Goal: Task Accomplishment & Management: Manage account settings

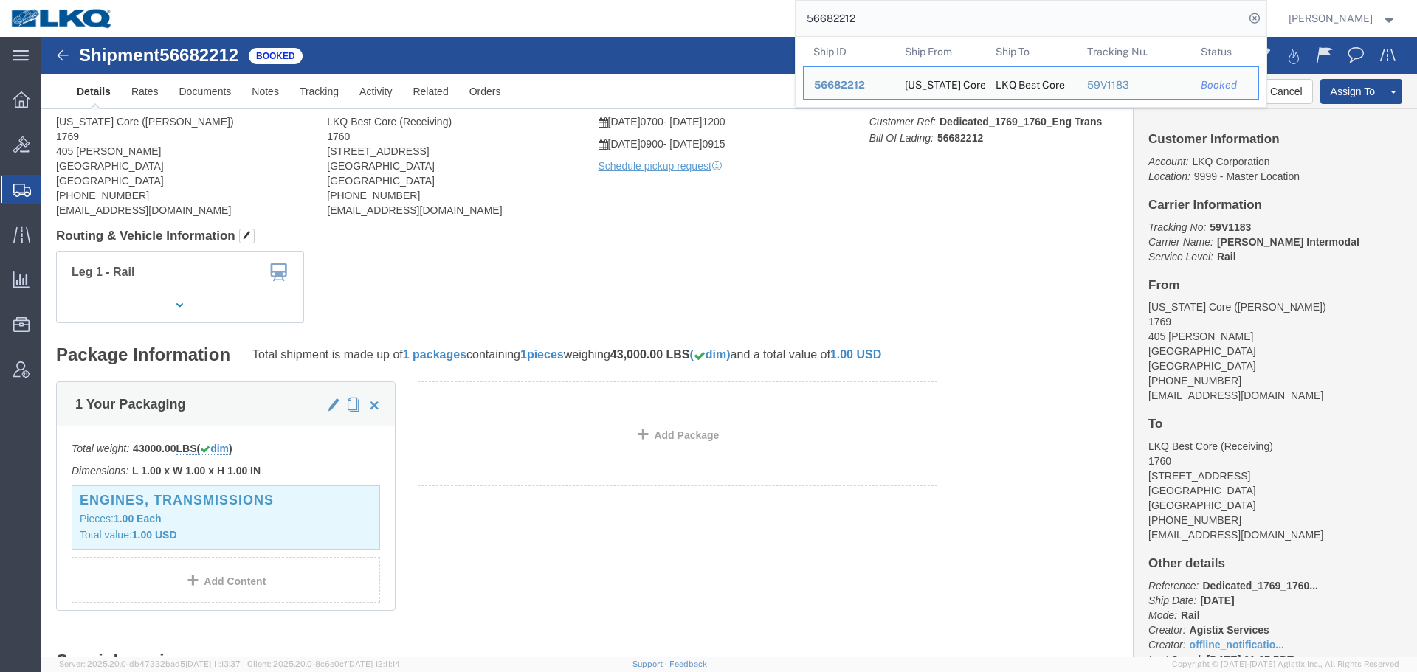
click div "Leg 1 - Rail Vehicle 1: Boxcar"
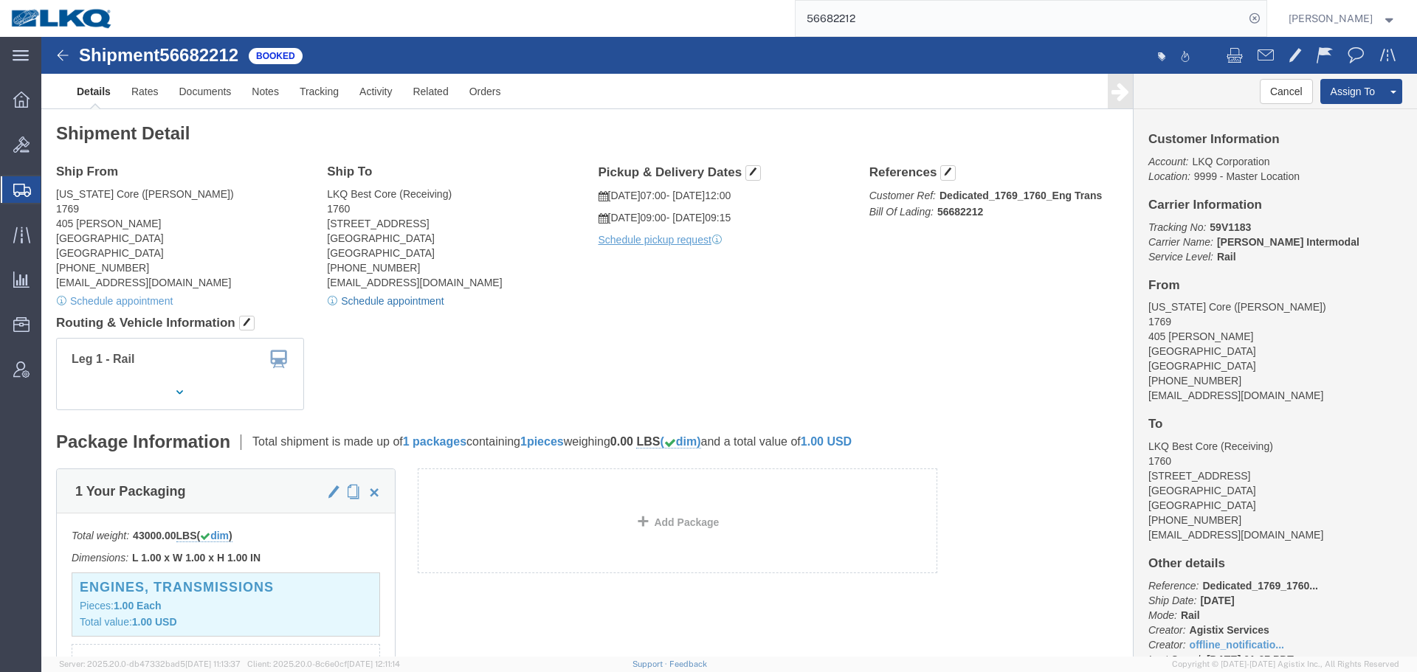
click link "Schedule appointment"
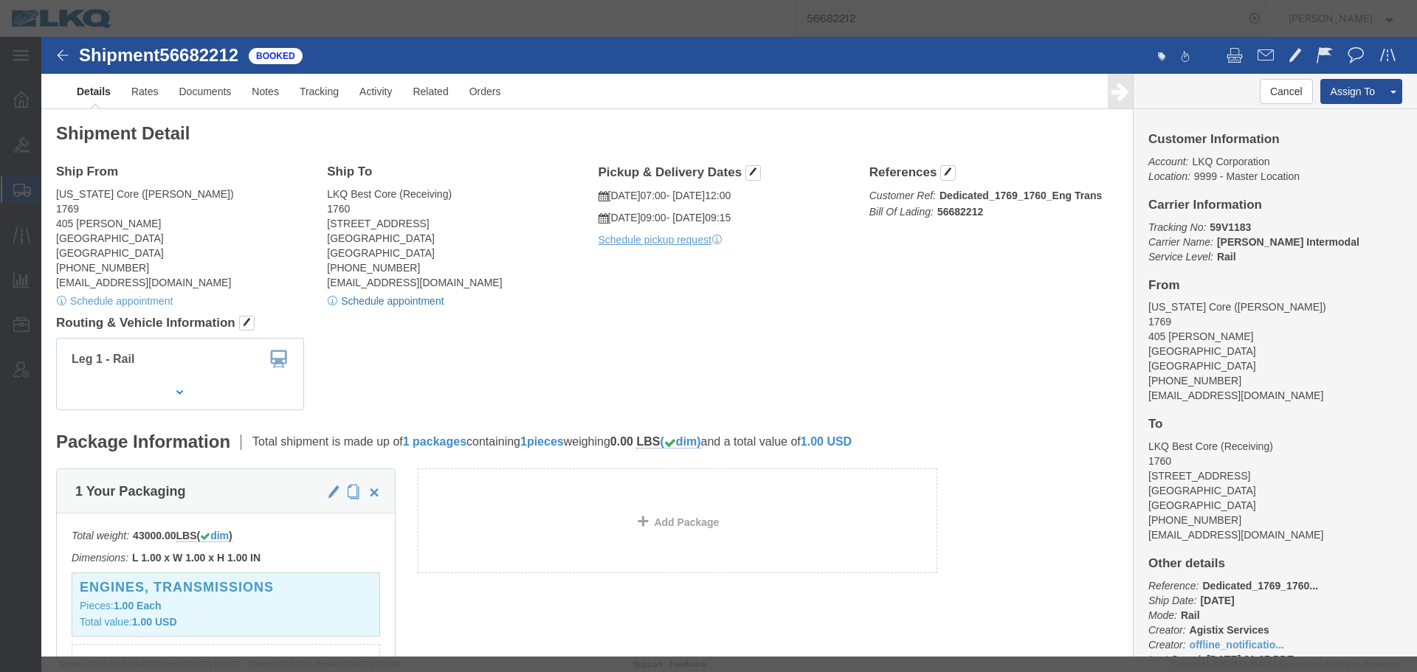
select select
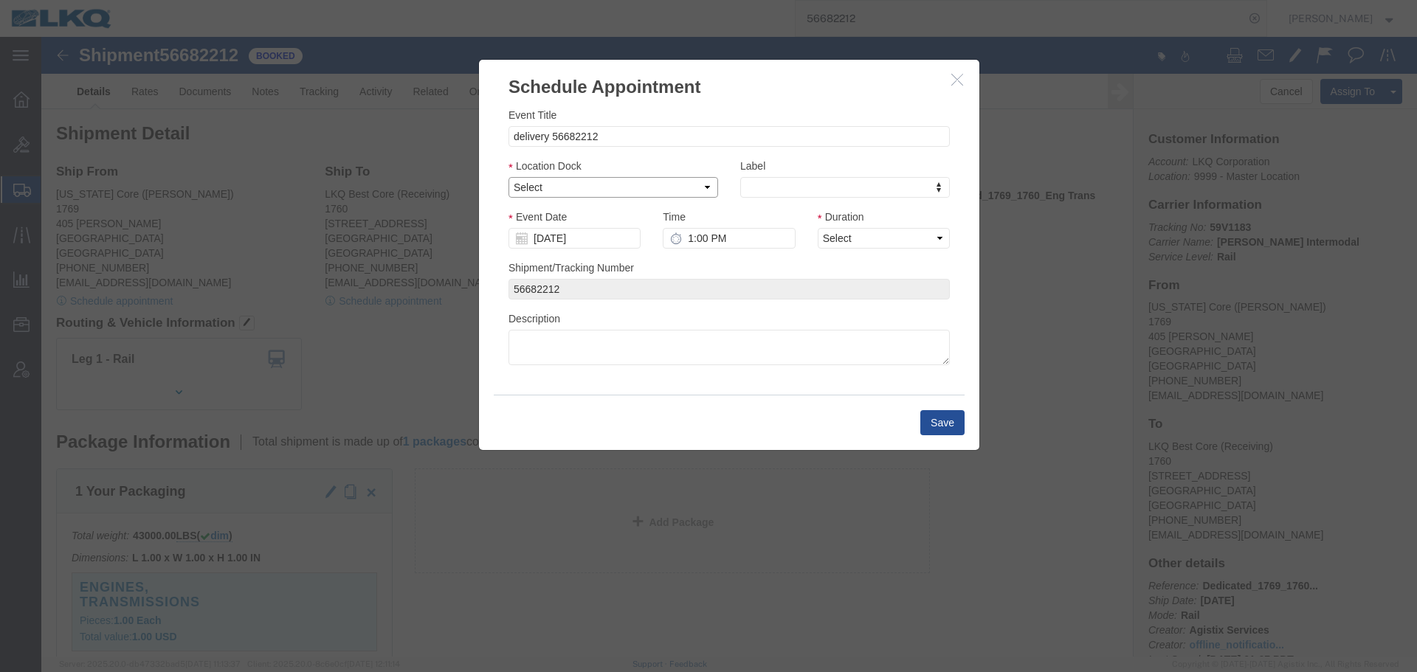
click select "Select 1760 - LKQ Best Core 1760 - Outbound Loads"
select select "1"
click select "Select 1760 - LKQ Best Core 1760 - Outbound Loads"
click input "[DATE]"
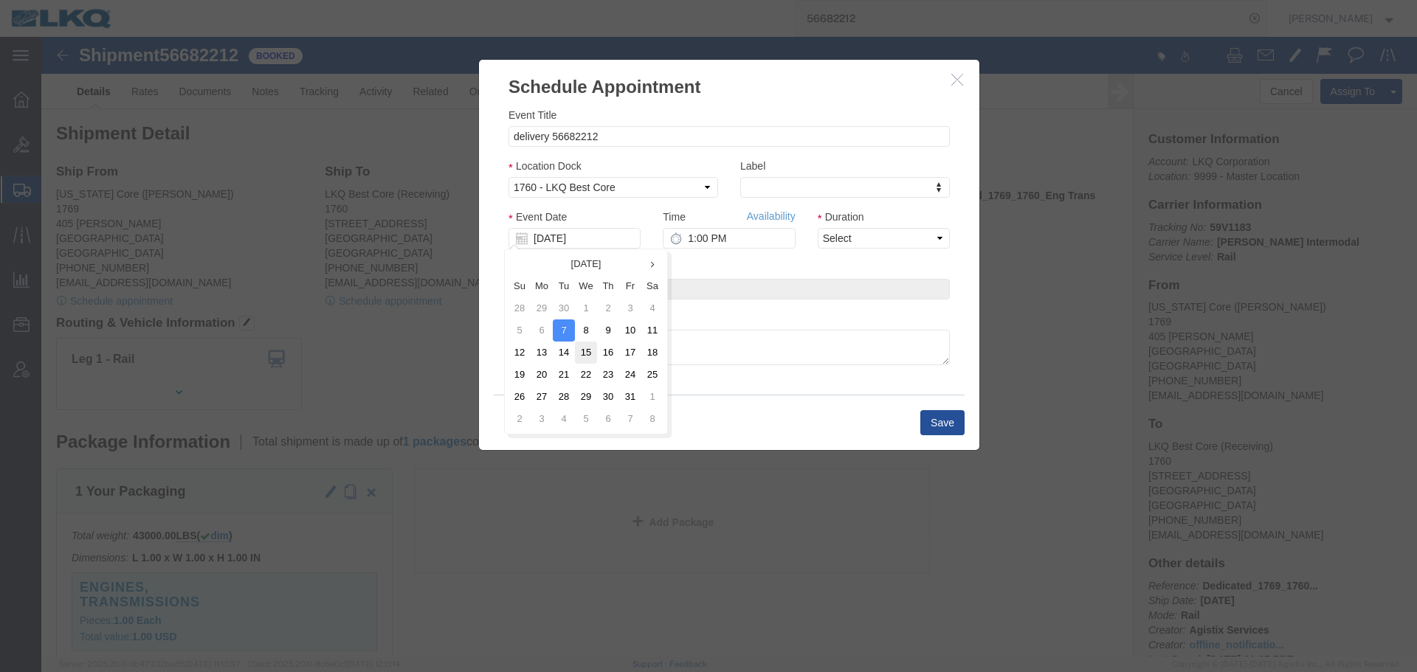
click td "15"
click input "1:00 PM"
type input "7:15 AM"
click select "Select 15 min 30 min 45 min 1 hr 2 hr 3 hr 4 hr"
select select "15"
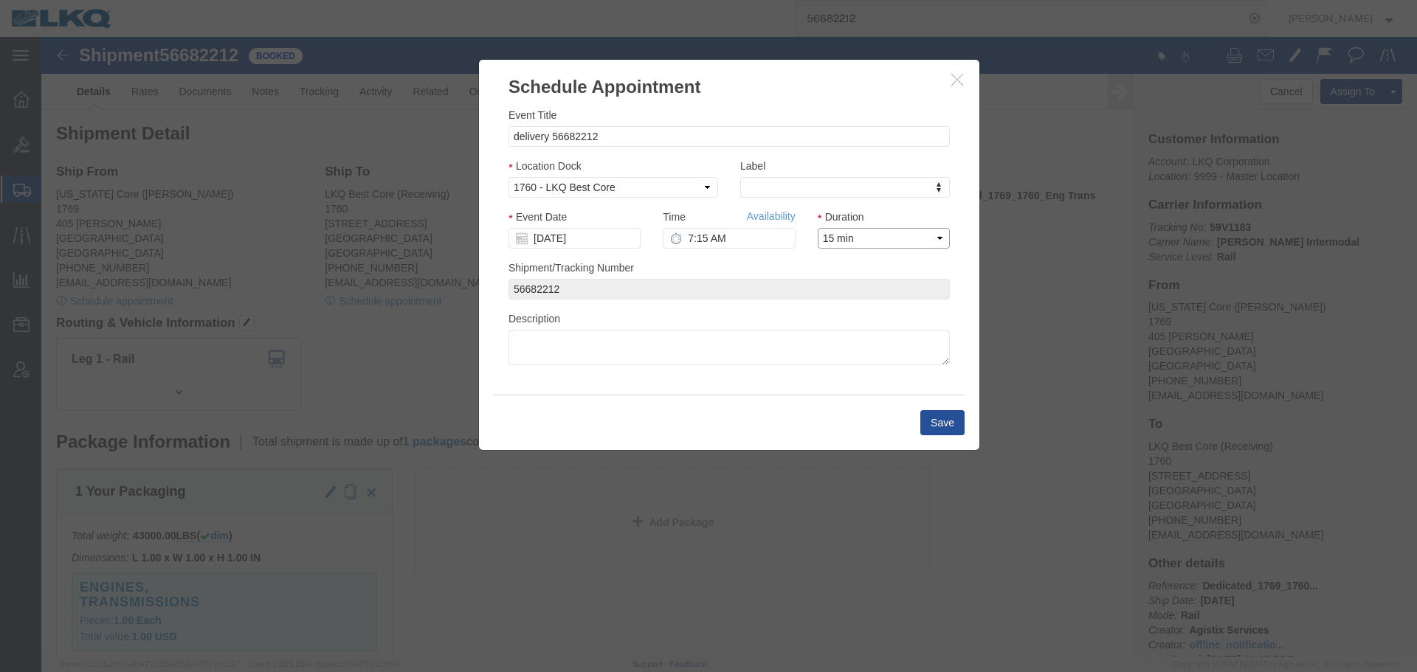
click select "Select 15 min 30 min 45 min 1 hr 2 hr 3 hr 4 hr"
click button "Save"
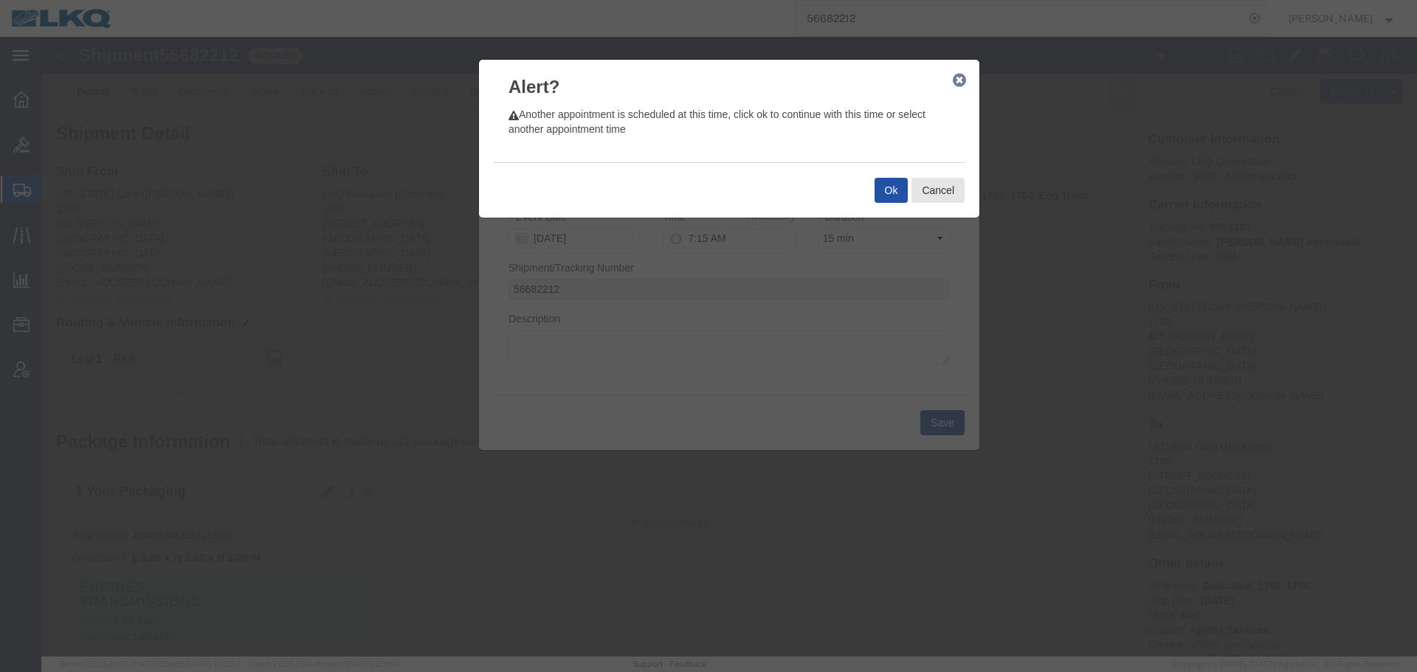
click button "Ok"
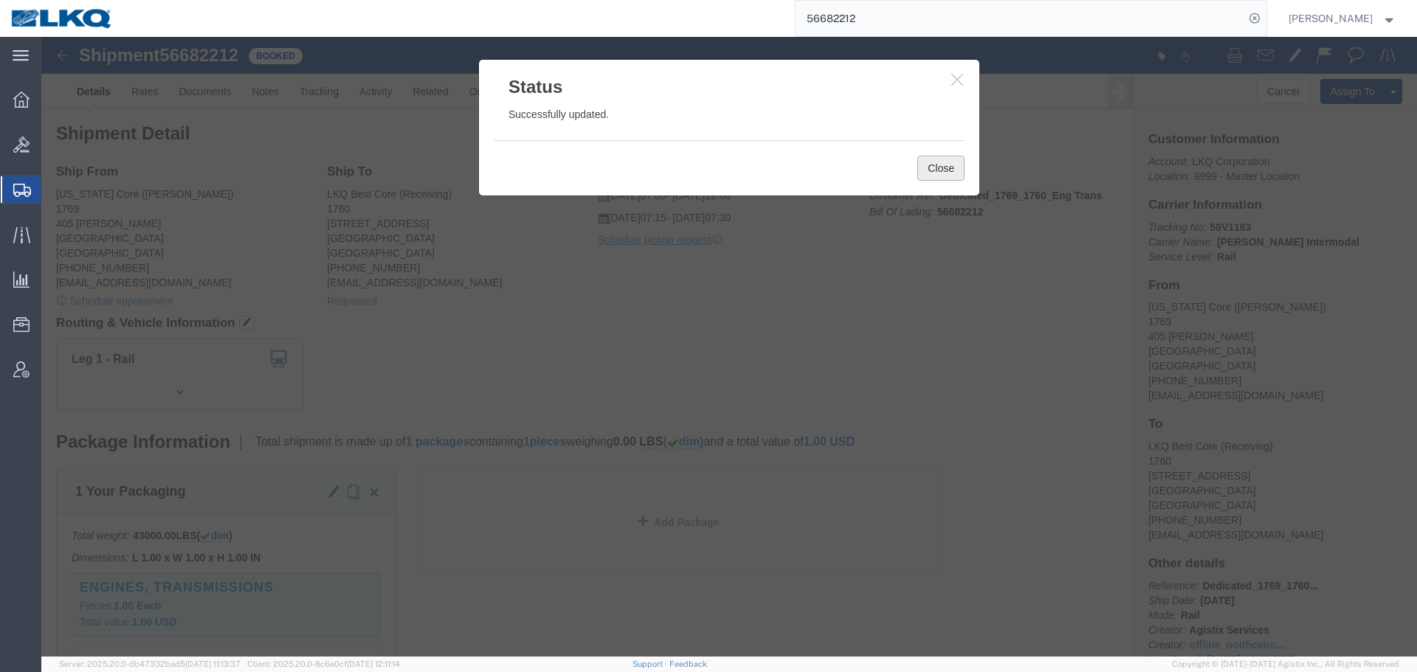
click button "Close"
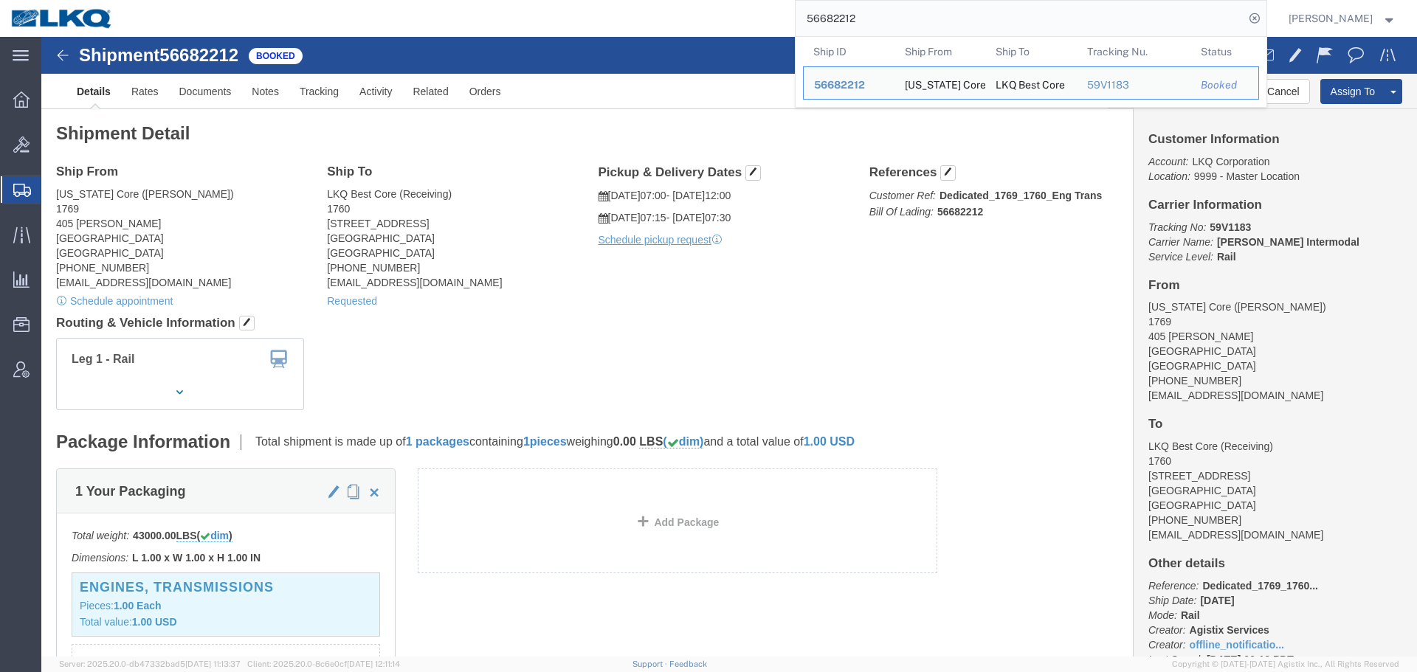
click at [877, 18] on input "56682212" at bounding box center [1019, 18] width 449 height 35
paste input "7039151"
type input "57039151"
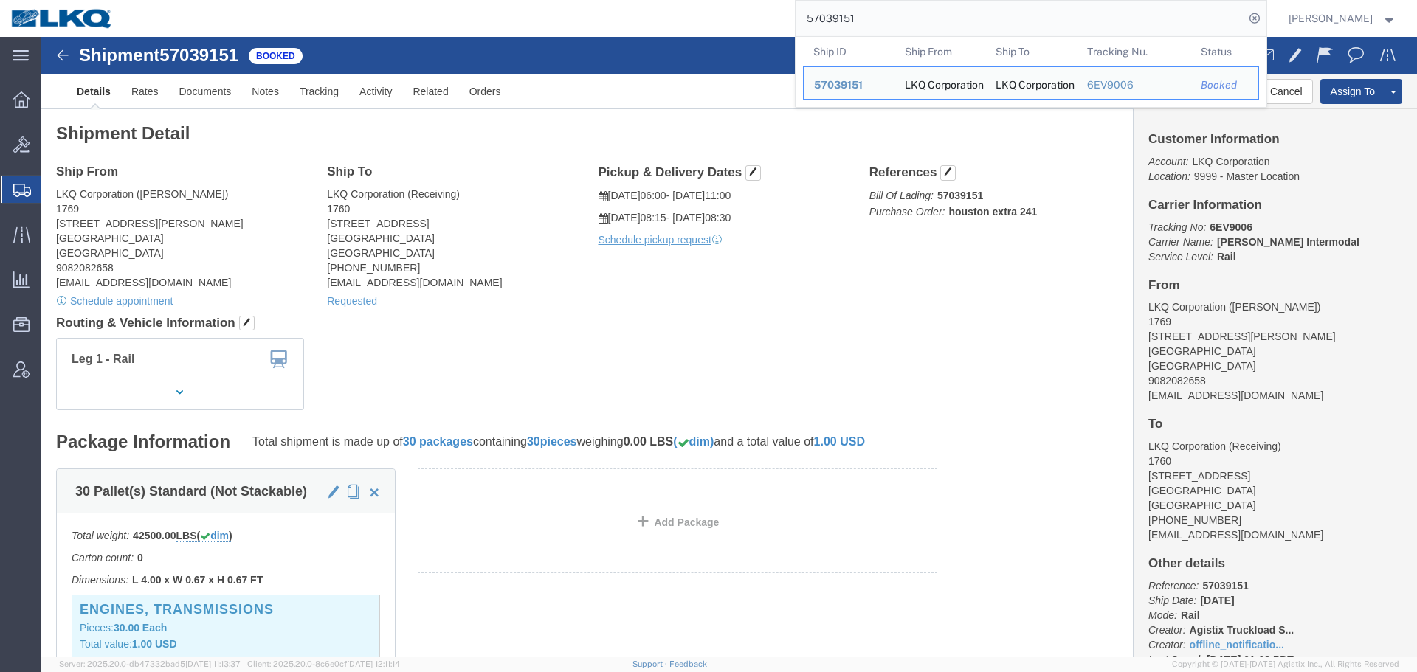
click h4 "Routing & Vehicle Information"
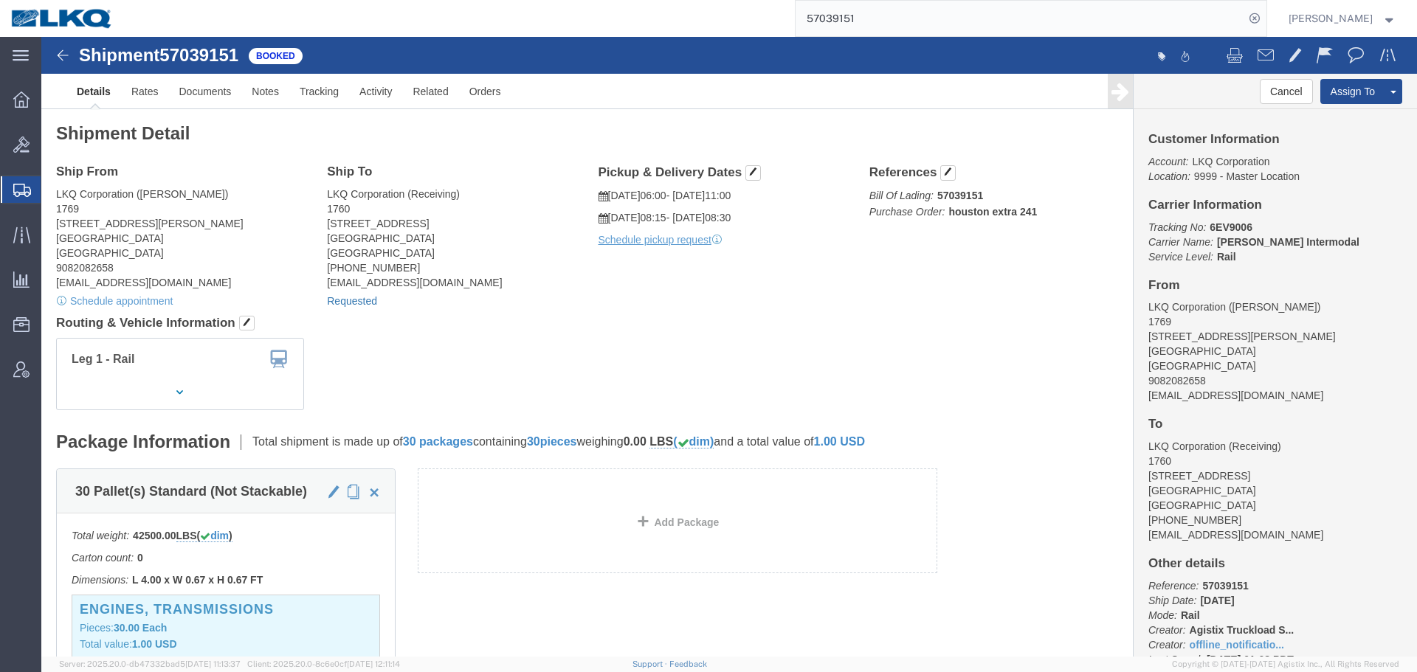
click link "Requested"
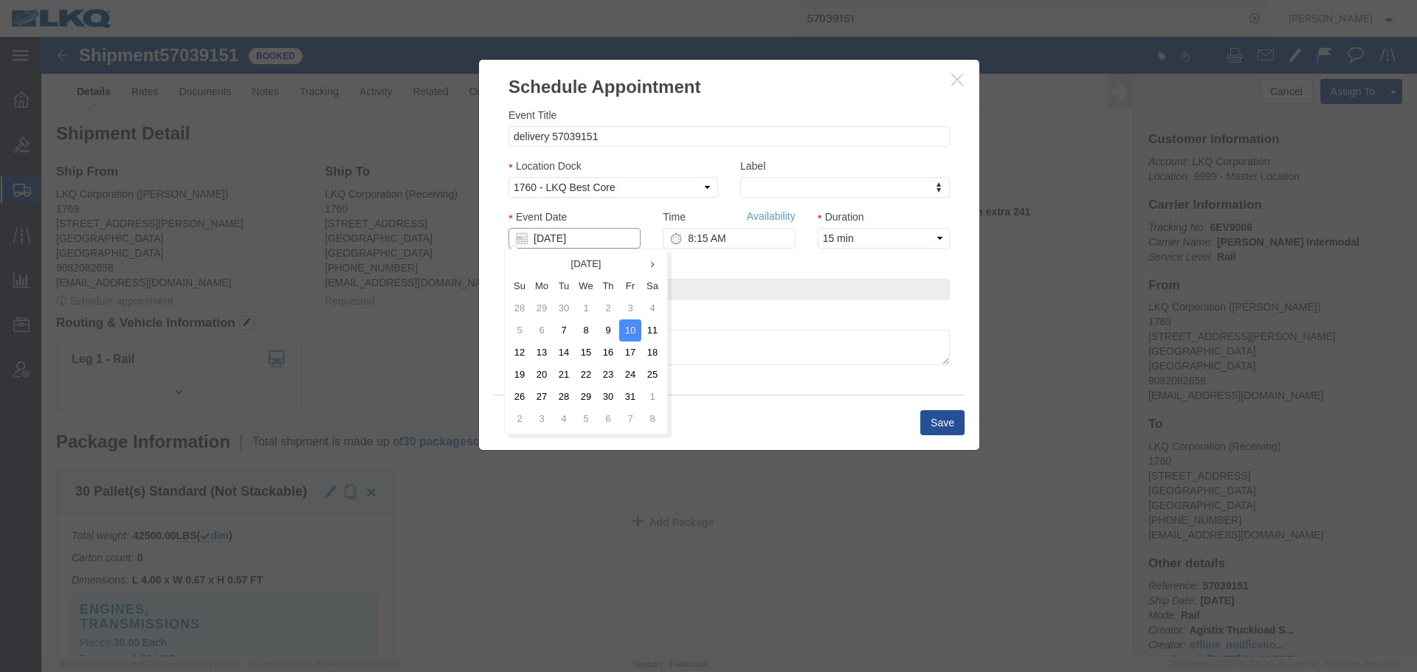
click input "[DATE]"
click td "15"
click input "8:15 AM"
type input "9:15 AM"
click button "Save"
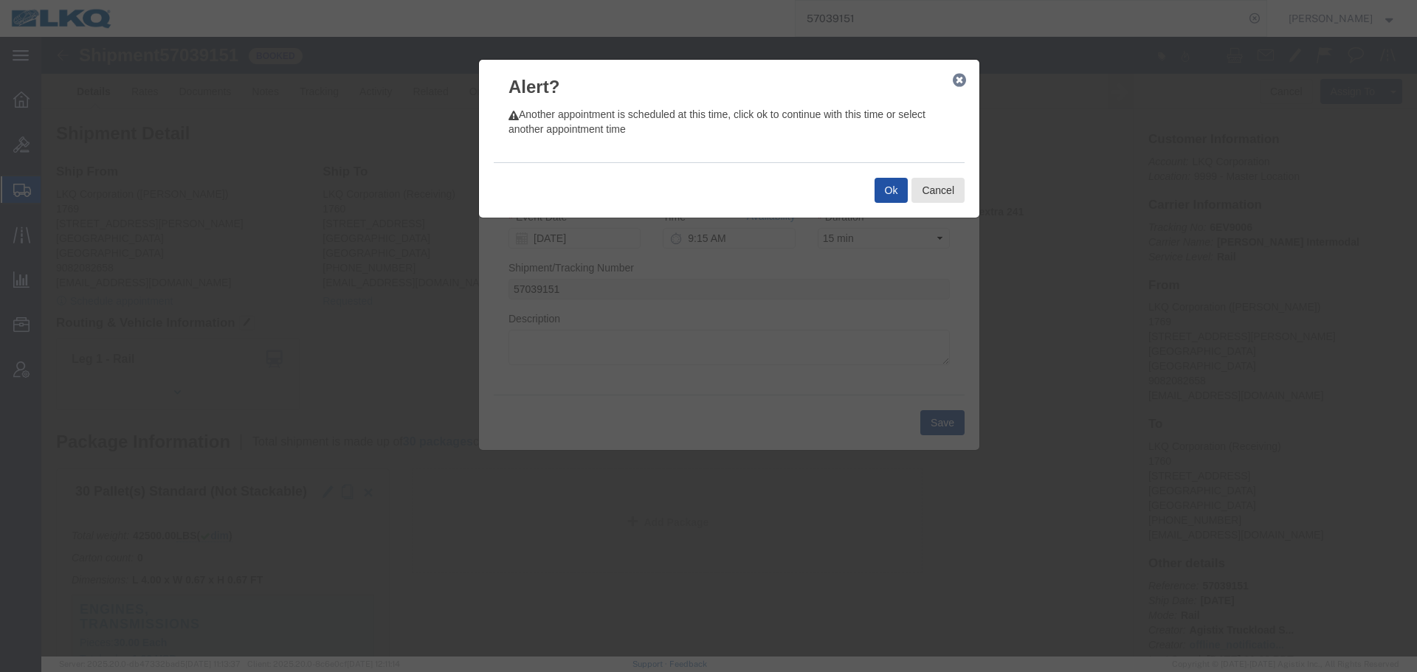
click button "Ok"
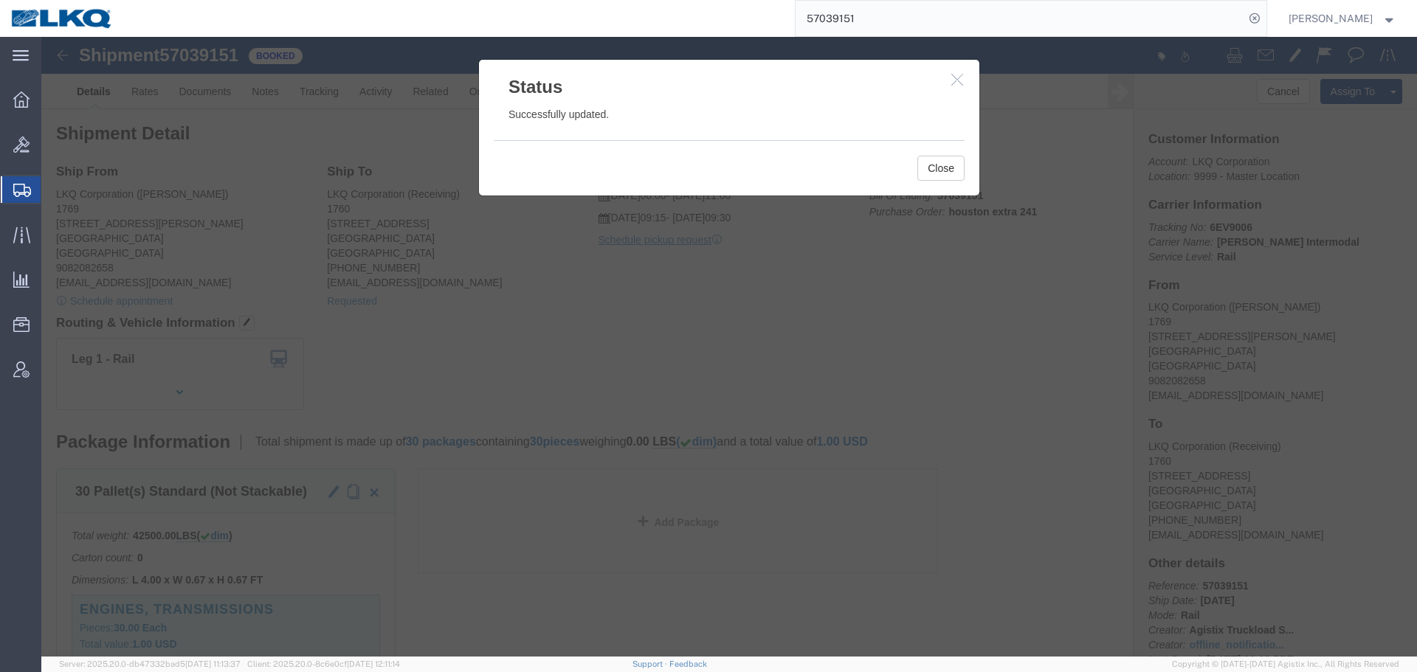
click at [907, 27] on input "57039151" at bounding box center [1019, 18] width 449 height 35
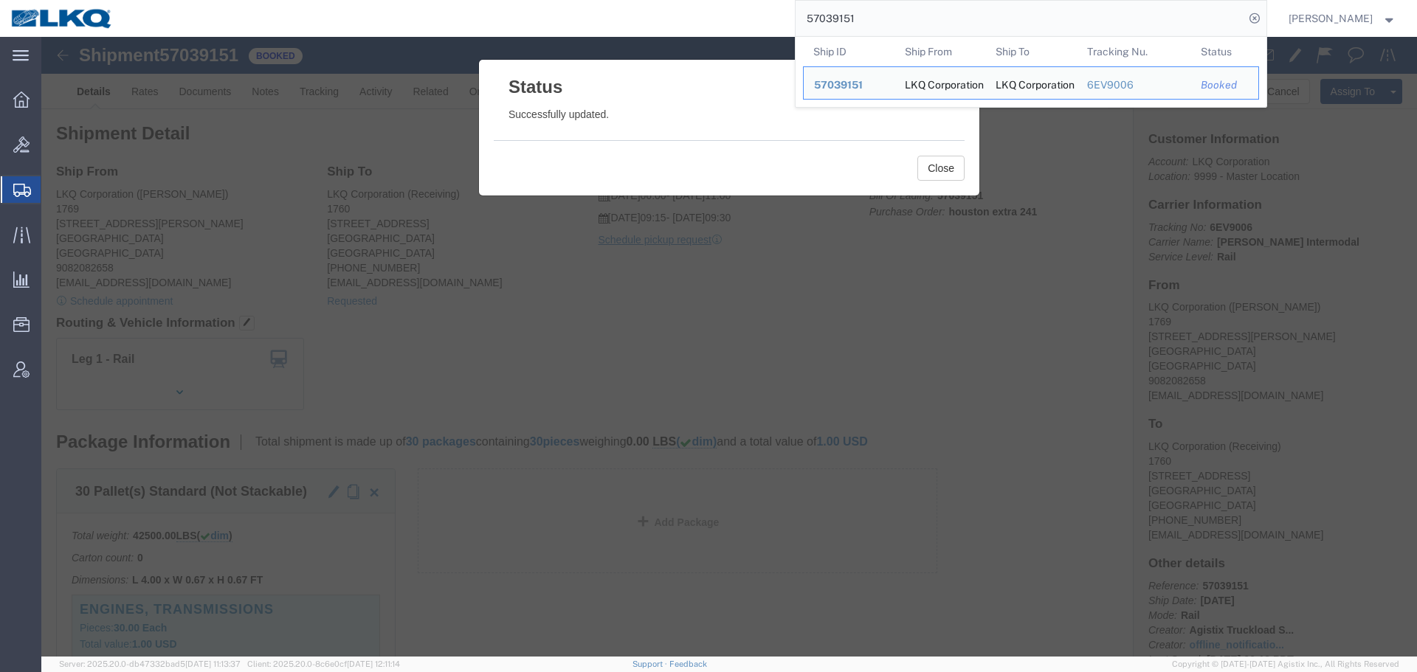
paste input "6682214"
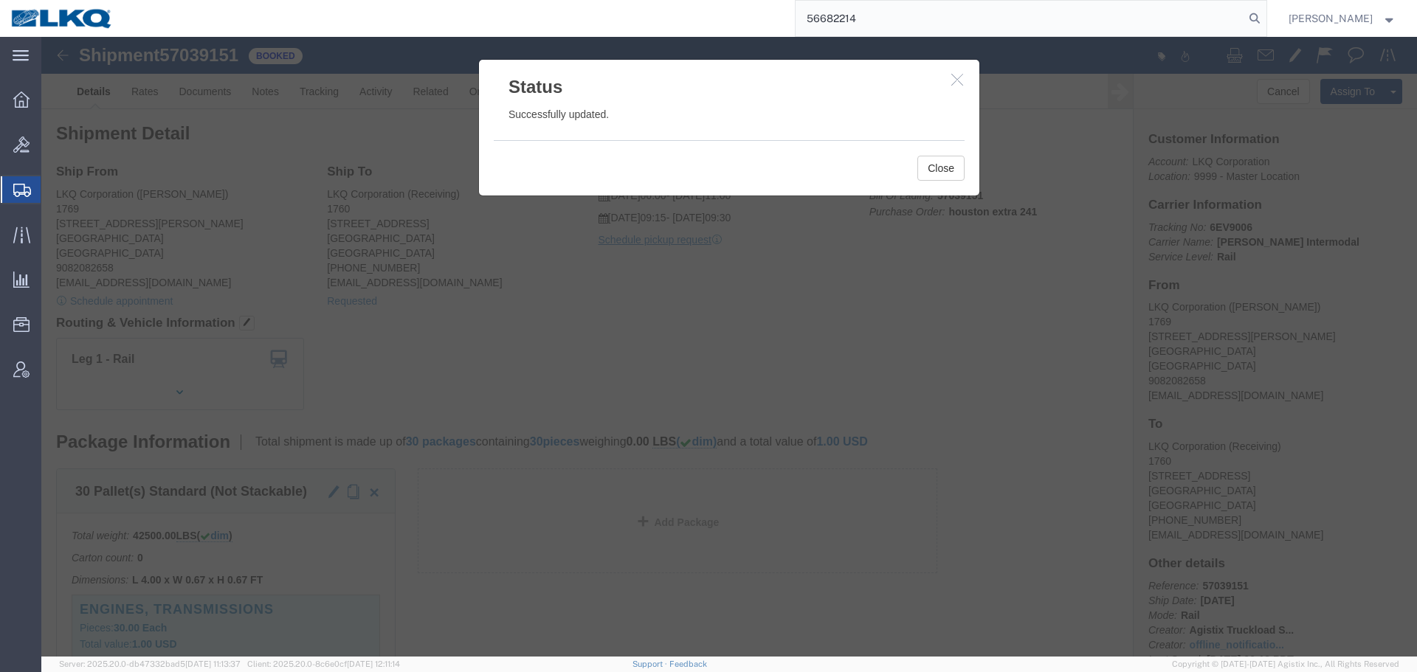
type input "56682214"
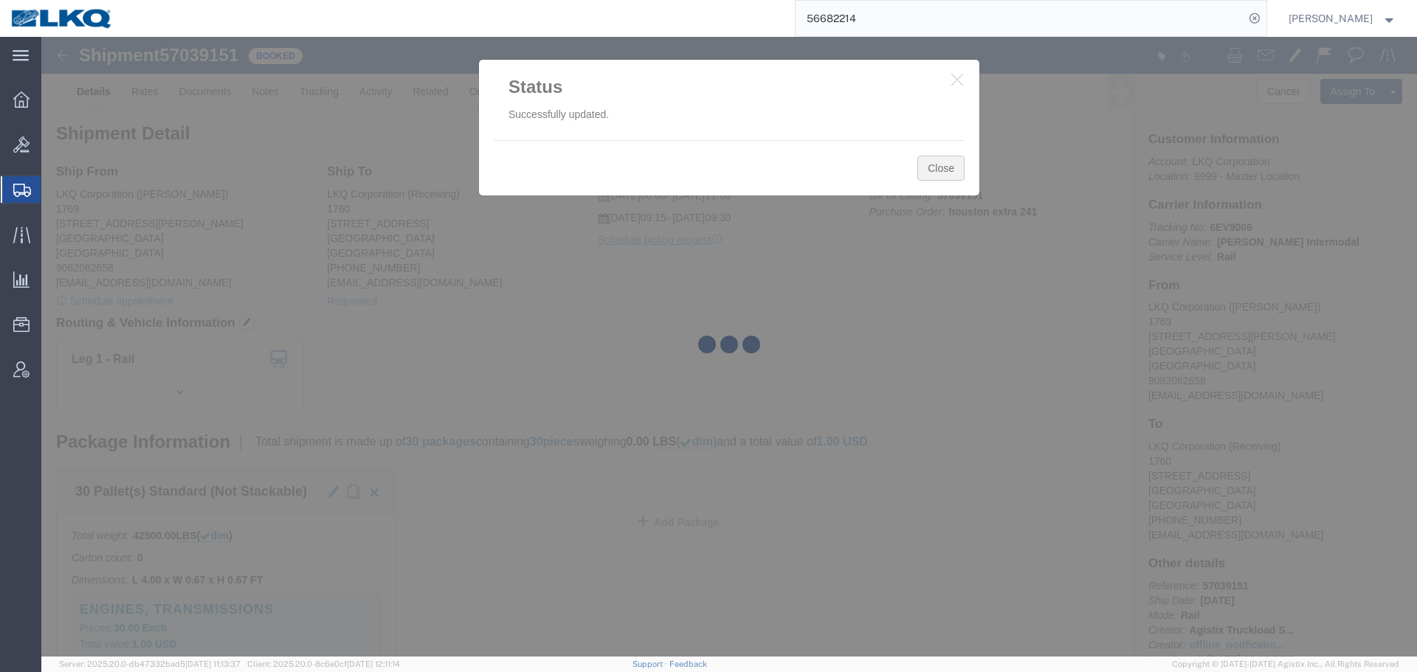
click at [919, 163] on div at bounding box center [728, 347] width 1375 height 620
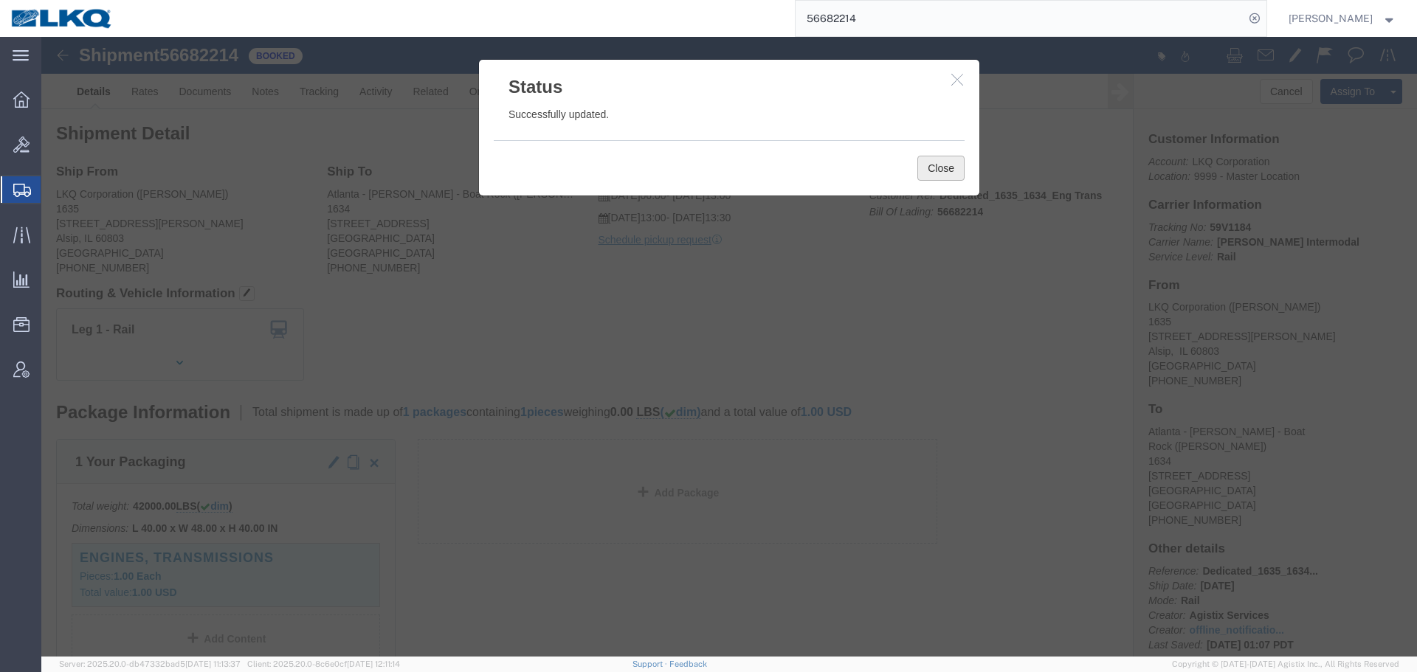
click button "Close"
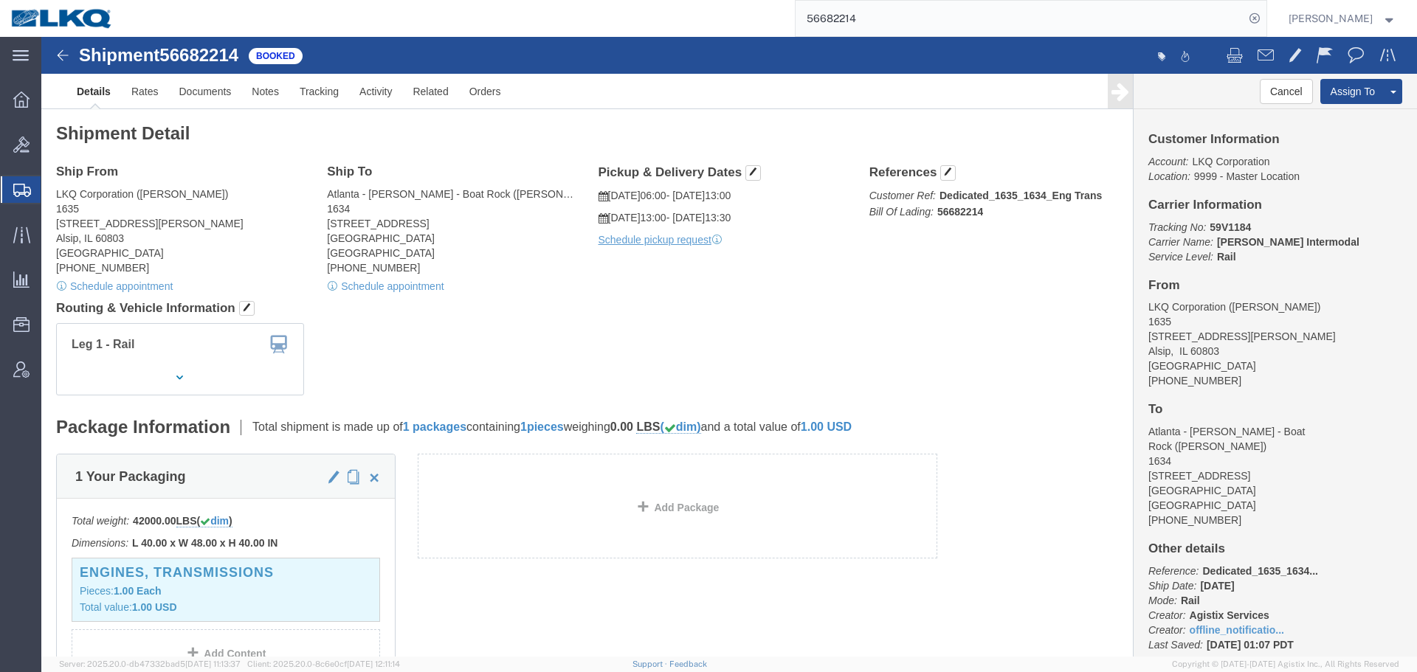
click div "Leg 1 - Rail"
click div "Schedule appointment"
click link "Schedule appointment"
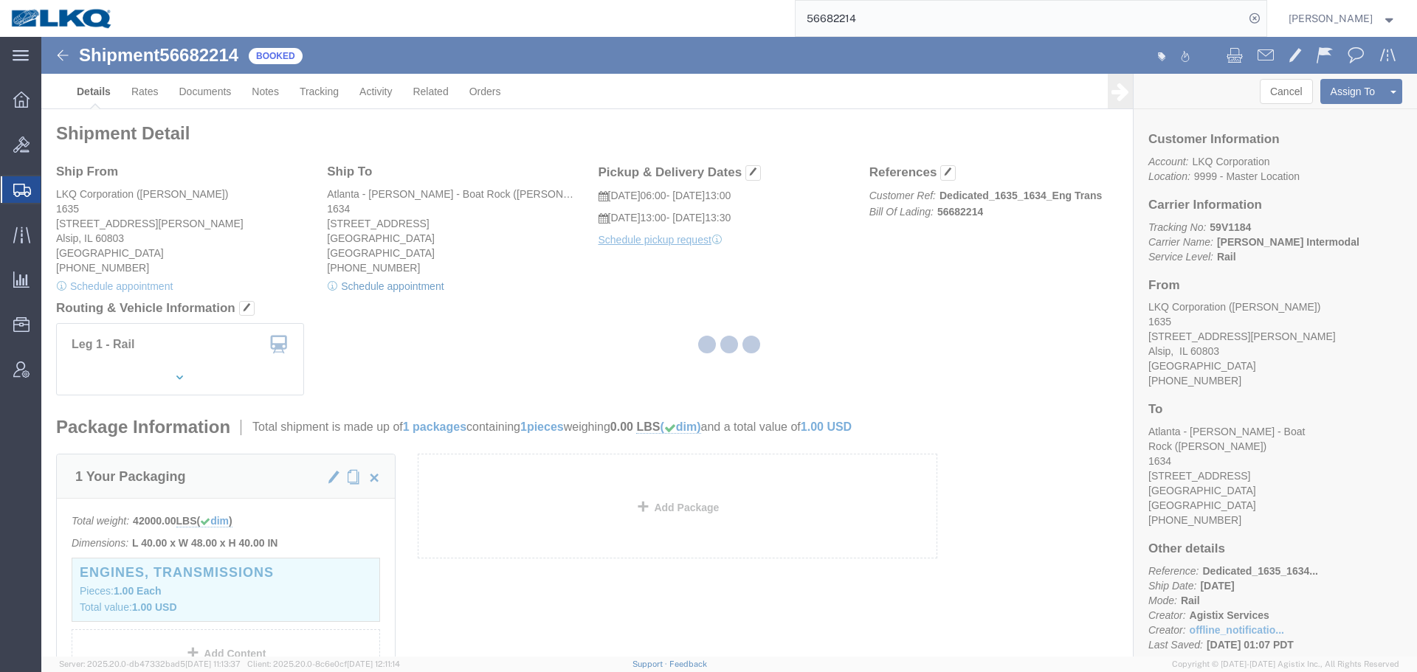
select select
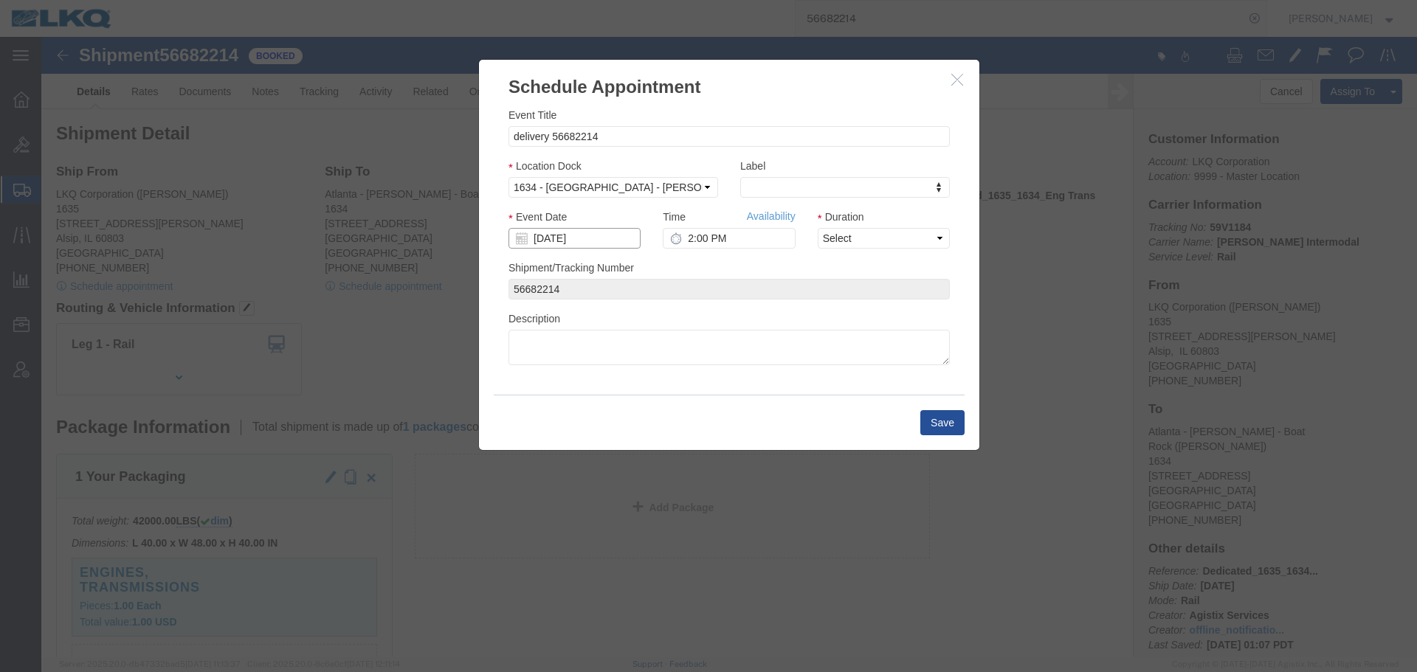
click input "[DATE]"
click td "13"
click input "2:00 PM"
type input "8:00 AM"
click div "Duration Select 15 min 30 min 45 min 1 hr 2 hr 3 hr 4 hr"
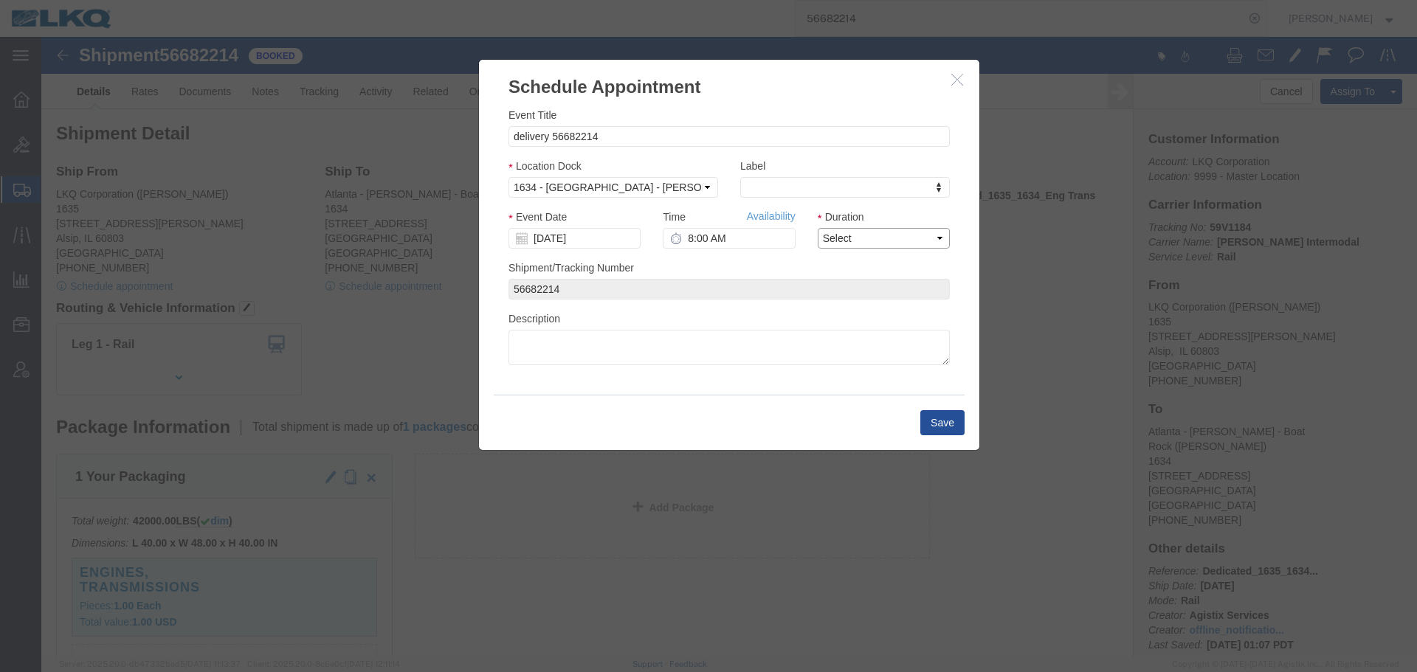
click select "Select 15 min 30 min 45 min 1 hr 2 hr 3 hr 4 hr"
select select "15"
click select "Select 15 min 30 min 45 min 1 hr 2 hr 3 hr 4 hr"
click button "Save"
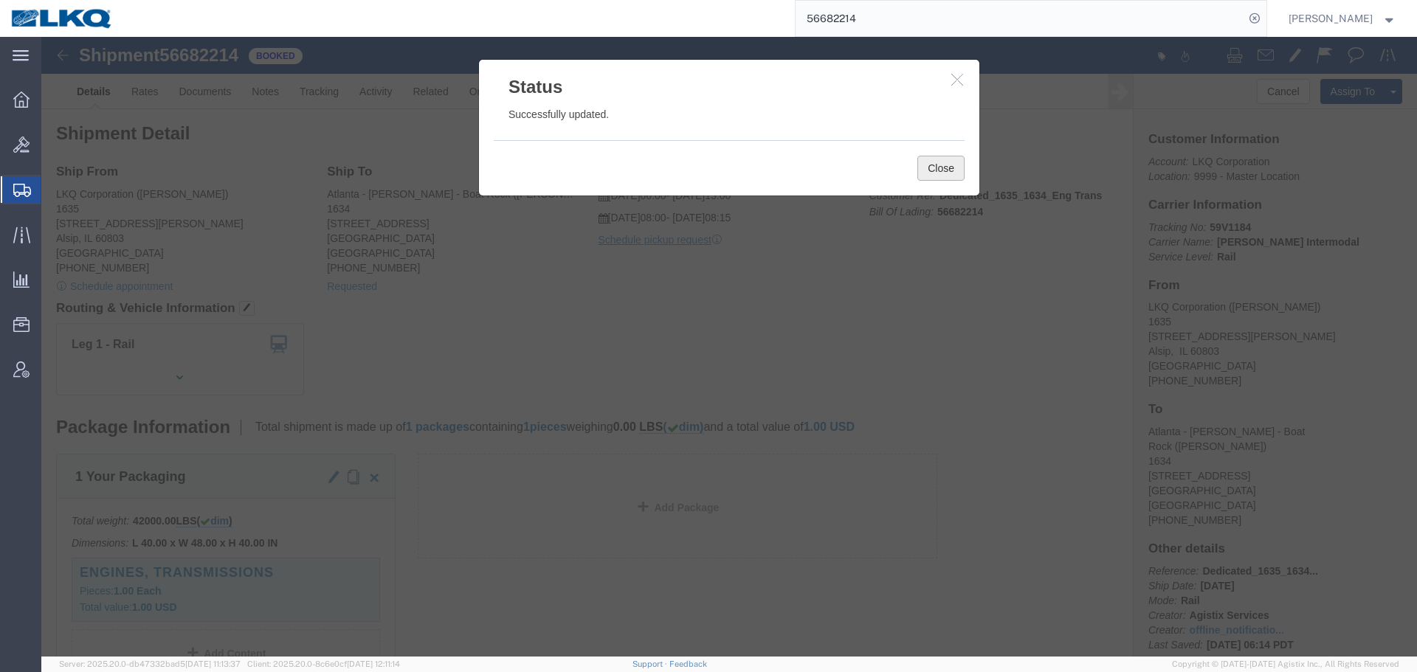
click button "Close"
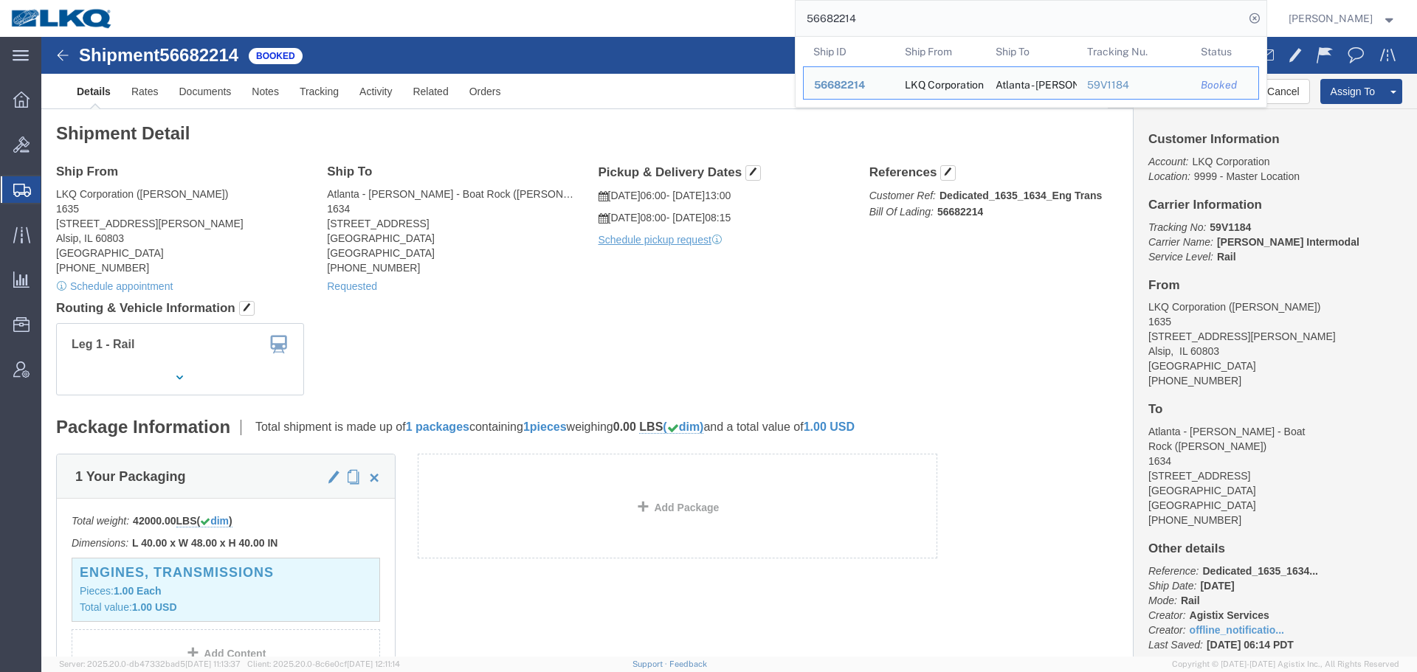
click at [1018, 15] on input "56682214" at bounding box center [1019, 18] width 449 height 35
paste input "743492"
type input "56743492"
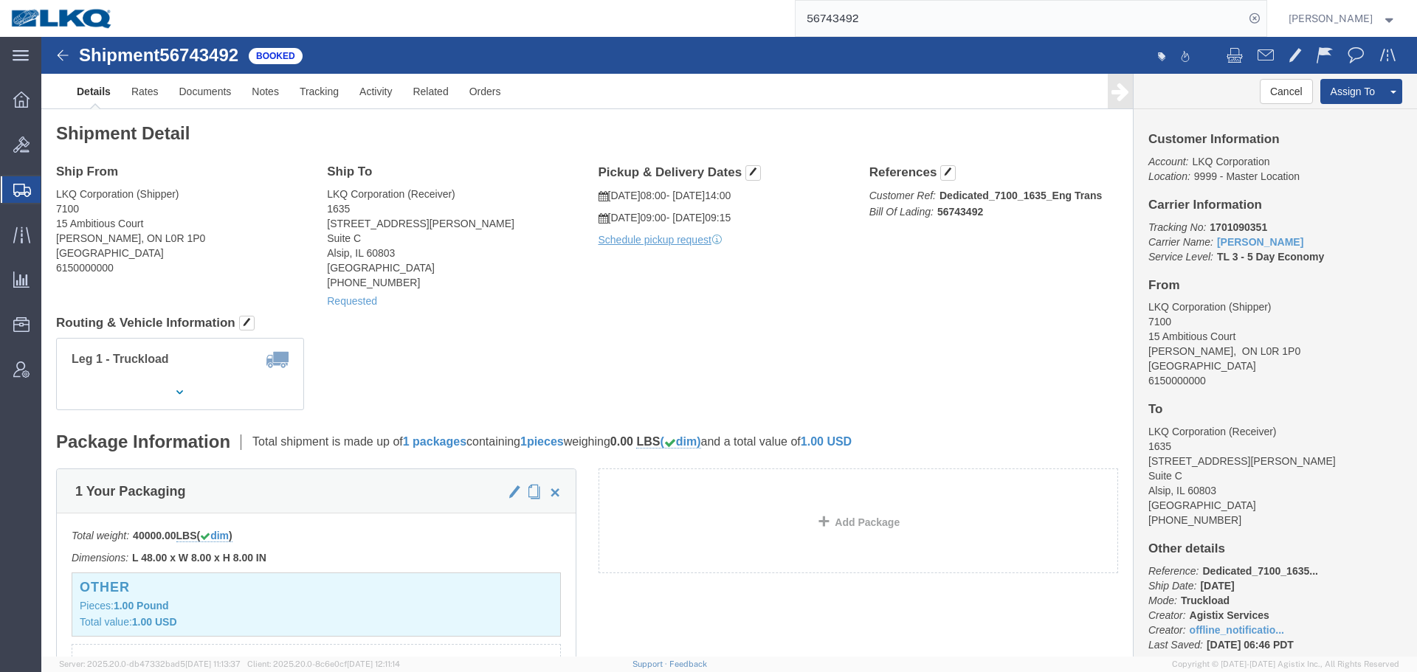
click div "Shipment Detail Ship From LKQ Corporation (Shipper) [STREET_ADDRESS][PERSON_NAM…"
click div "Leg 1 - Truckload Number of trucks: 1"
click div "Ship From LKQ Corporation (Shipper) [STREET_ADDRESS][PERSON_NAME] 6150000000 Sh…"
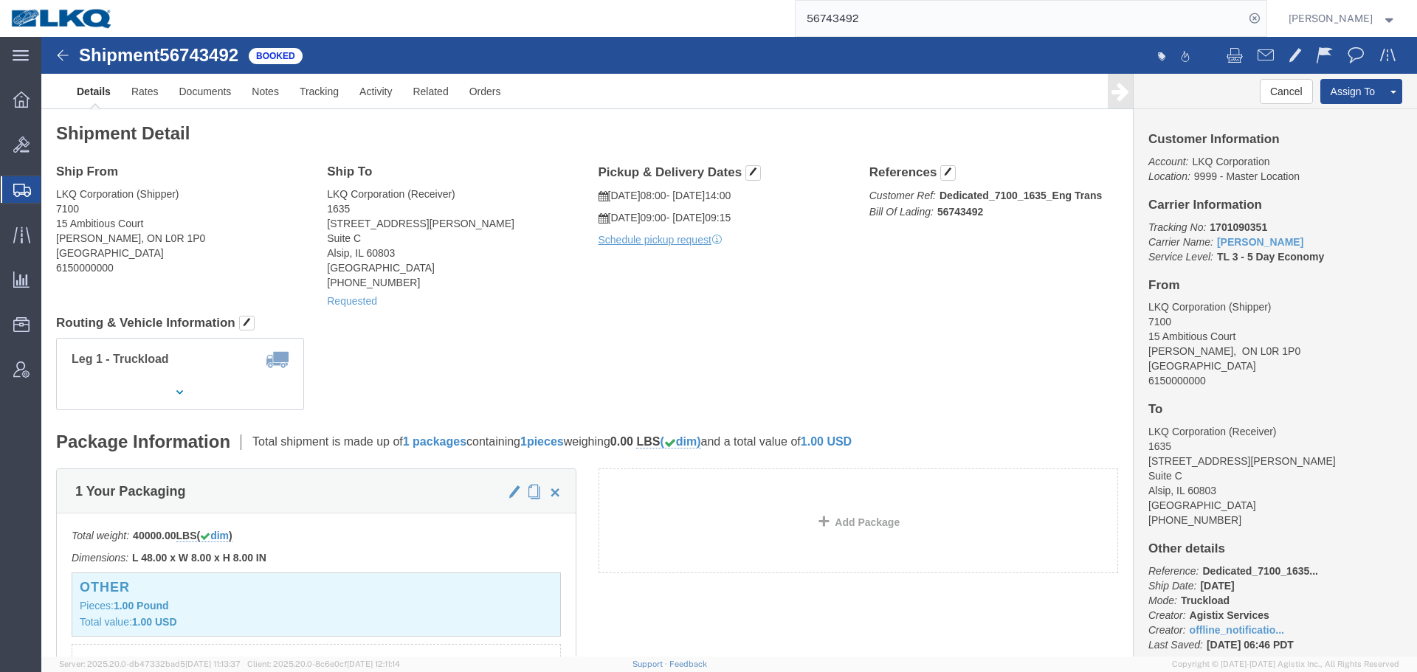
click h4 "Routing & Vehicle Information"
click at [910, 32] on input "56743492" at bounding box center [1019, 18] width 449 height 35
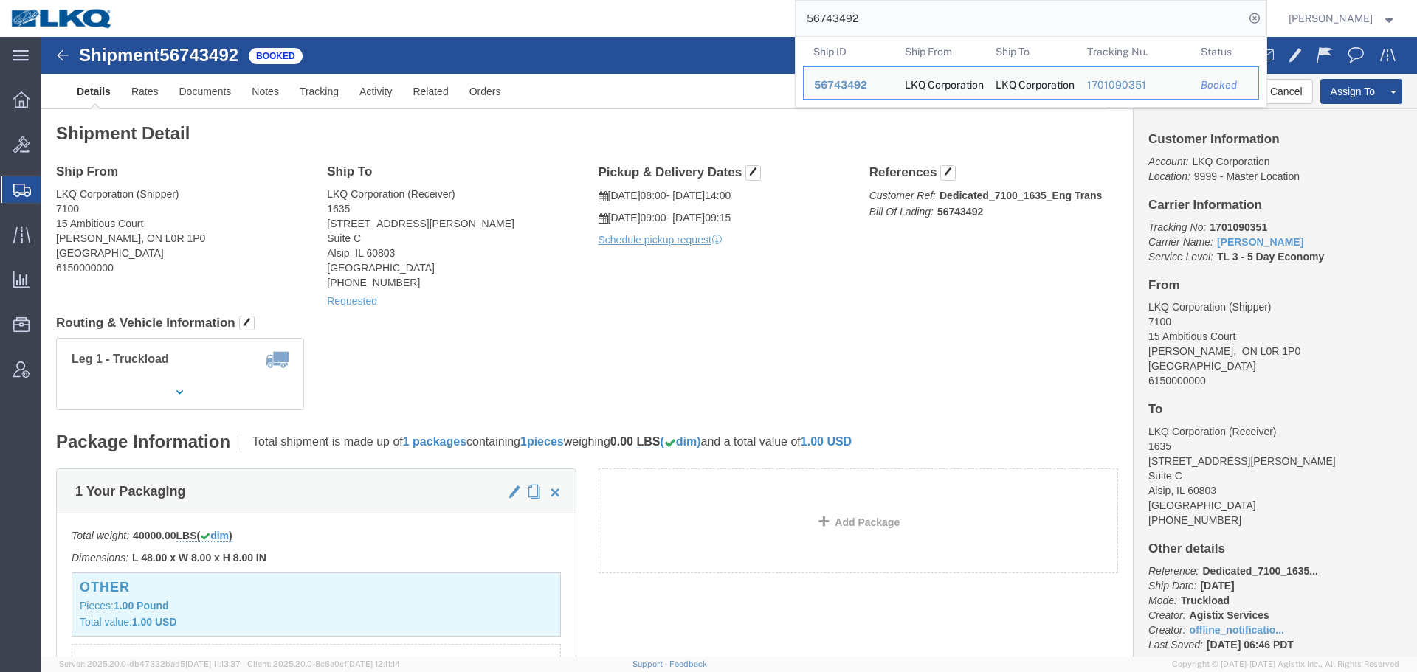
drag, startPoint x: 687, startPoint y: 243, endPoint x: 702, endPoint y: 191, distance: 53.7
click div "Ship From LKQ Corporation (Shipper) [STREET_ADDRESS][PERSON_NAME] 6150000000 Sh…"
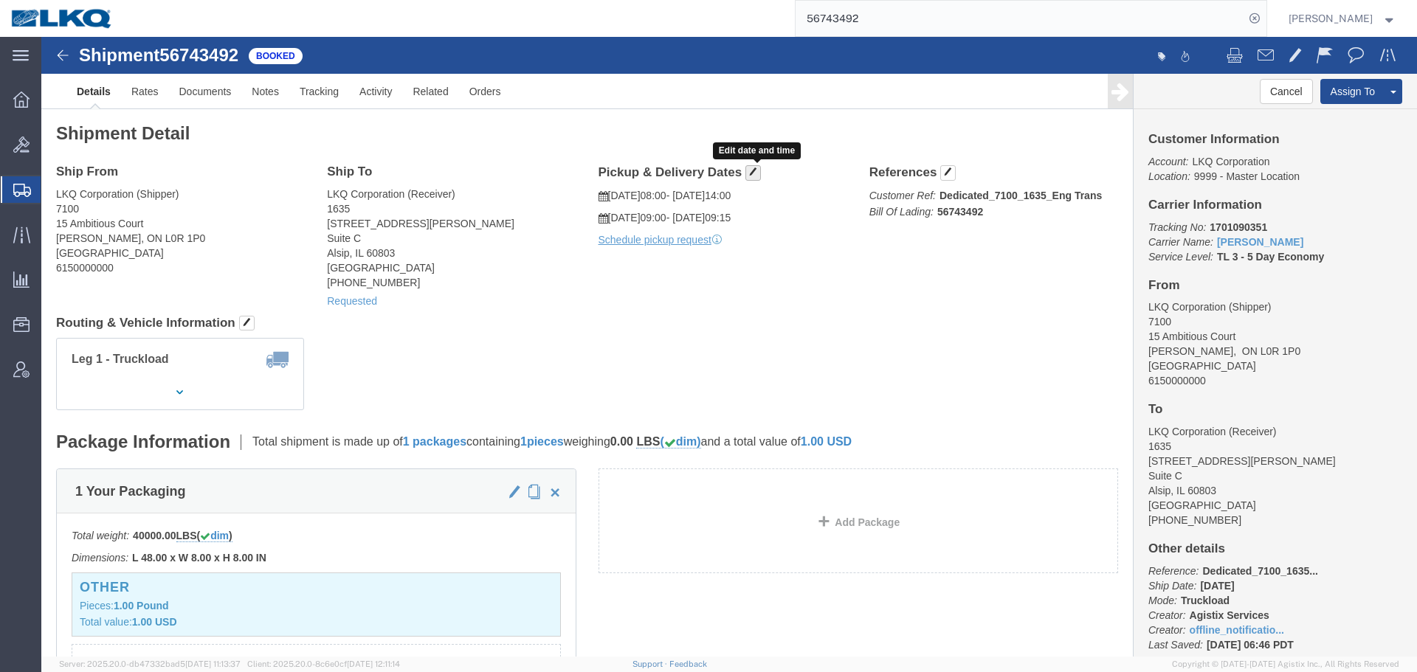
click button "button"
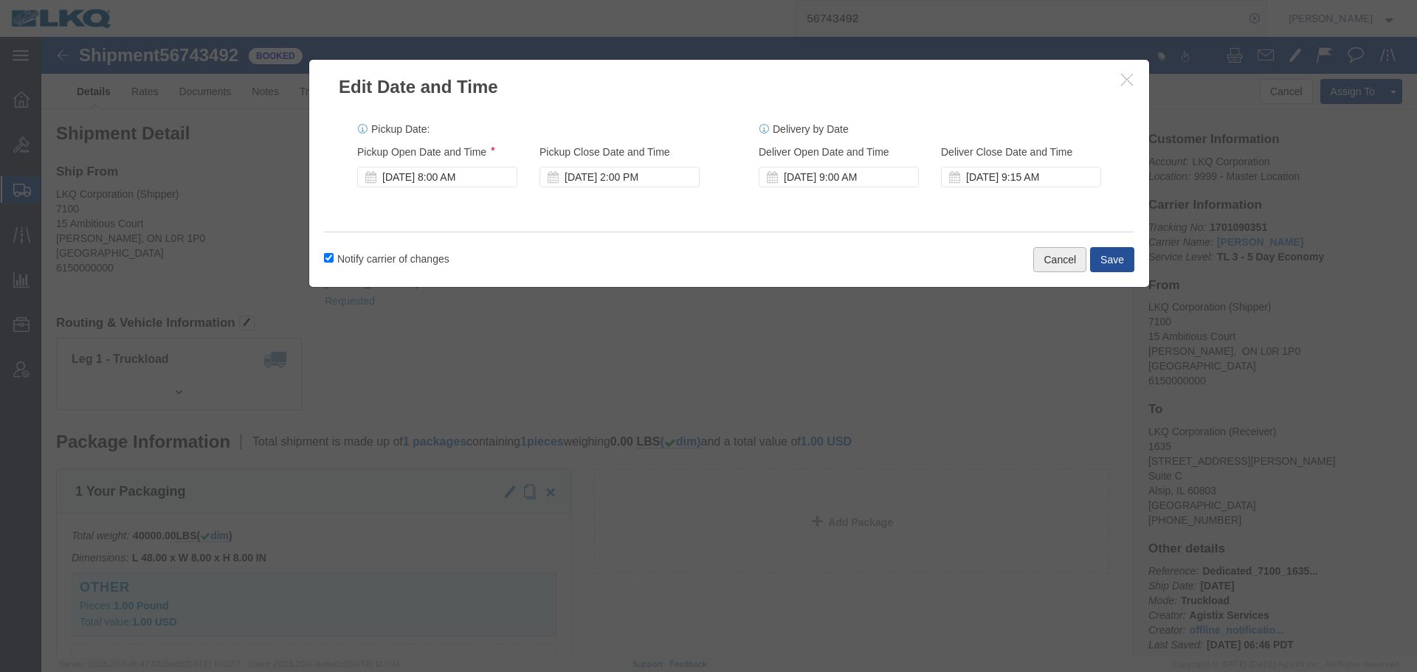
click button "Cancel"
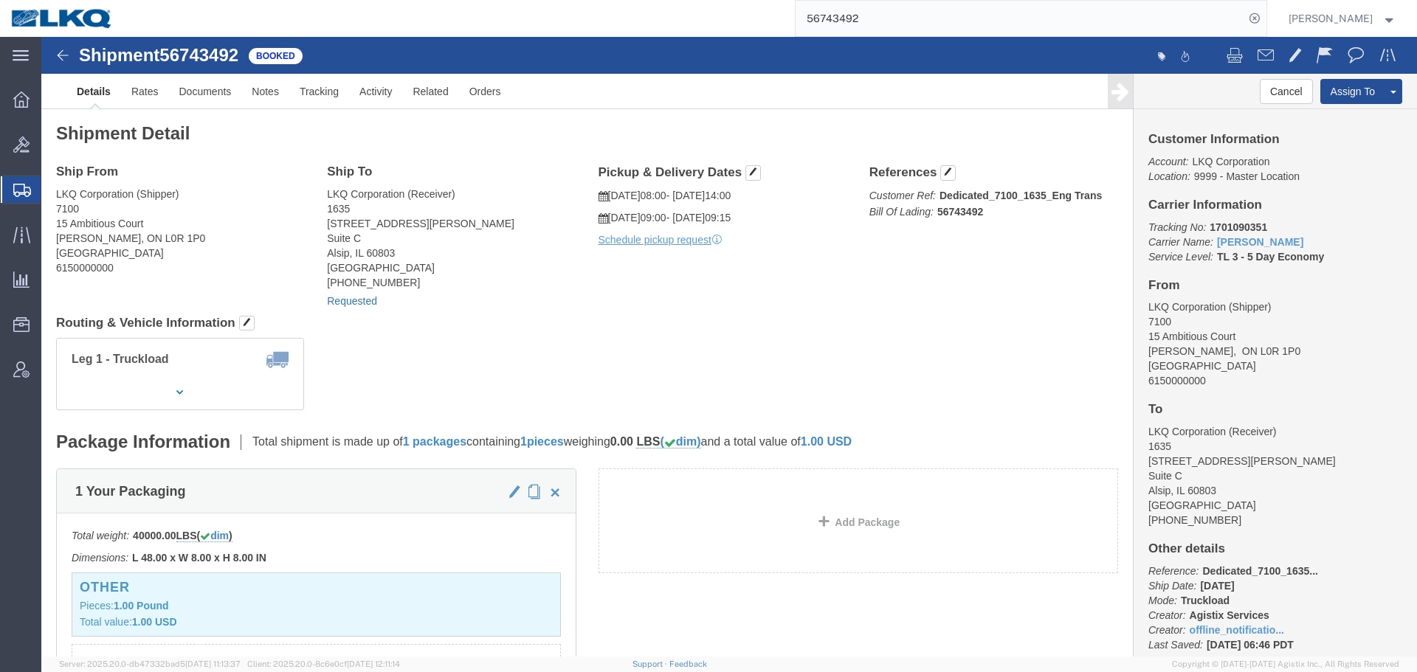
click link "Requested"
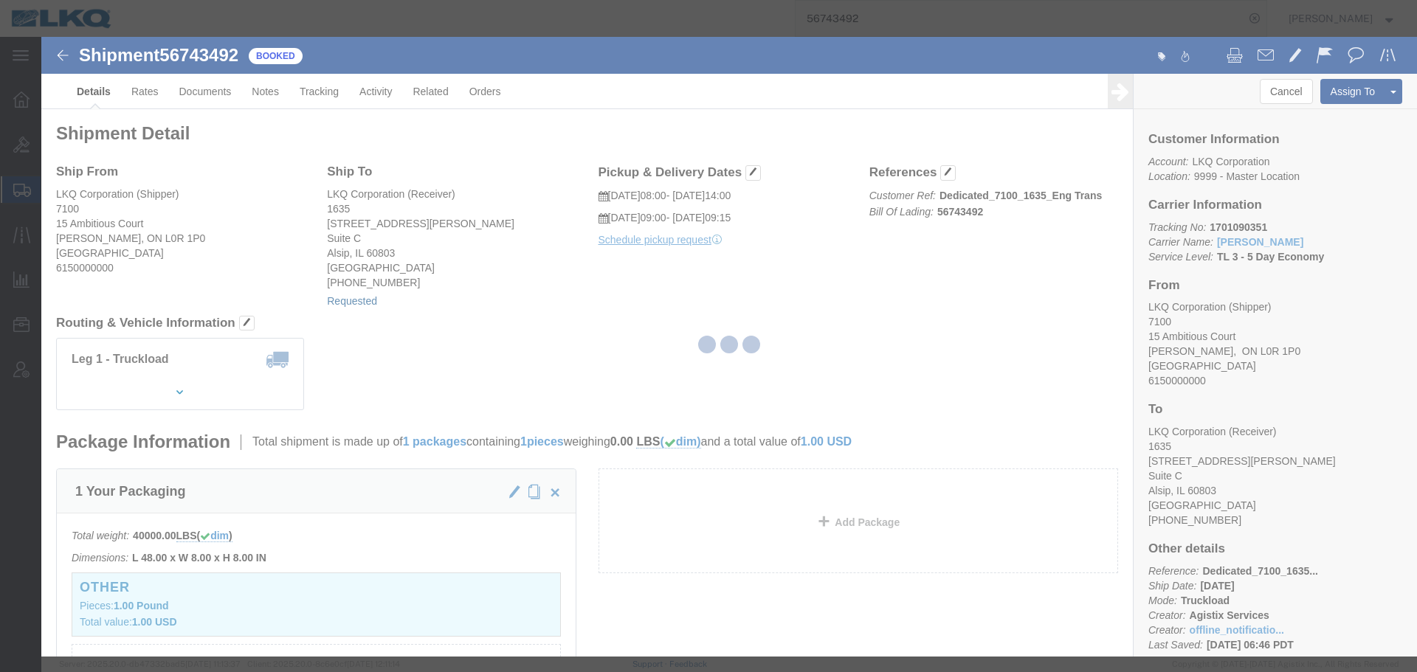
select select "1"
select select
select select "15"
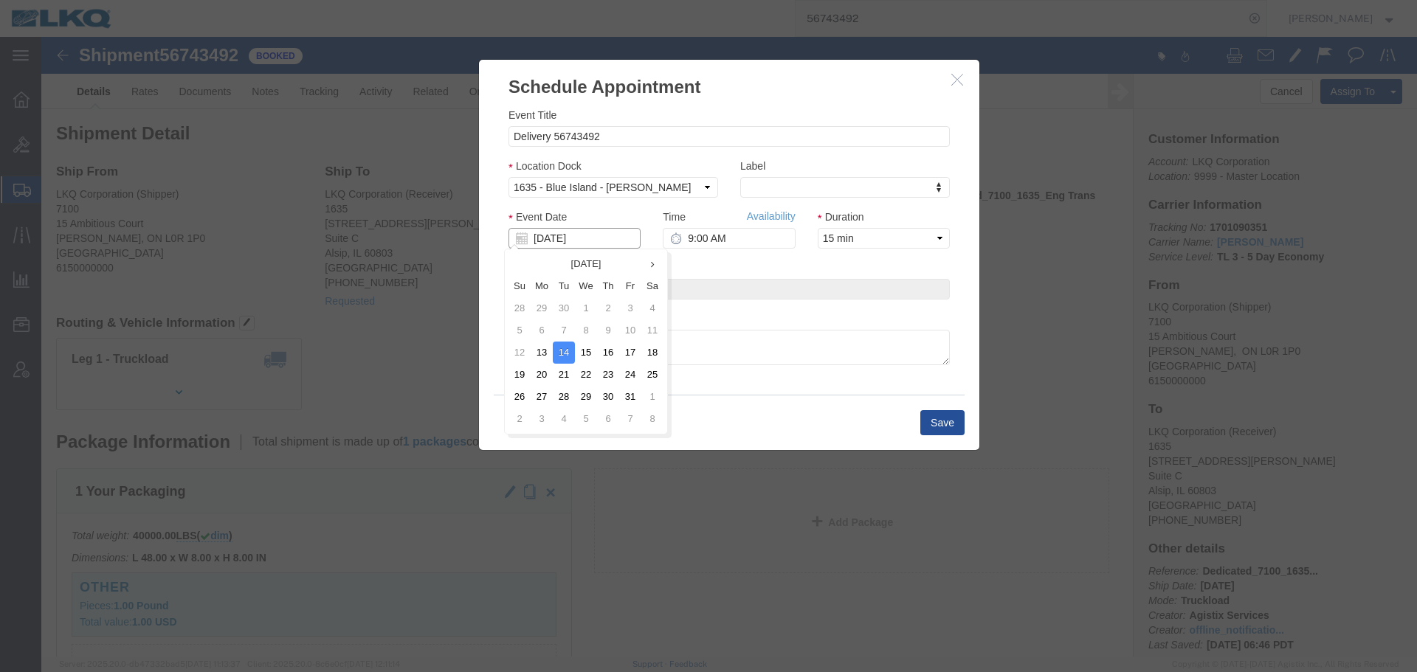
click input "[DATE]"
click td "15"
click button "Save"
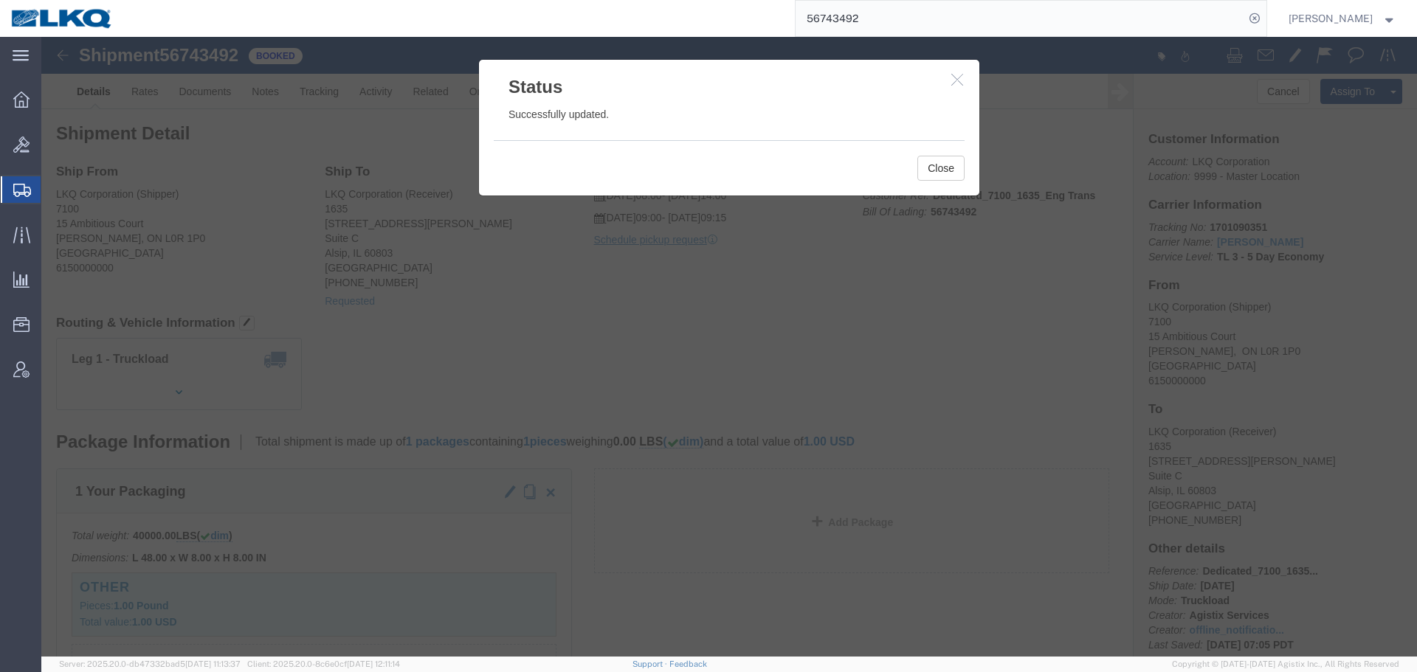
click icon "button"
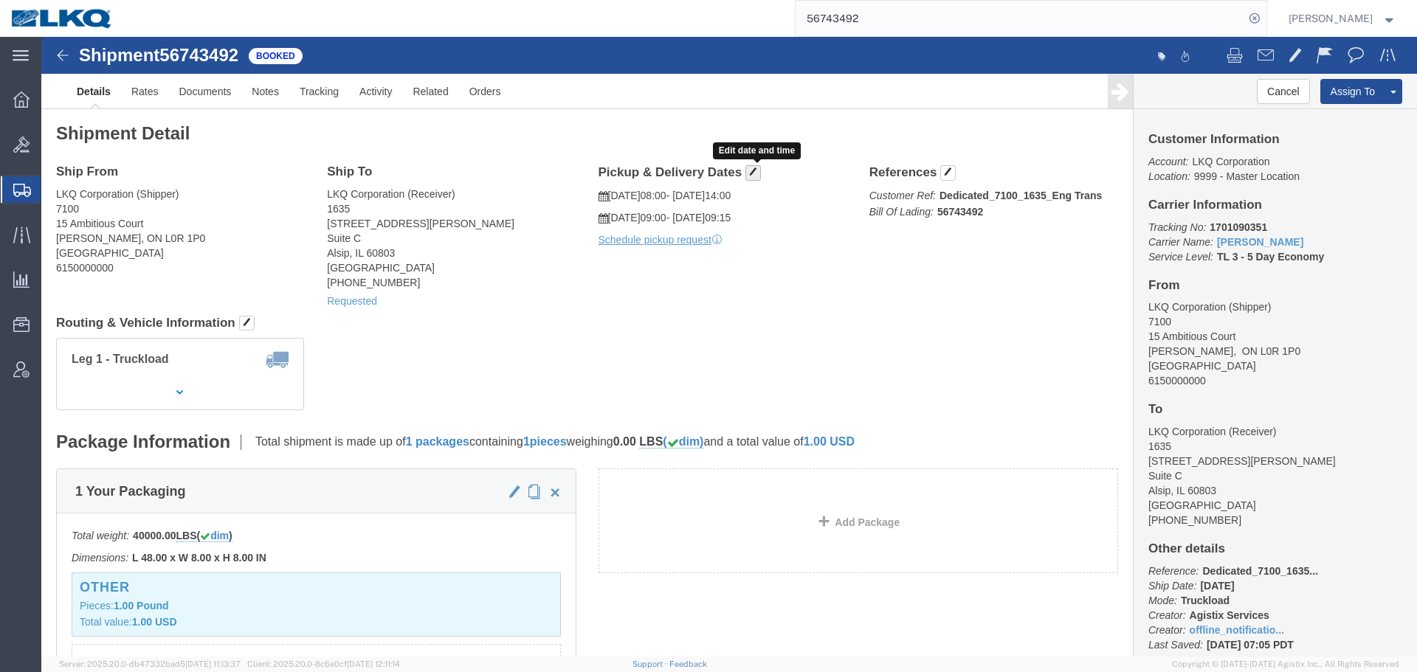
click span "button"
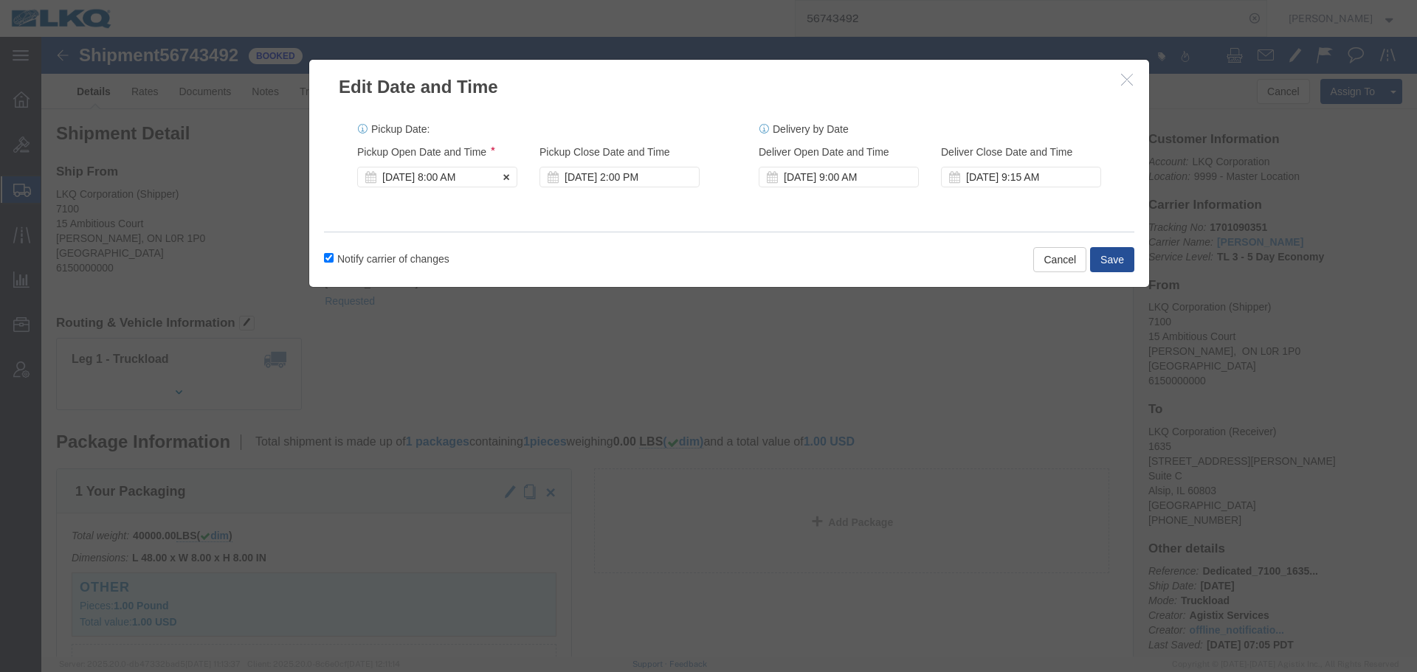
click div "[DATE] 8:00 AM"
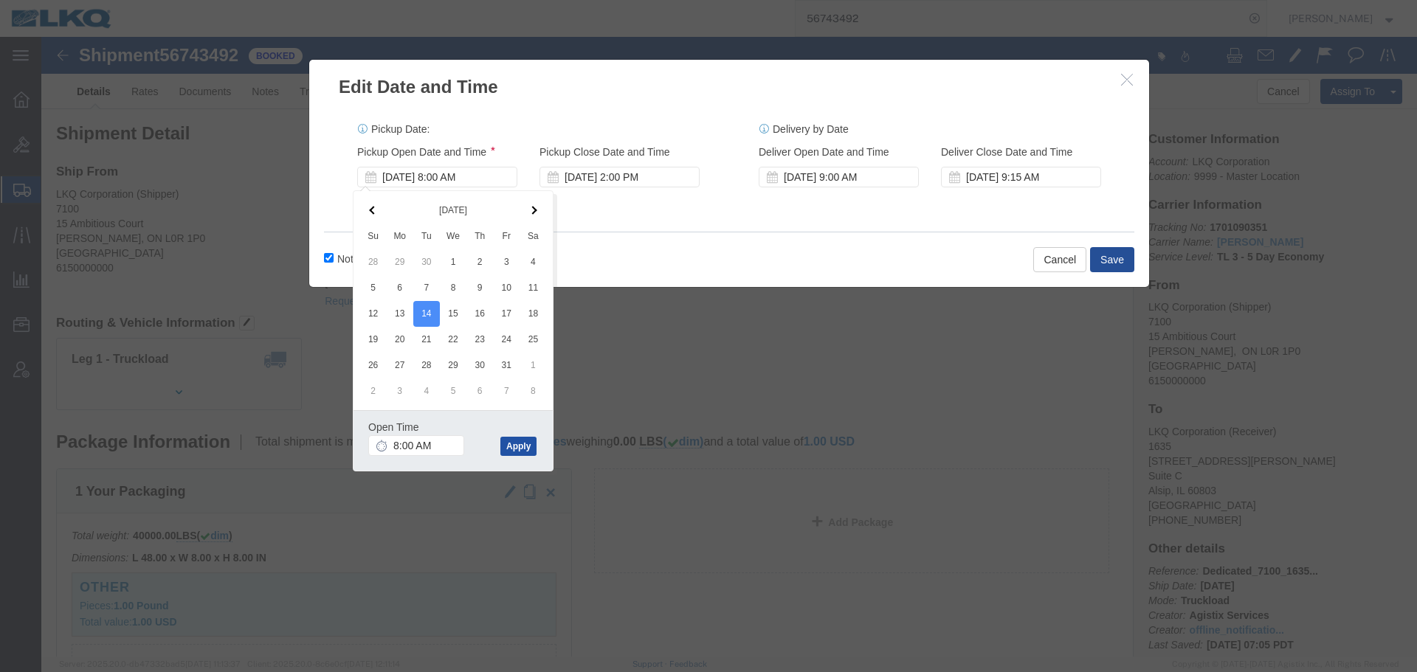
click button "Apply"
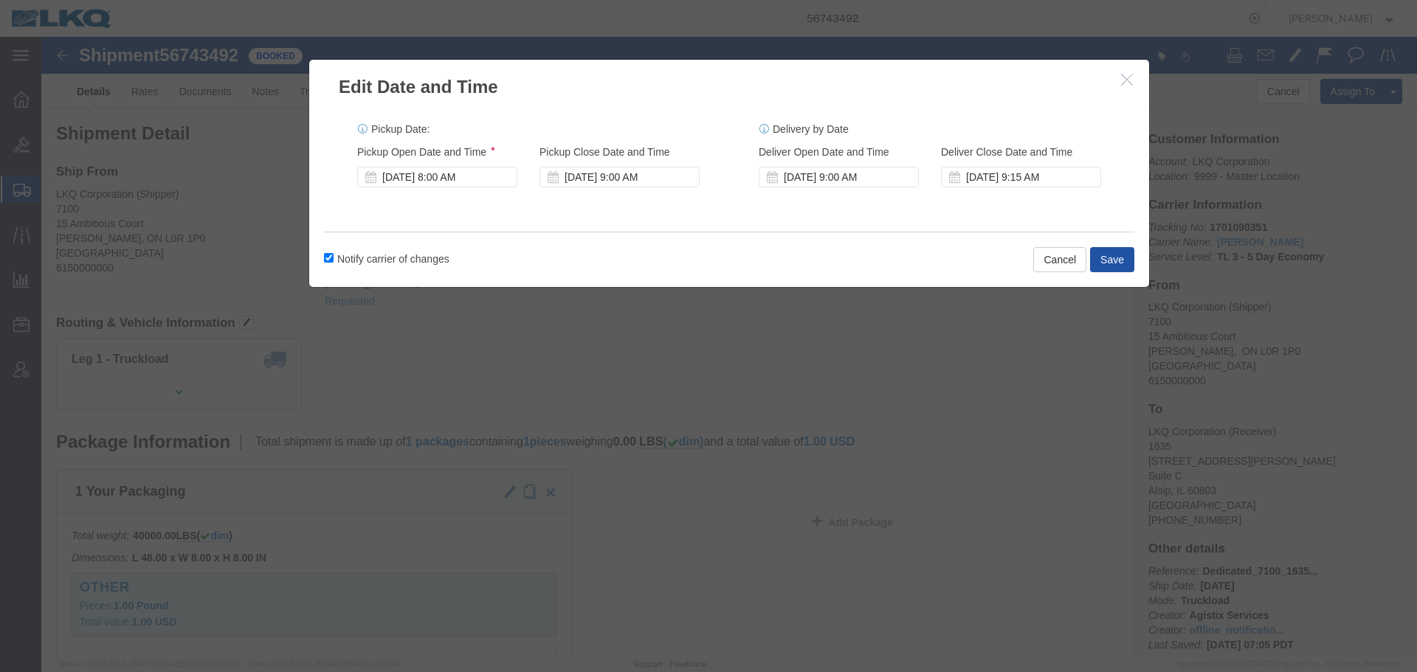
click button "Save"
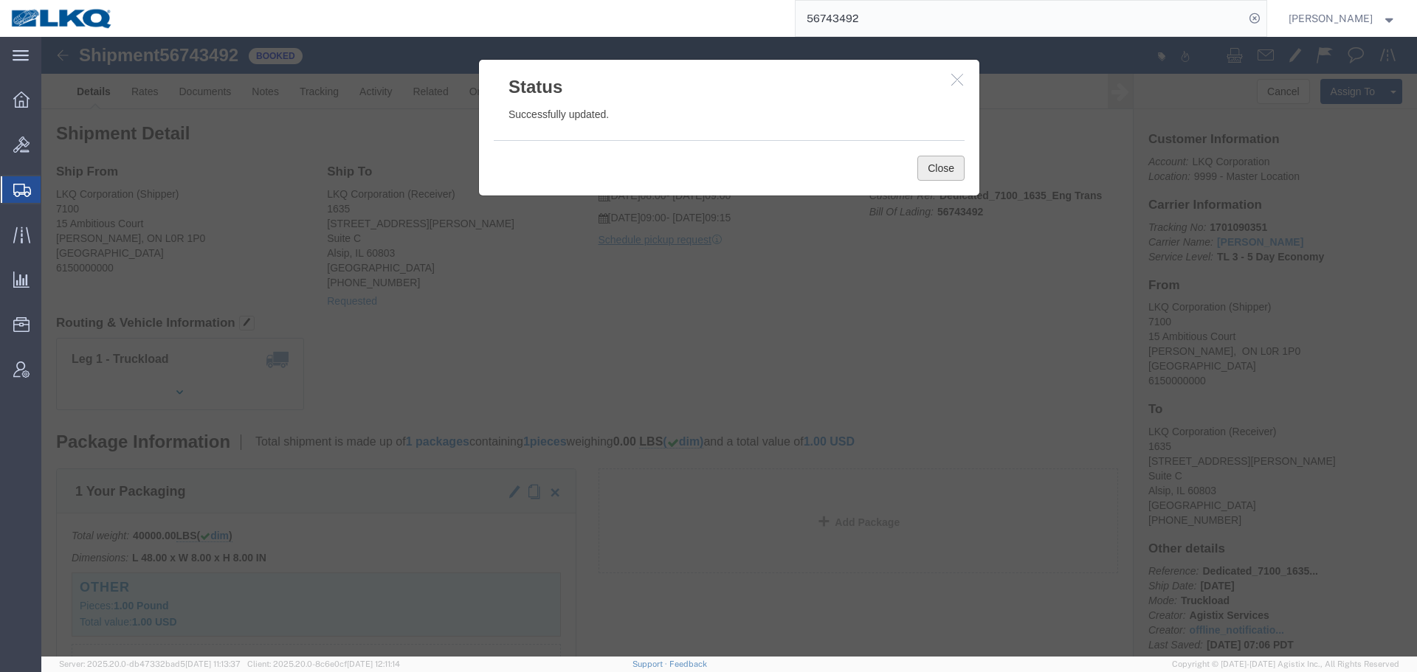
click button "Close"
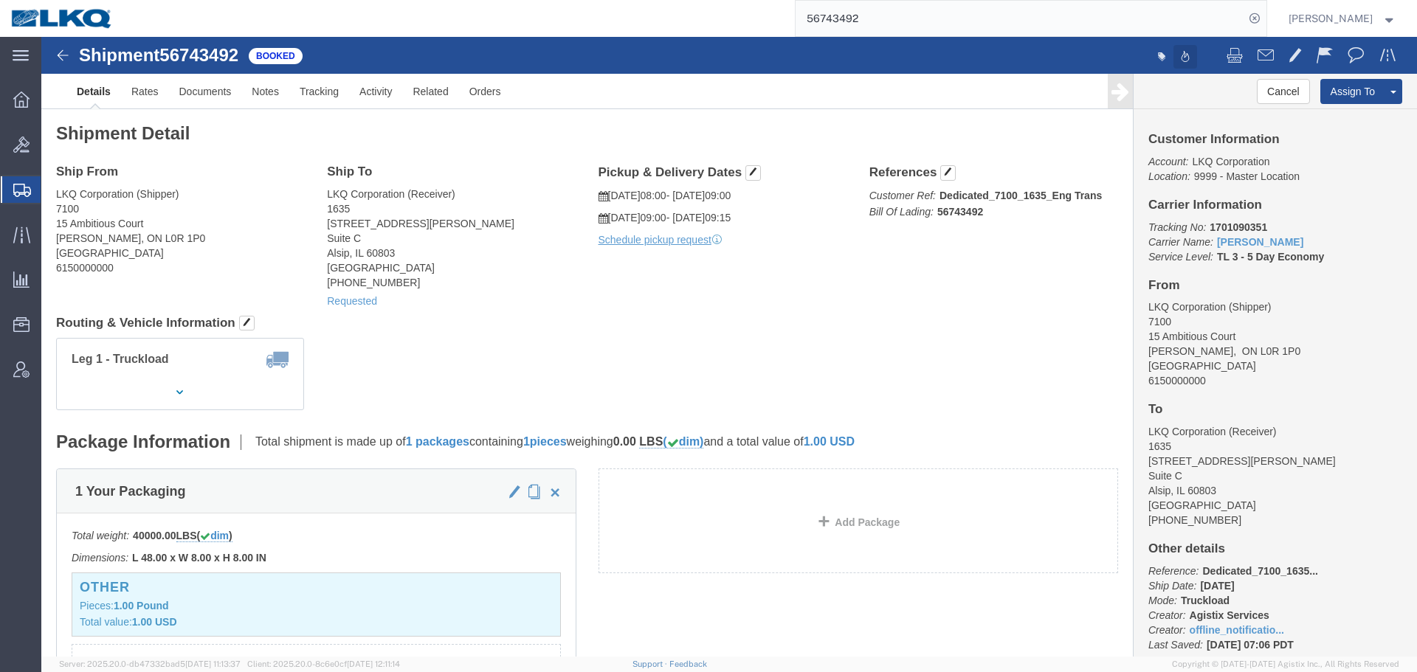
drag, startPoint x: 1211, startPoint y: 32, endPoint x: 1145, endPoint y: 15, distance: 68.0
click div "Leg 1 - Truckload Number of trucks: 1"
click at [880, 18] on input "56743492" at bounding box center [1019, 18] width 449 height 35
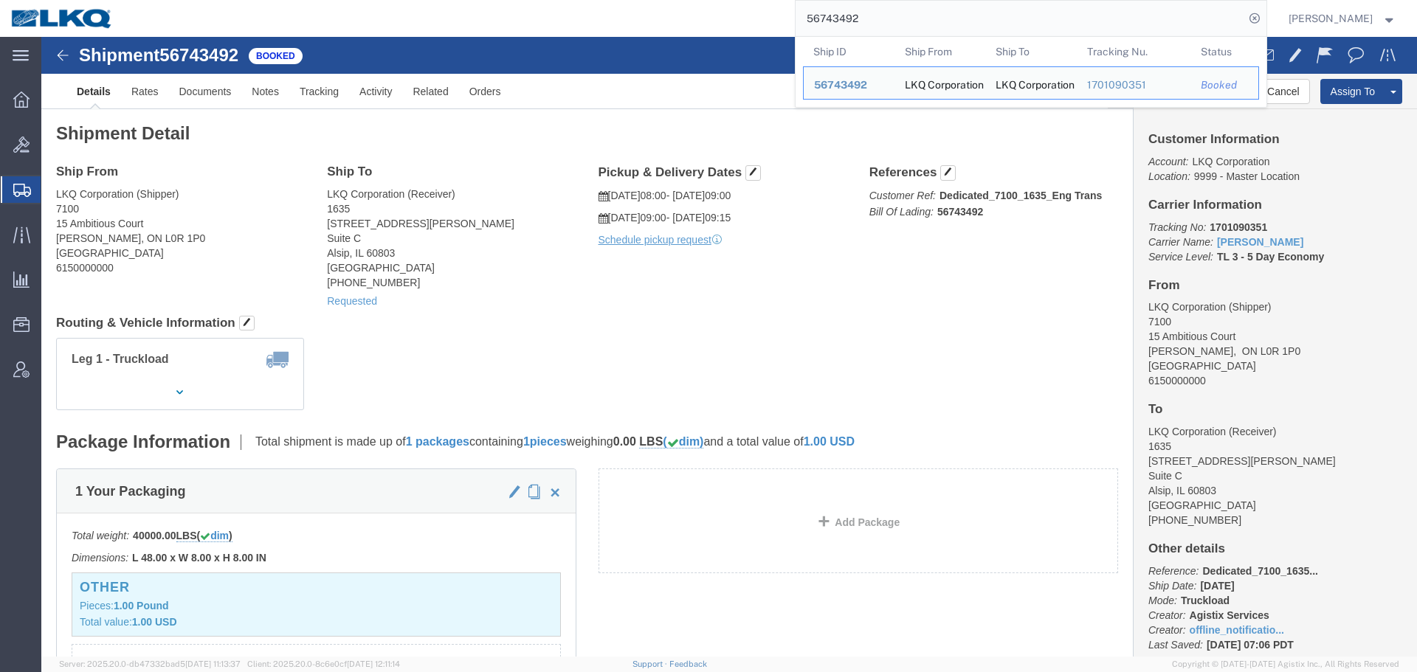
paste input "7048644"
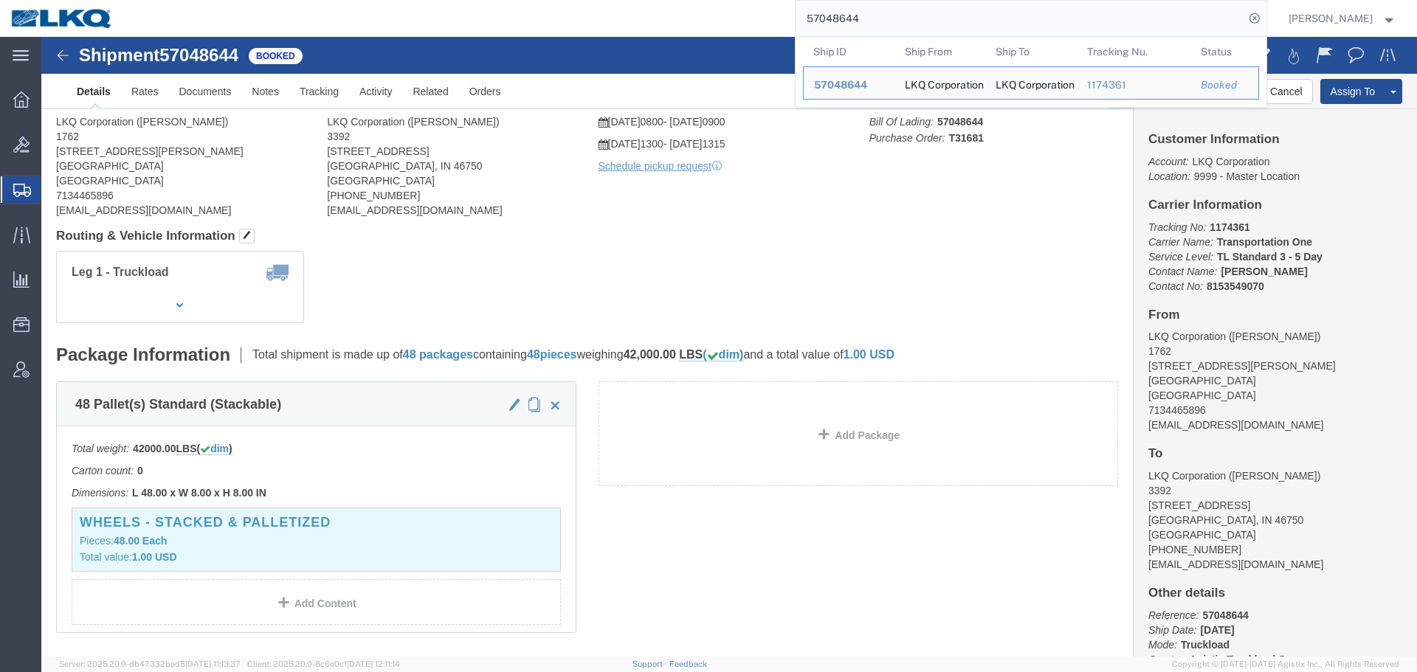
click body "Shipment 57048644 Booked Details Rates Documents Notes Tracking Activity Relate…"
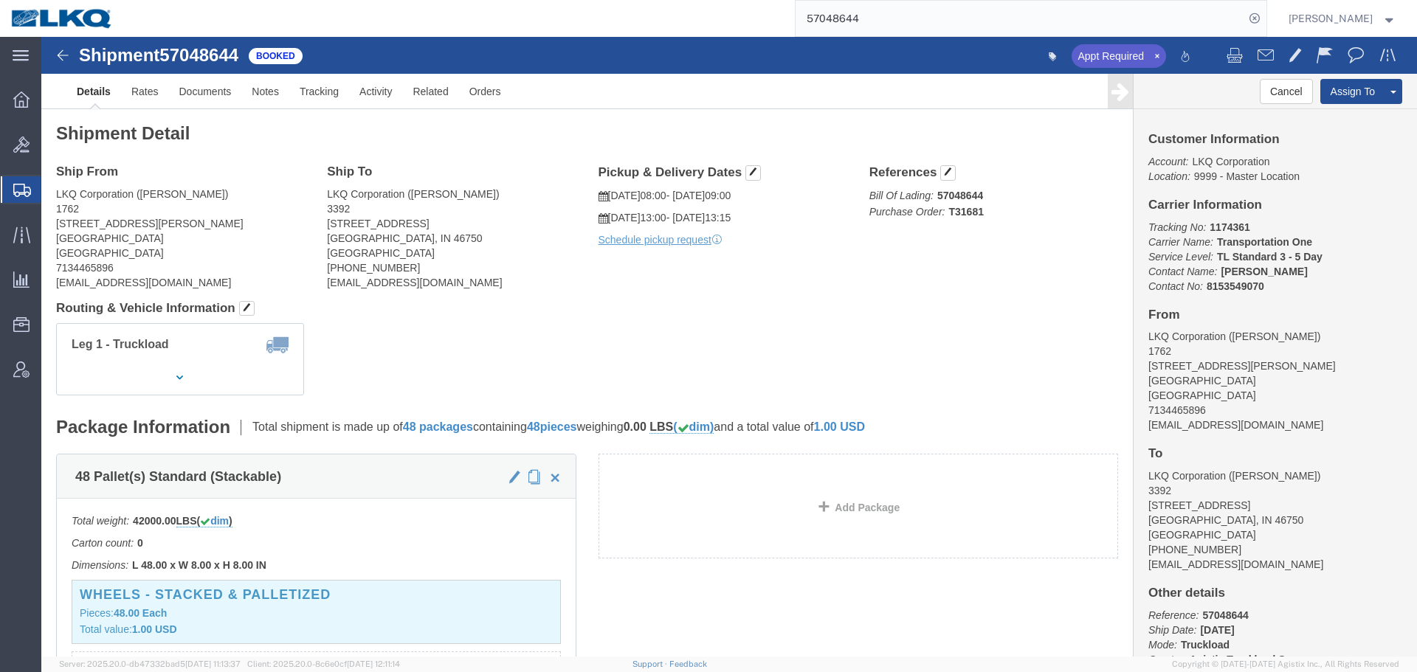
click h4 "Routing & Vehicle Information"
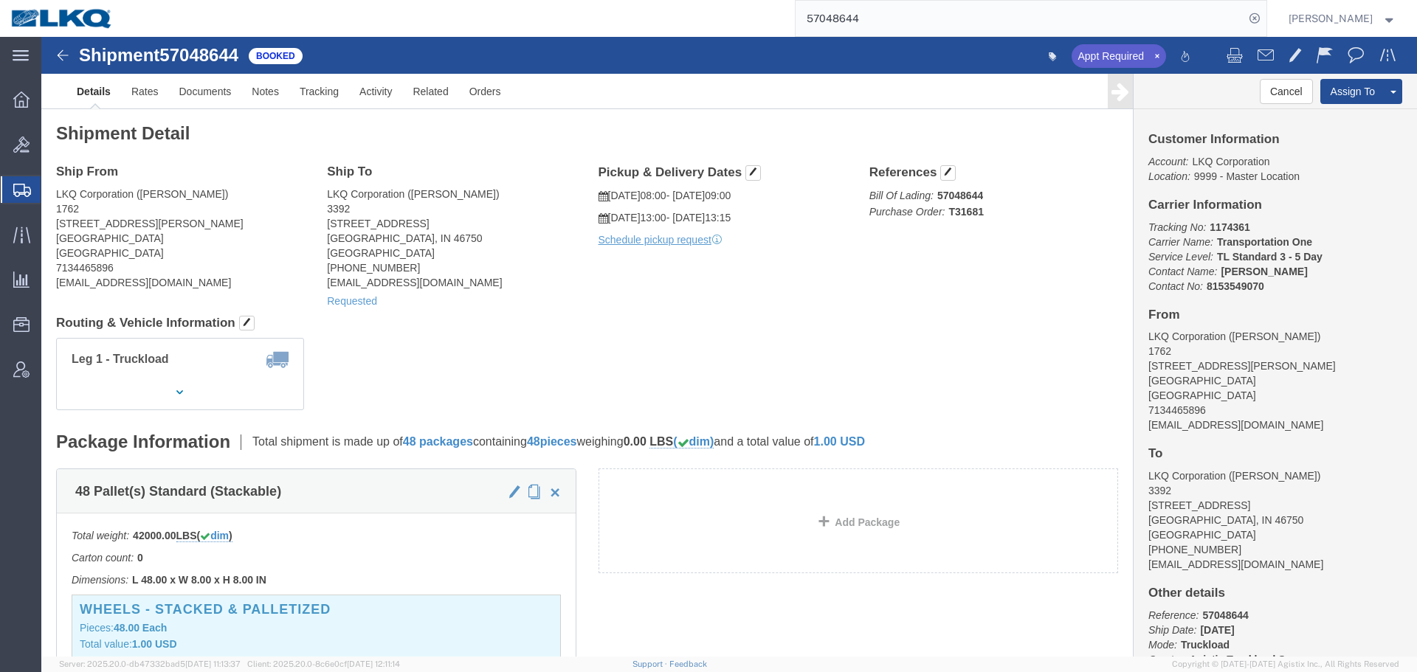
click div "Ship From LKQ Corporation ([PERSON_NAME]) 1762 [STREET_ADDRESS] 7134465896 [EMA…"
click address "LKQ Corporation ([PERSON_NAME]) 1762 [STREET_ADDRESS] 7134465896 [EMAIL_ADDRESS…"
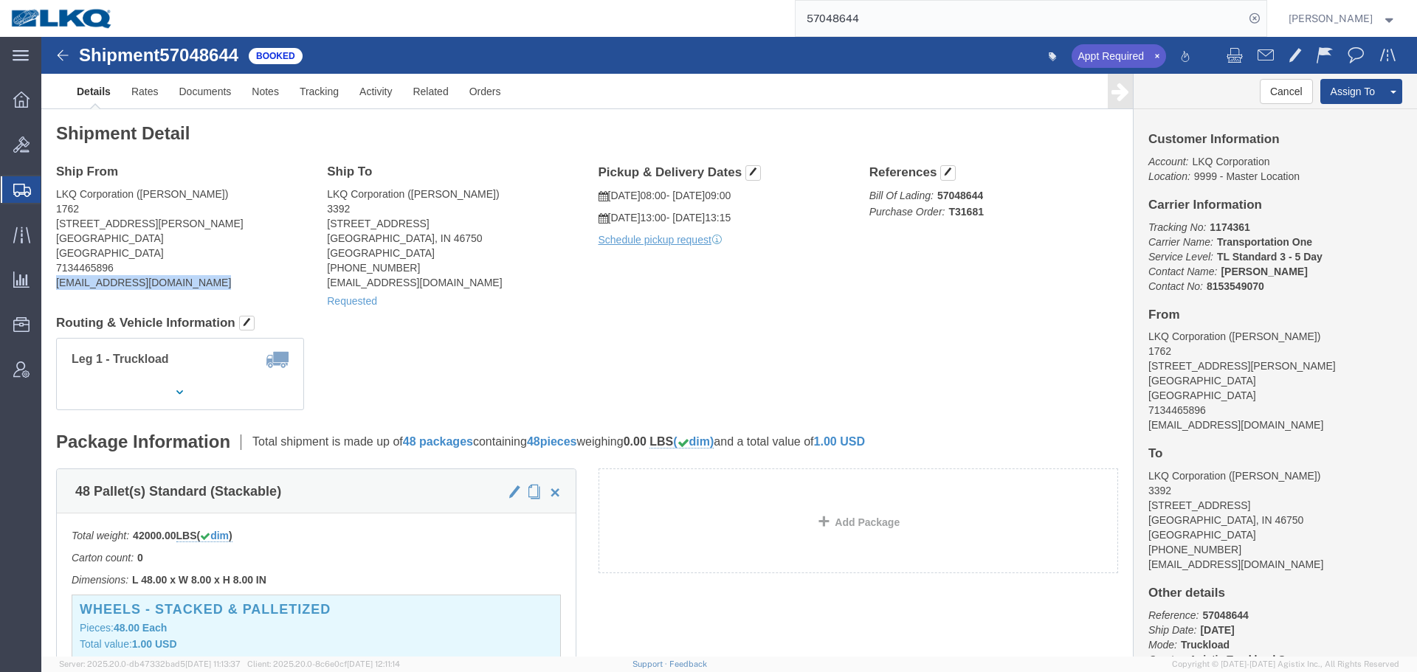
copy div "[EMAIL_ADDRESS][DOMAIN_NAME]"
click at [937, 0] on form "57048644" at bounding box center [1031, 18] width 472 height 37
click at [940, 12] on input "57048644" at bounding box center [1019, 18] width 449 height 35
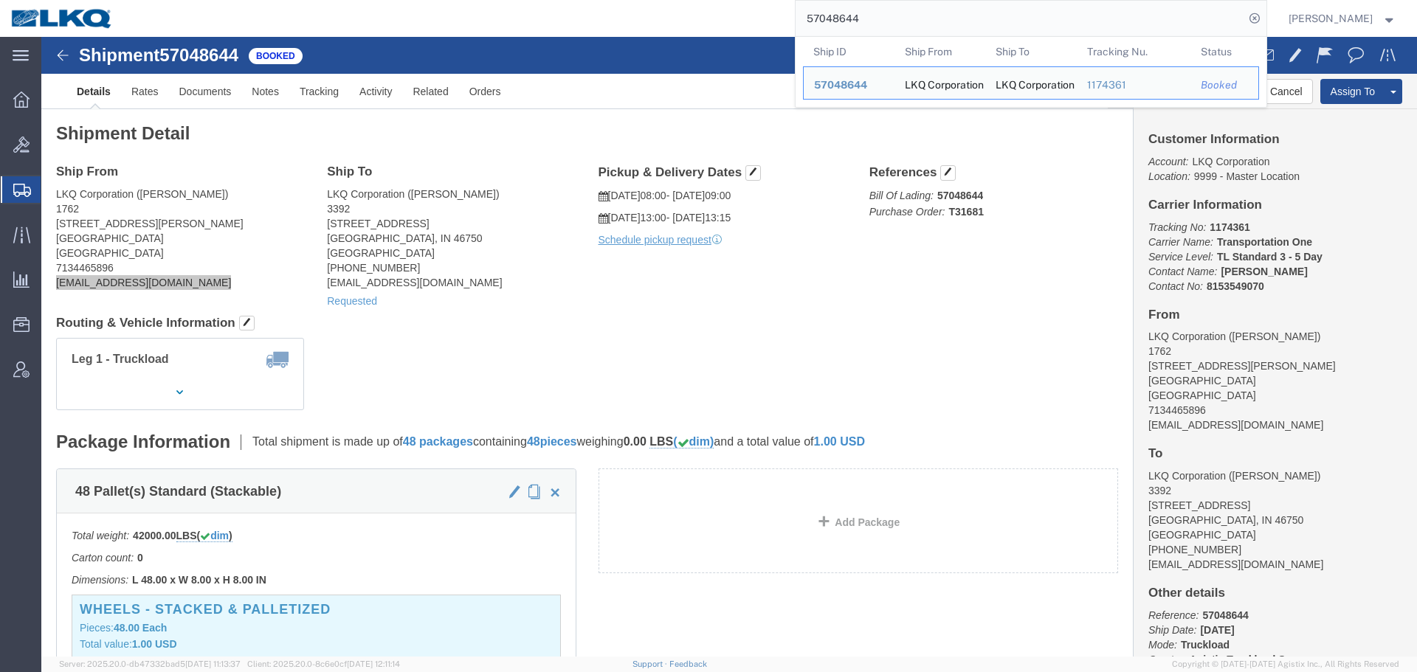
paste input "9810"
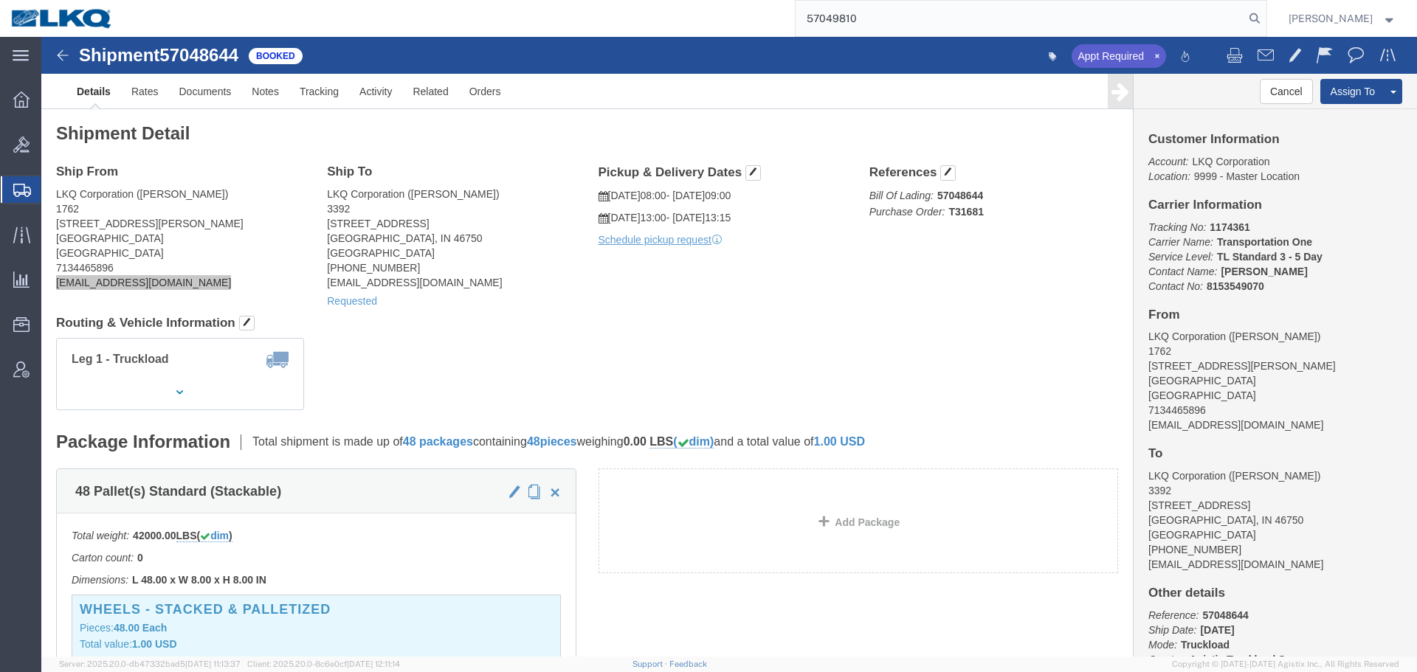
type input "57049810"
click div "Ship From LKQ Corporation ([PERSON_NAME]) 1762 [STREET_ADDRESS] 7134465896 [EMA…"
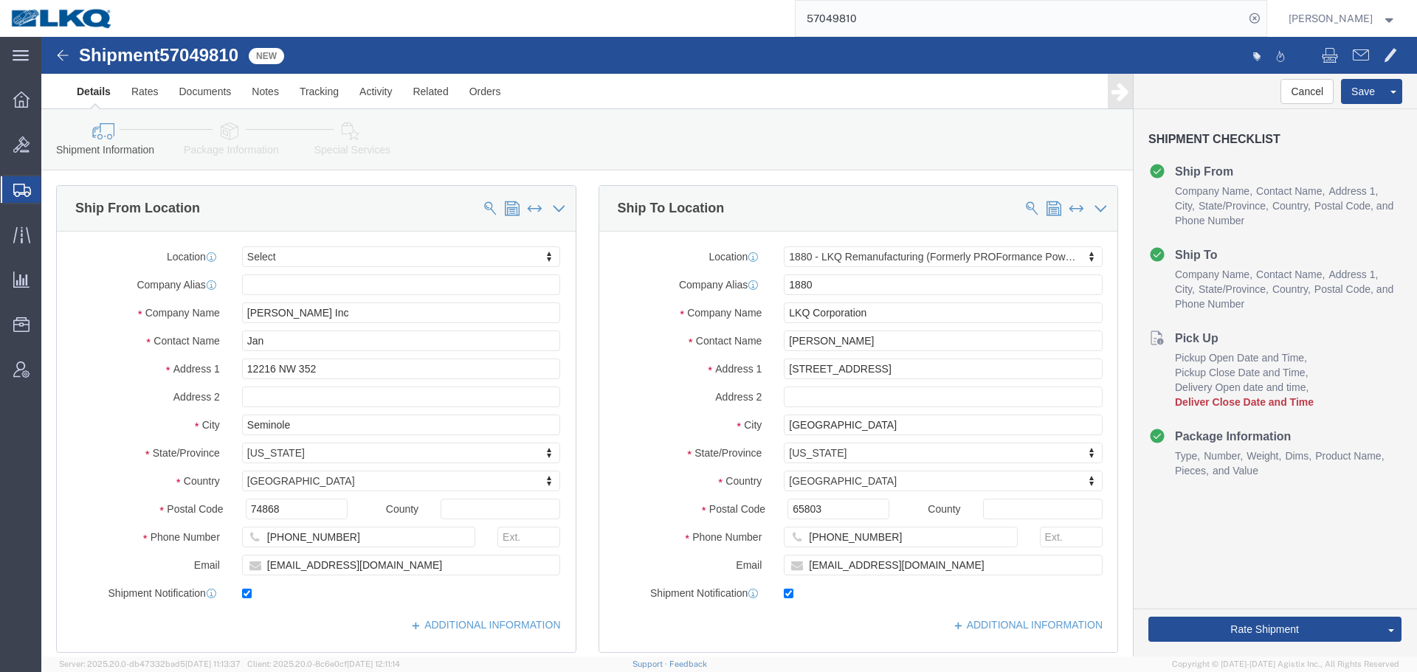
select select
select select "27704"
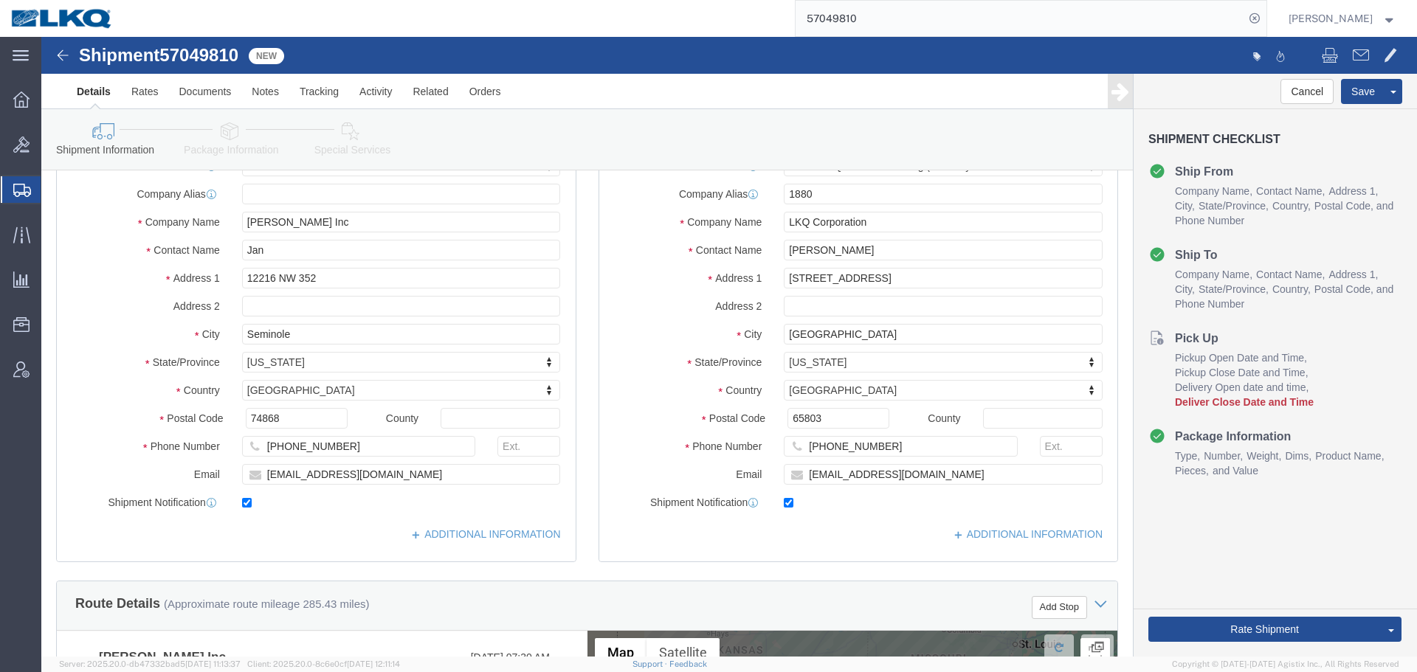
scroll to position [443, 0]
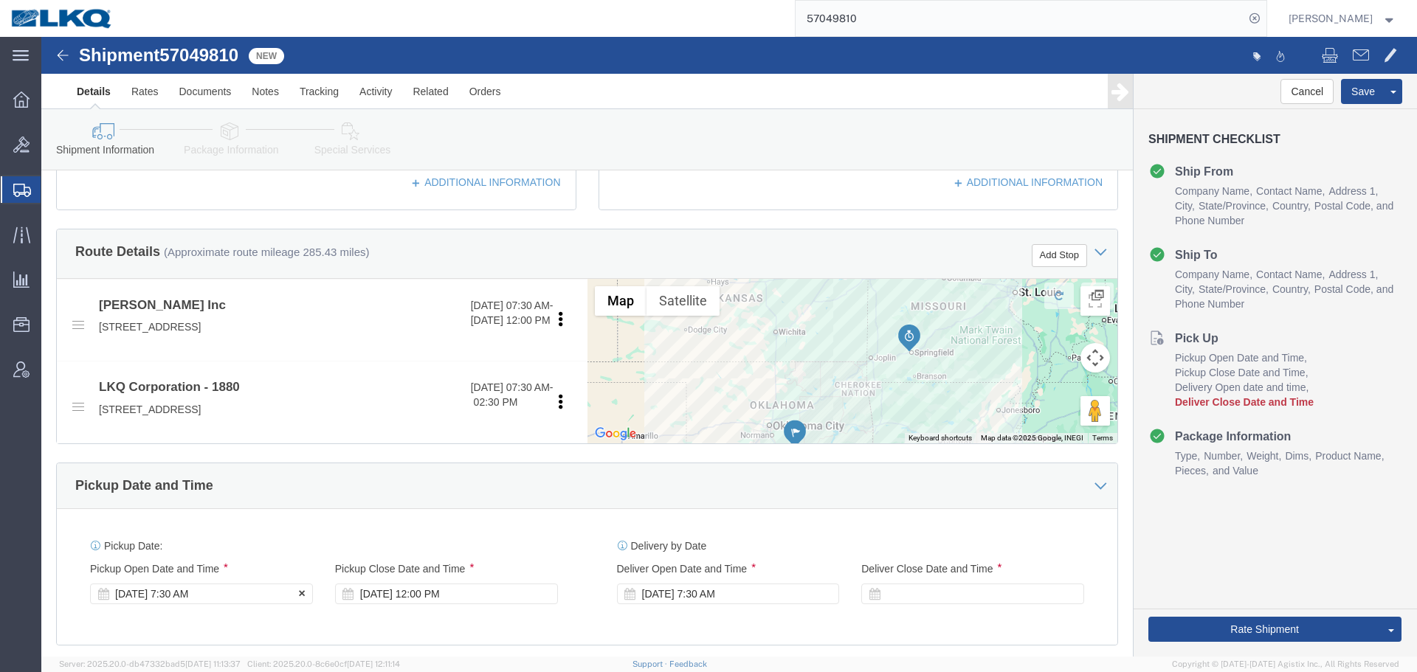
click div "[DATE] 7:30 AM"
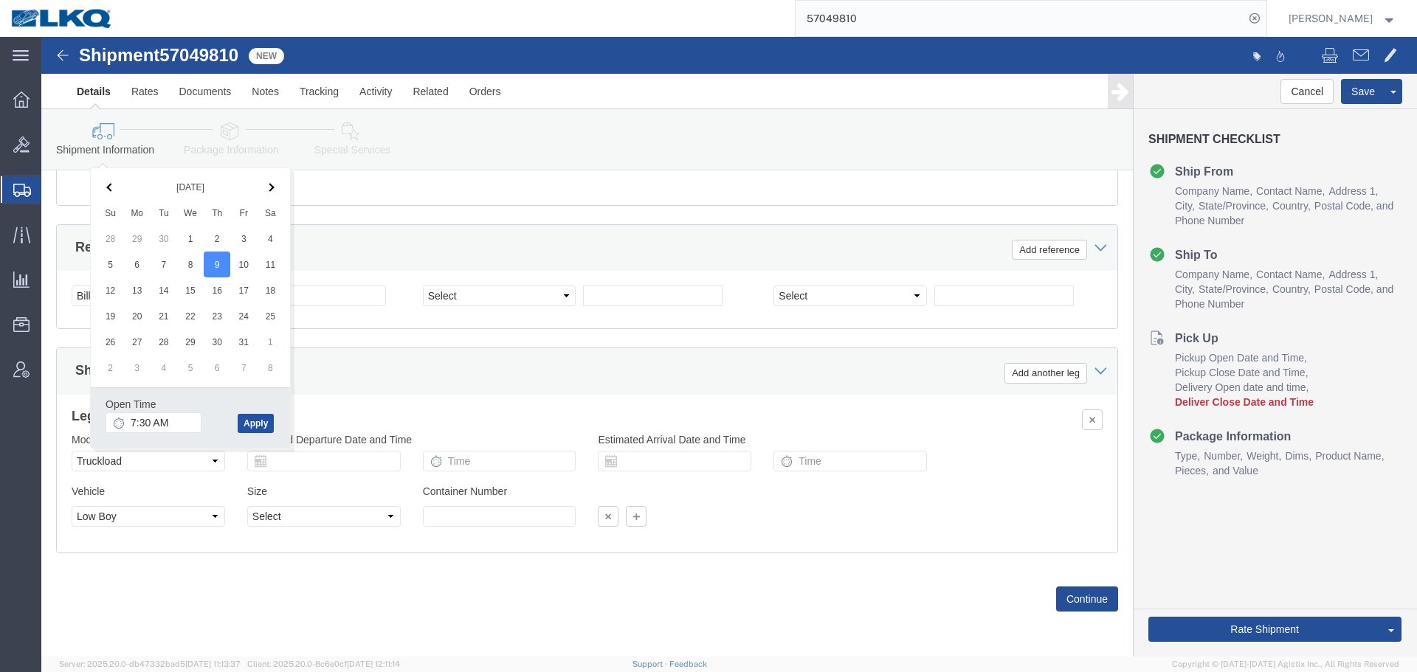
click button "Apply"
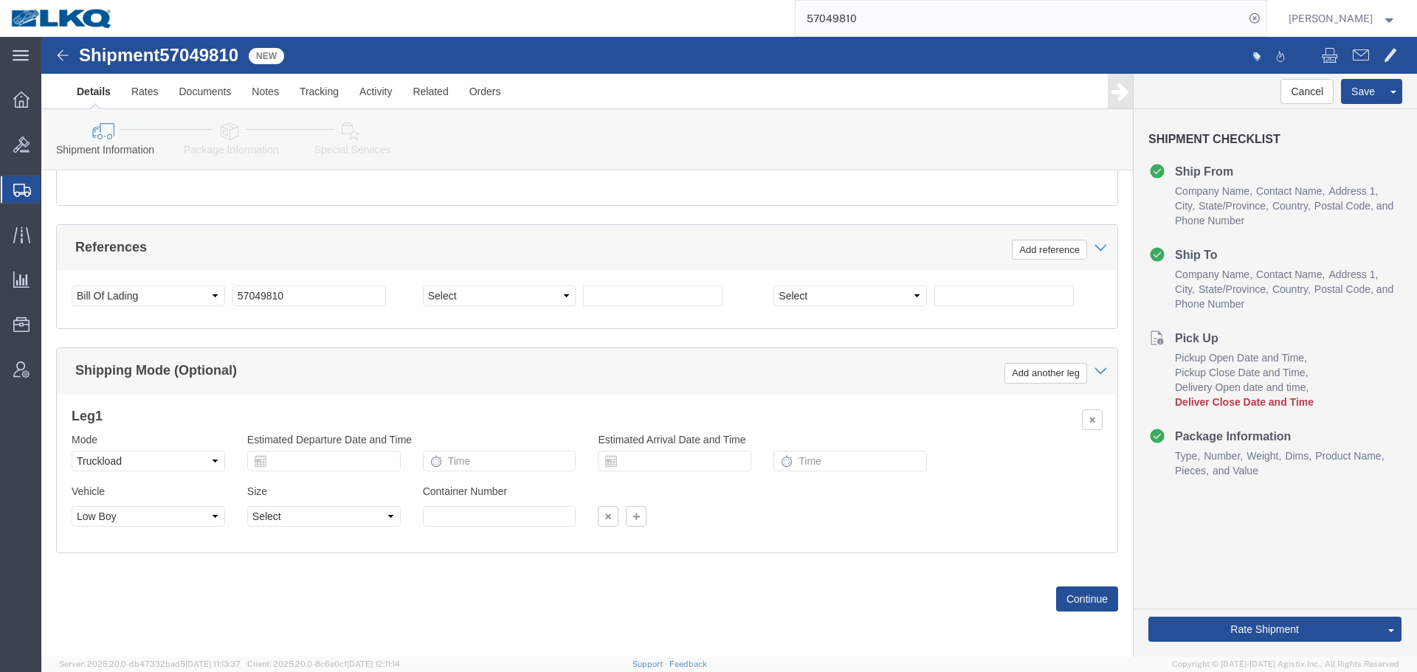
scroll to position [587, 0]
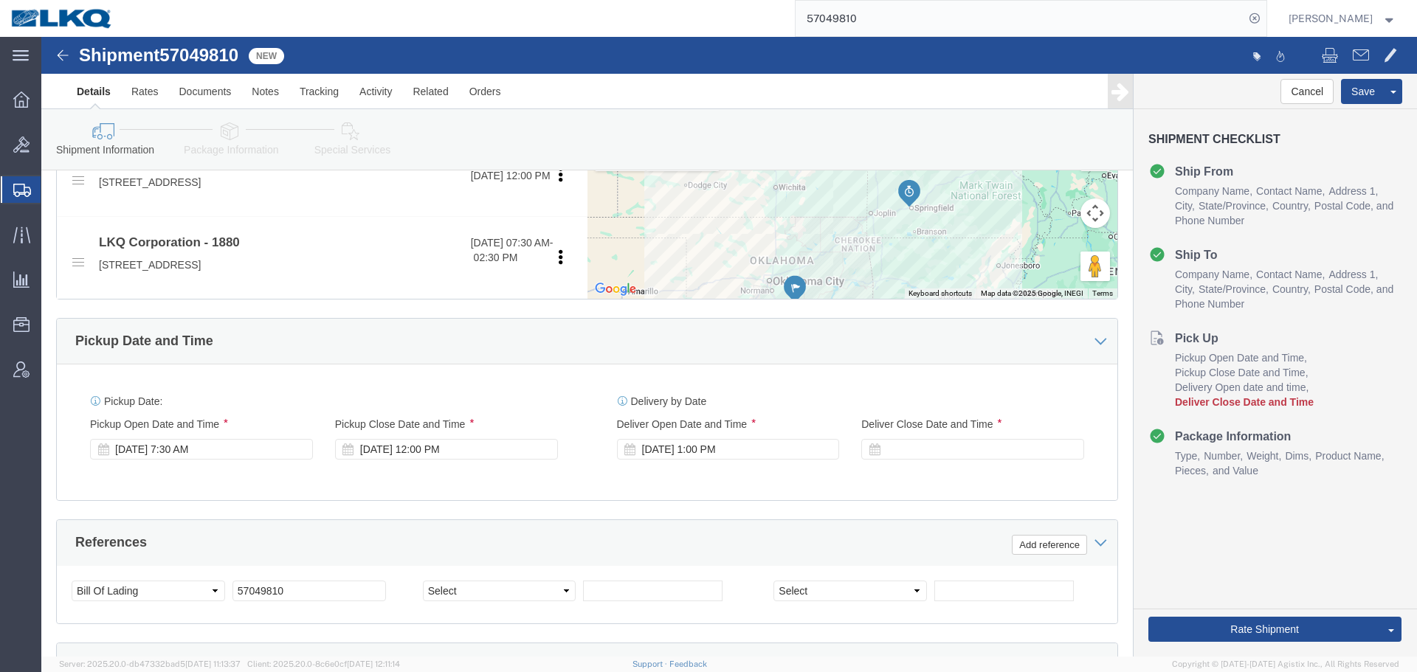
click div "Pickup Start Date Pickup Start Time Pickup Open Date and Time [DATE] 7:30 AM Pi…"
click div "[DATE] 12:00 PM"
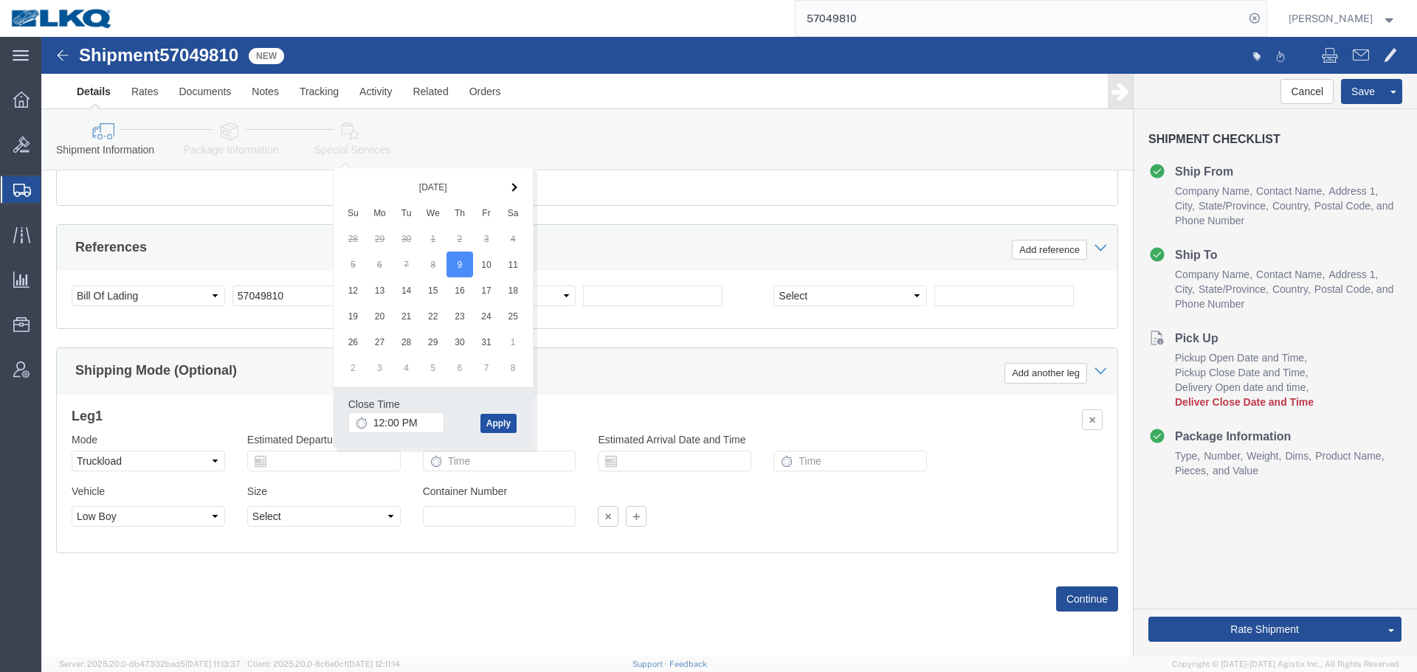
click button "Apply"
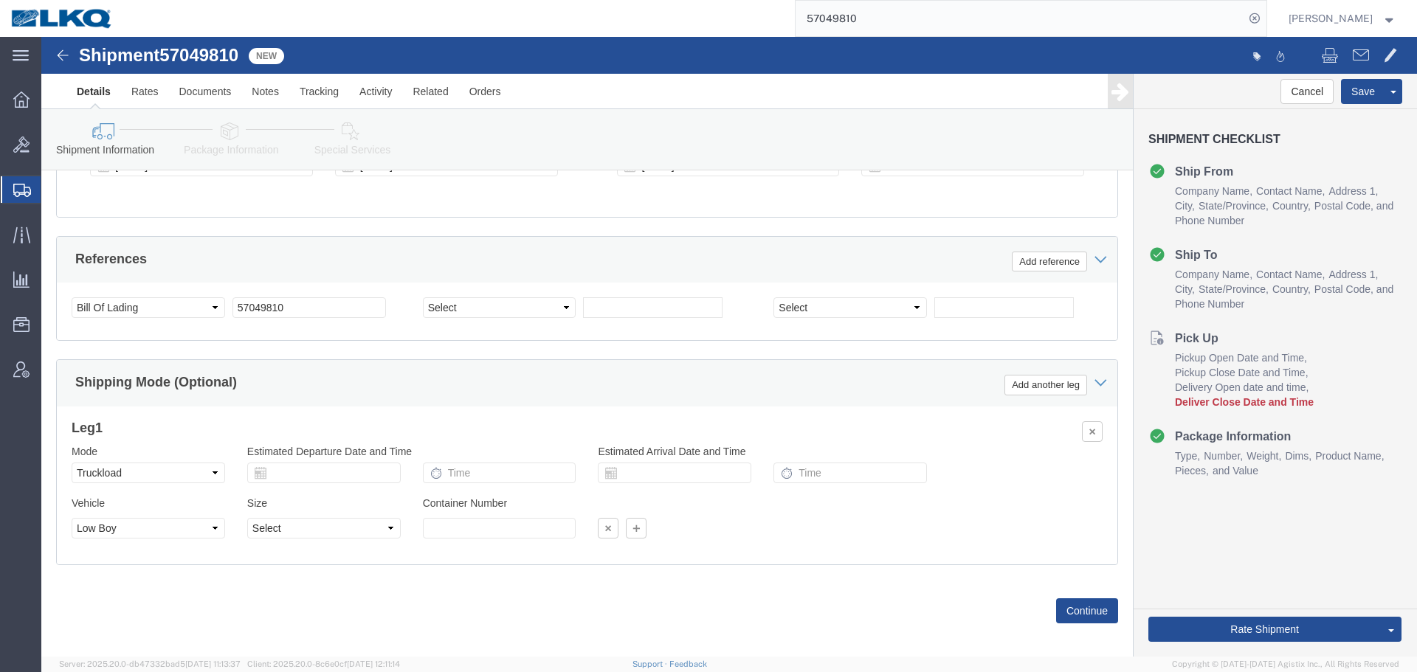
scroll to position [587, 0]
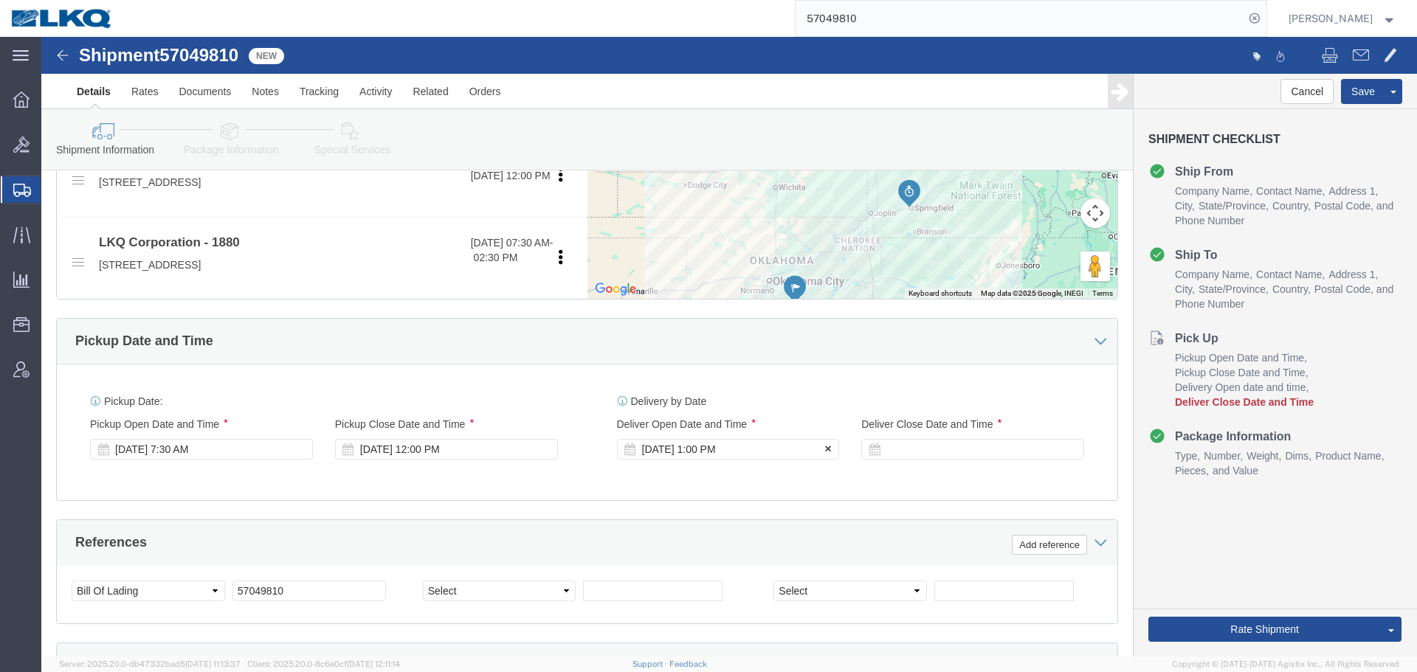
click div "[DATE] 1:00 PM"
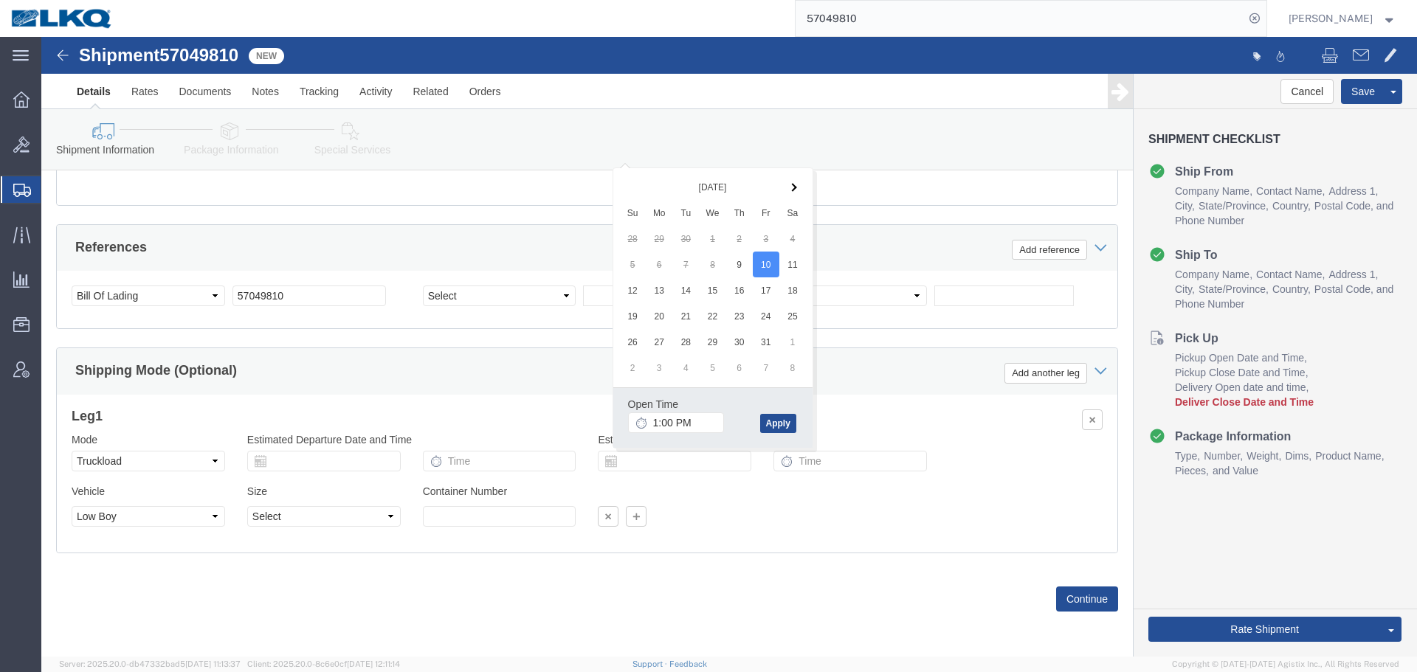
click div "Open Time 1:00 PM"
click input "1:00 PM"
type input "8:00 AM"
click button "Apply"
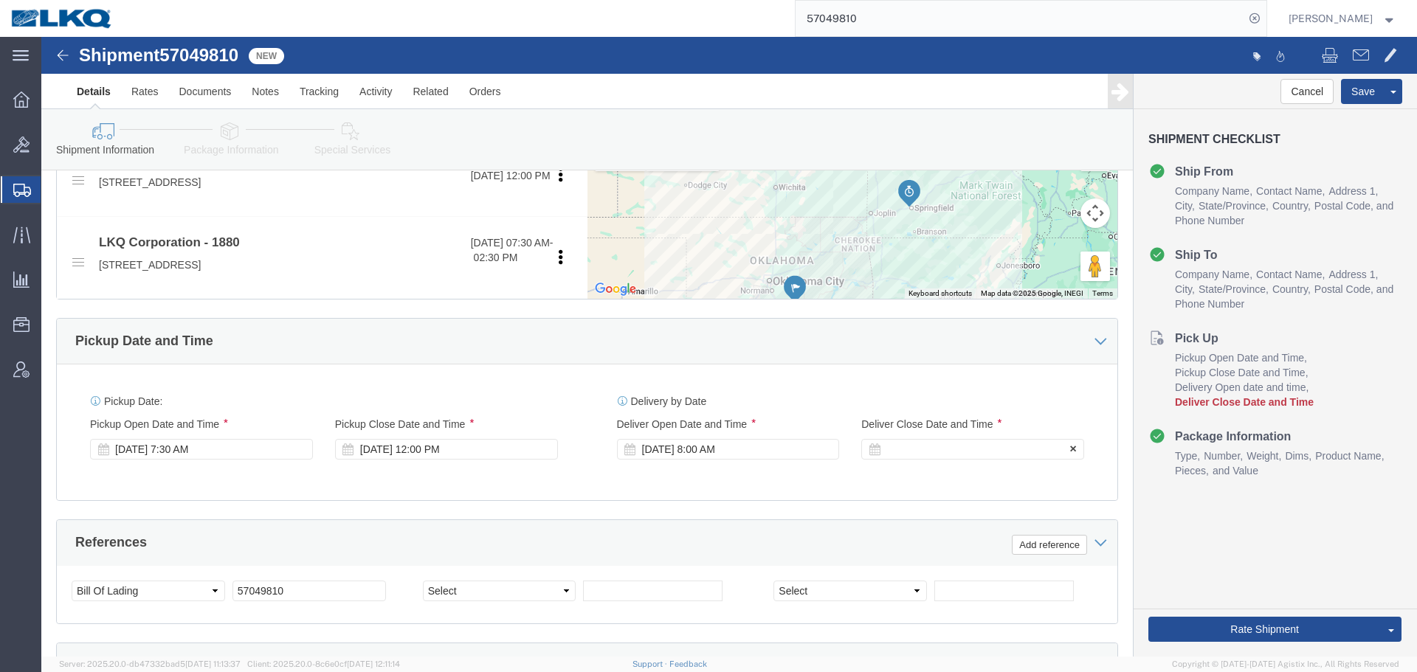
click div
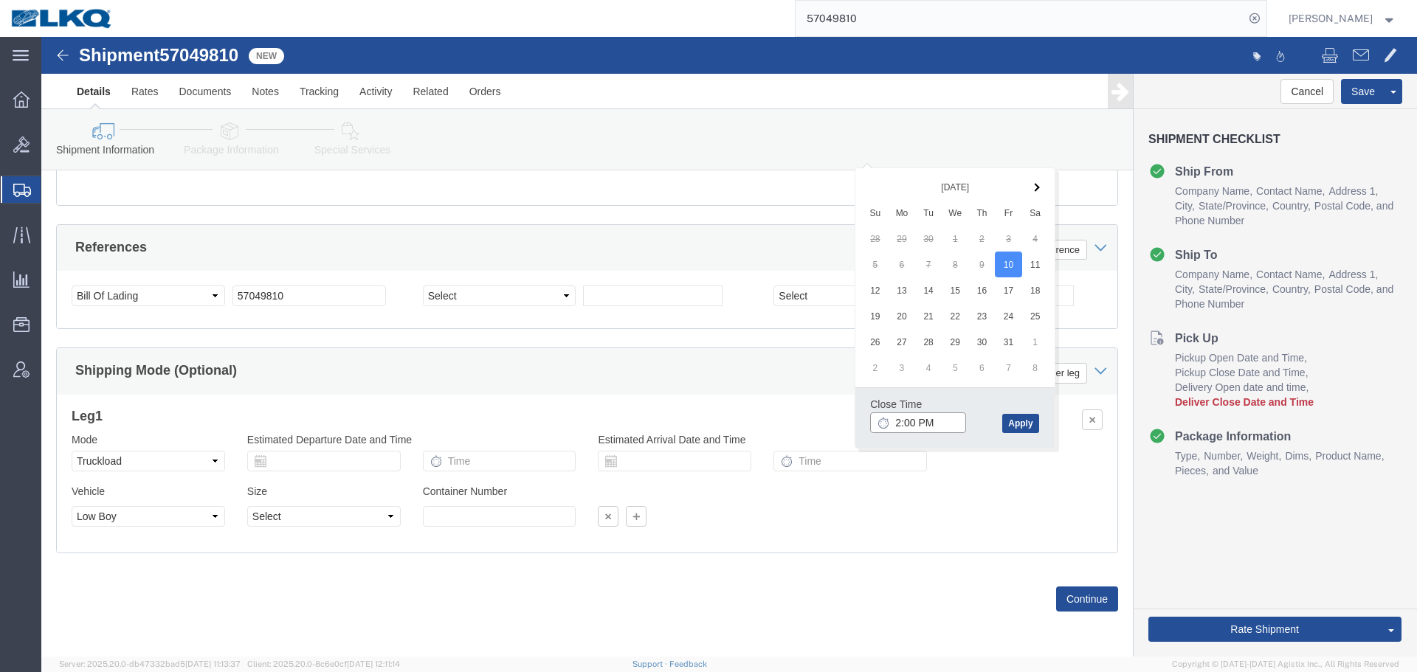
click input "2:00 PM"
type input "09"
type input "9:00 AM"
click button "Apply"
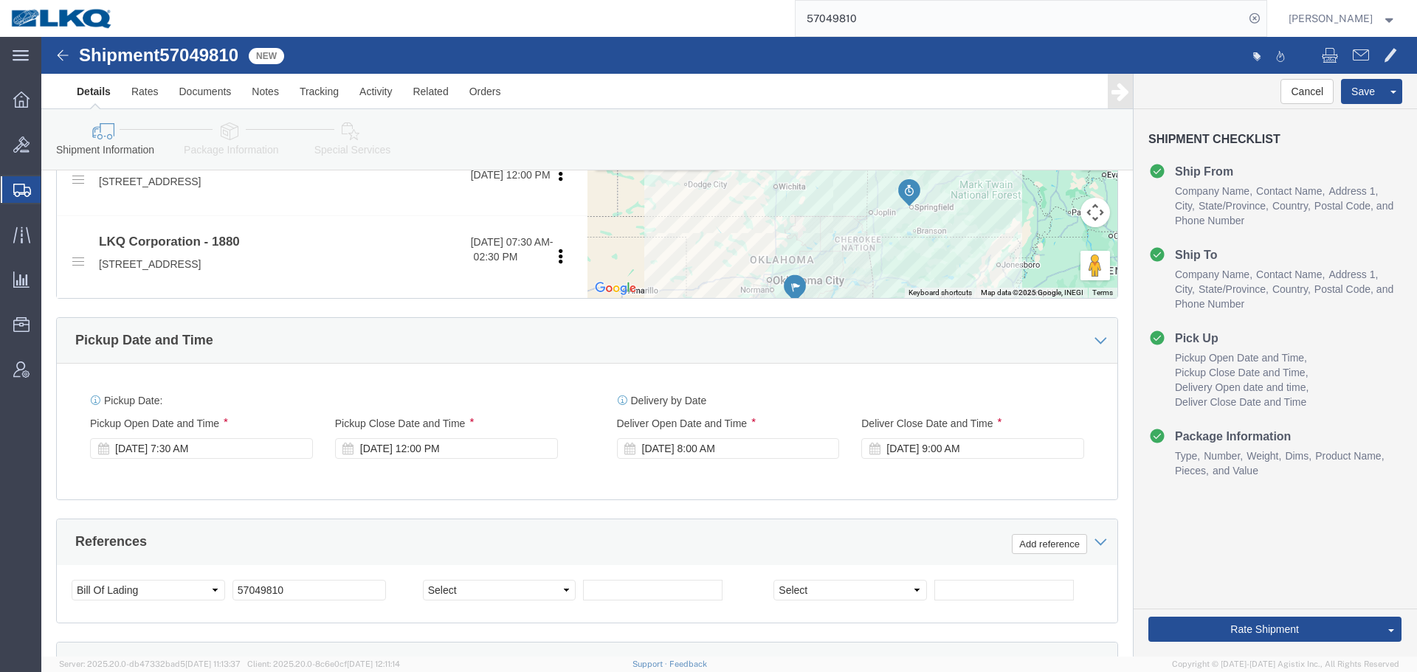
scroll to position [587, 0]
click button "Save"
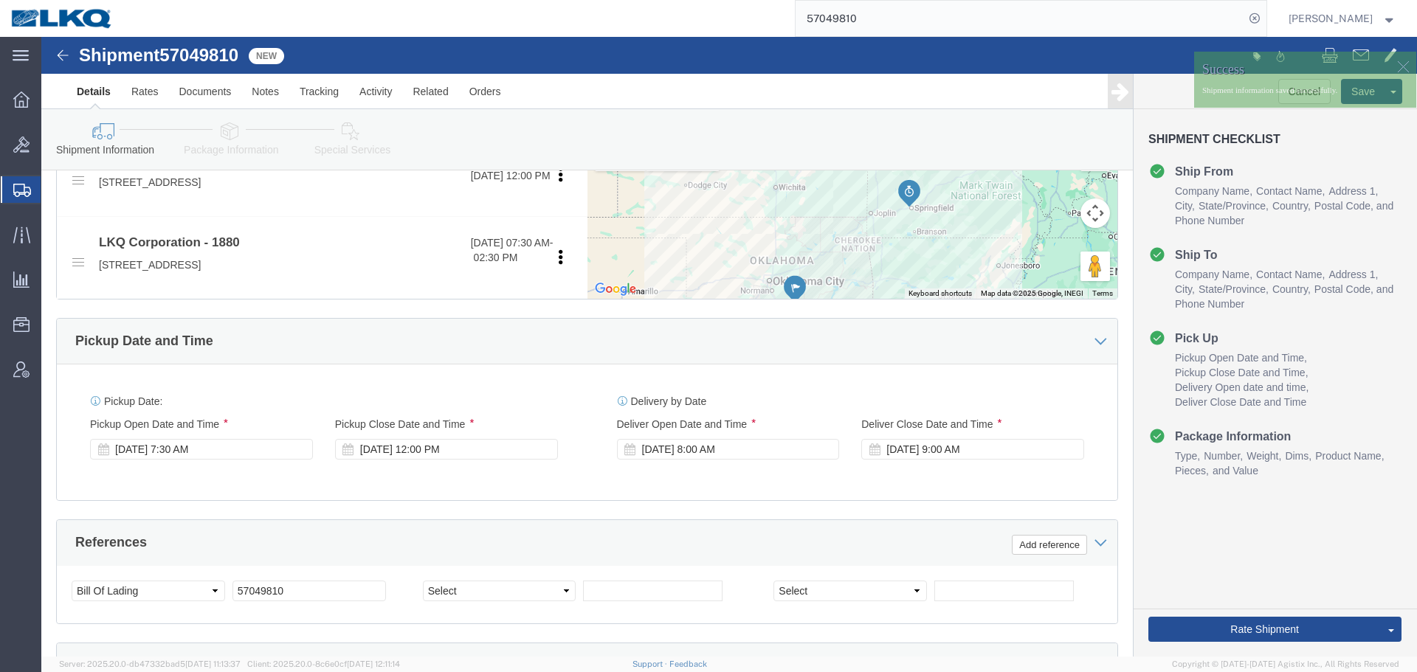
scroll to position [514, 0]
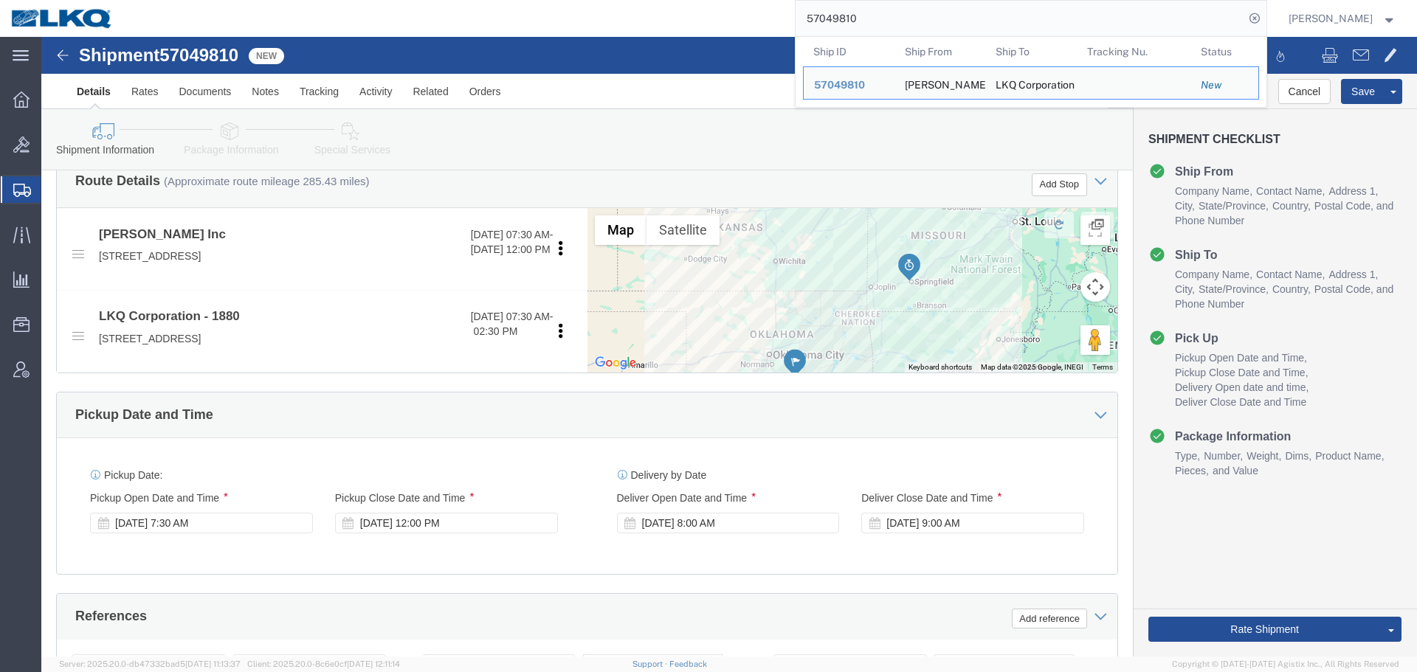
click at [891, 18] on input "57049810" at bounding box center [1019, 18] width 449 height 35
paste input "6967295"
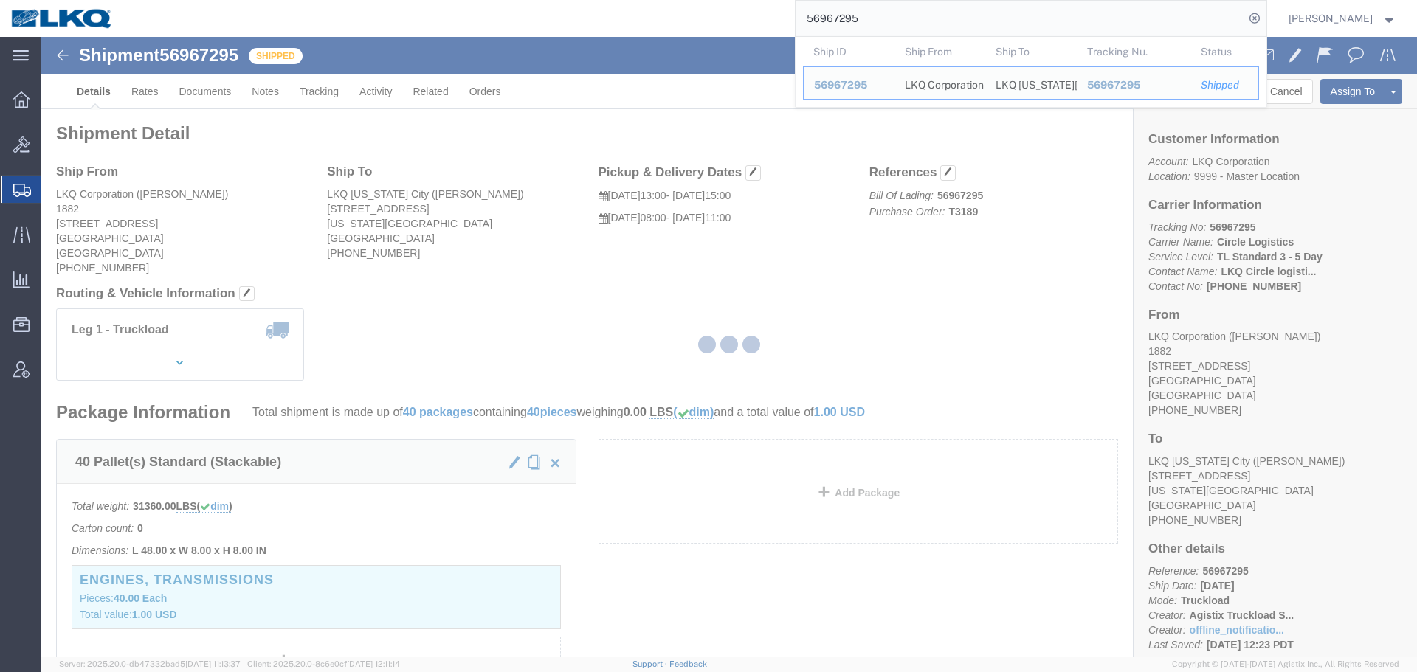
click at [483, 247] on div at bounding box center [728, 347] width 1375 height 620
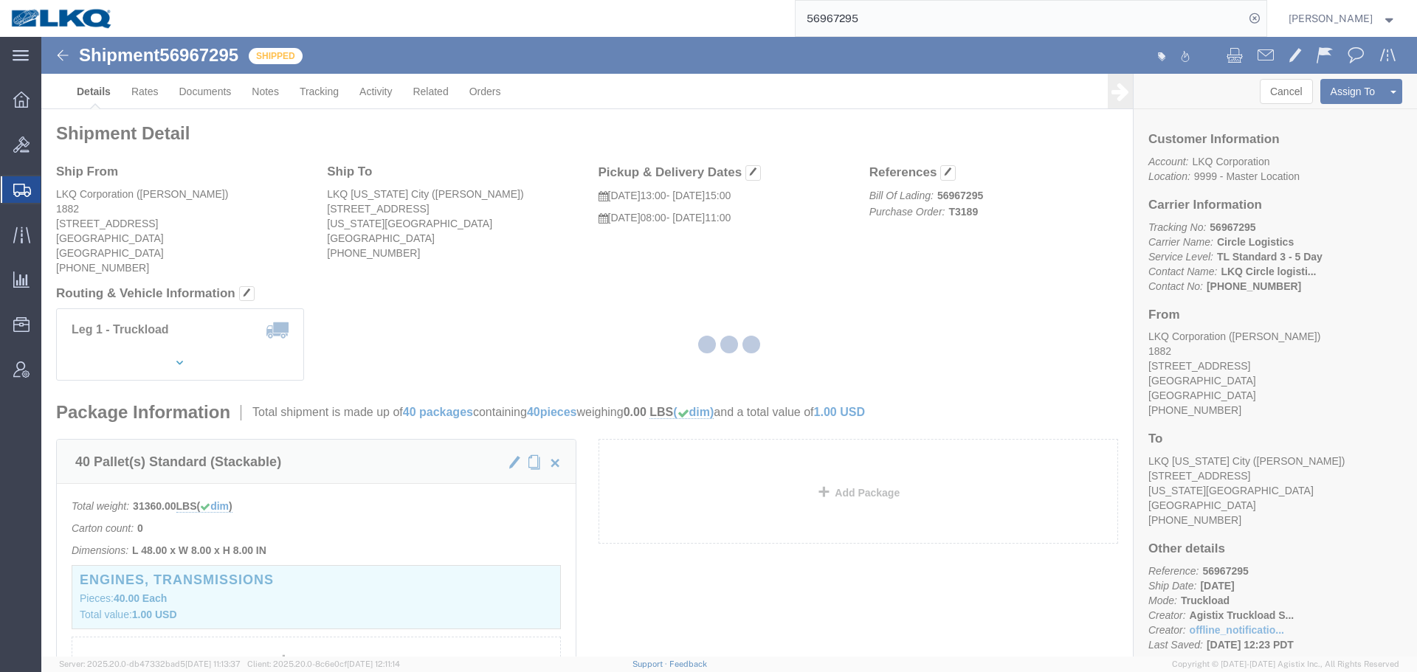
click at [535, 295] on div at bounding box center [728, 347] width 1375 height 620
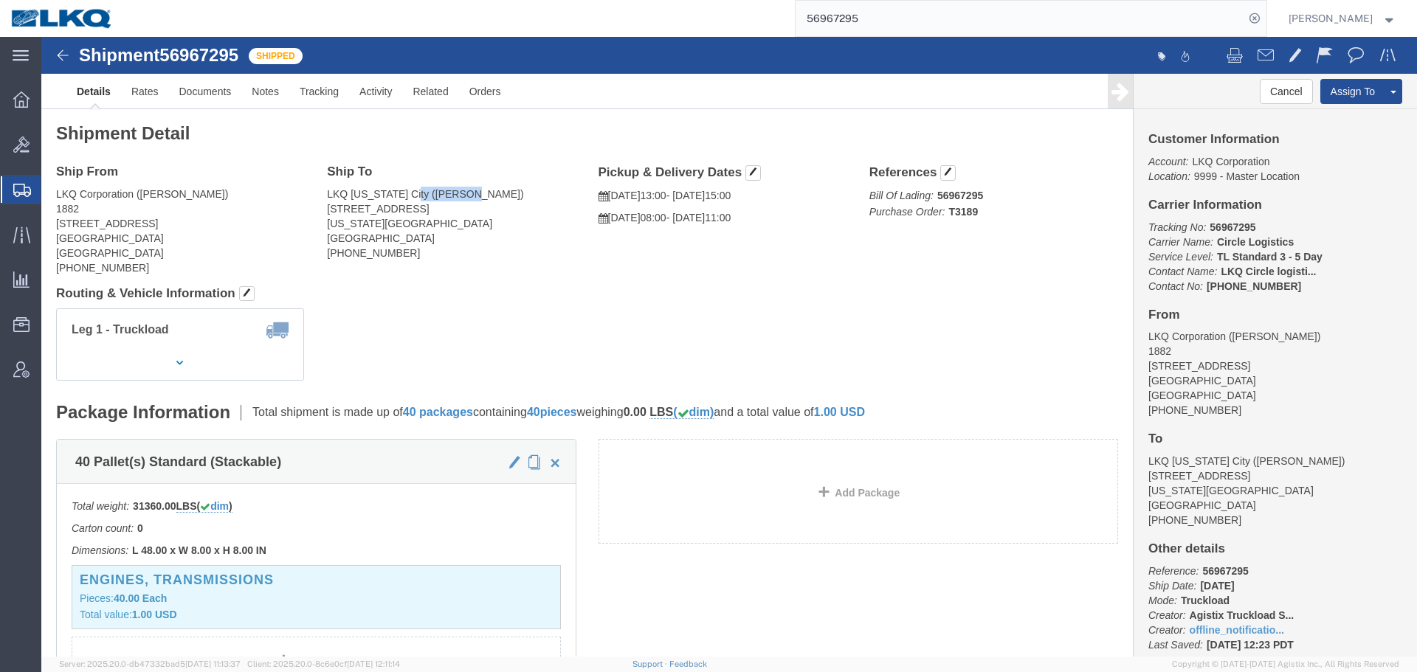
drag, startPoint x: 370, startPoint y: 156, endPoint x: 424, endPoint y: 159, distance: 54.7
click address "LKQ [US_STATE][GEOGRAPHIC_DATA] ([PERSON_NAME]) [STREET_ADDRESS][US_STATE] [PHO…"
copy address "[PERSON_NAME]"
click h4 "Routing & Vehicle Information"
click div "Shipment Detail Ship From LKQ Corporation ([PERSON_NAME]) 1882 [STREET_ADDRESS]…"
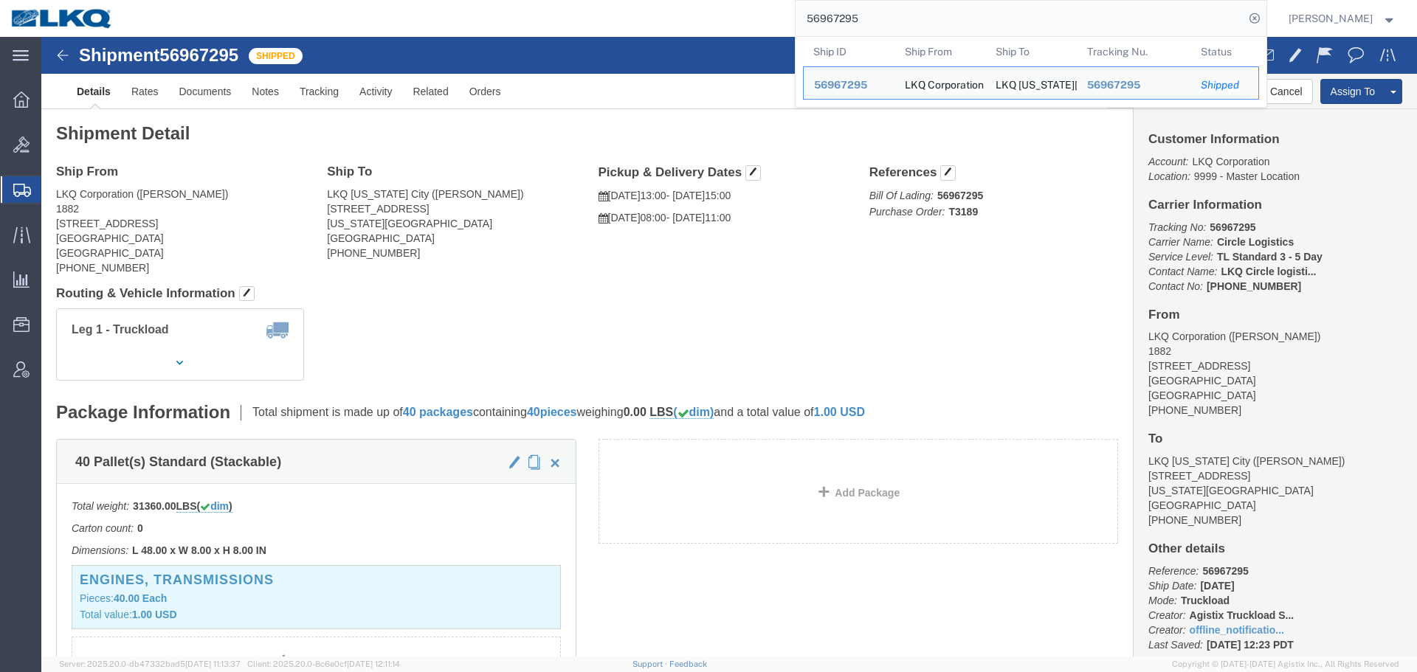
click at [940, 19] on input "56967295" at bounding box center [1019, 18] width 449 height 35
paste input "7025741"
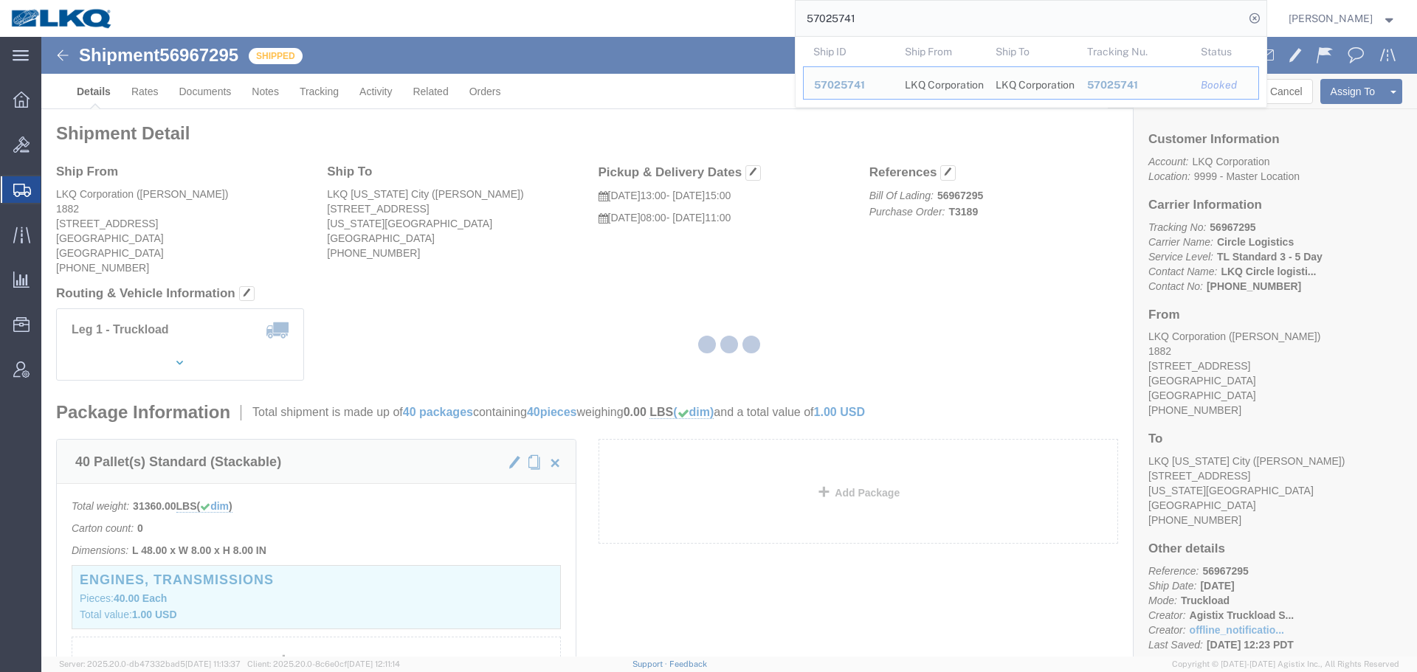
drag, startPoint x: 807, startPoint y: 270, endPoint x: 848, endPoint y: 307, distance: 55.4
click at [848, 307] on div at bounding box center [728, 347] width 1375 height 620
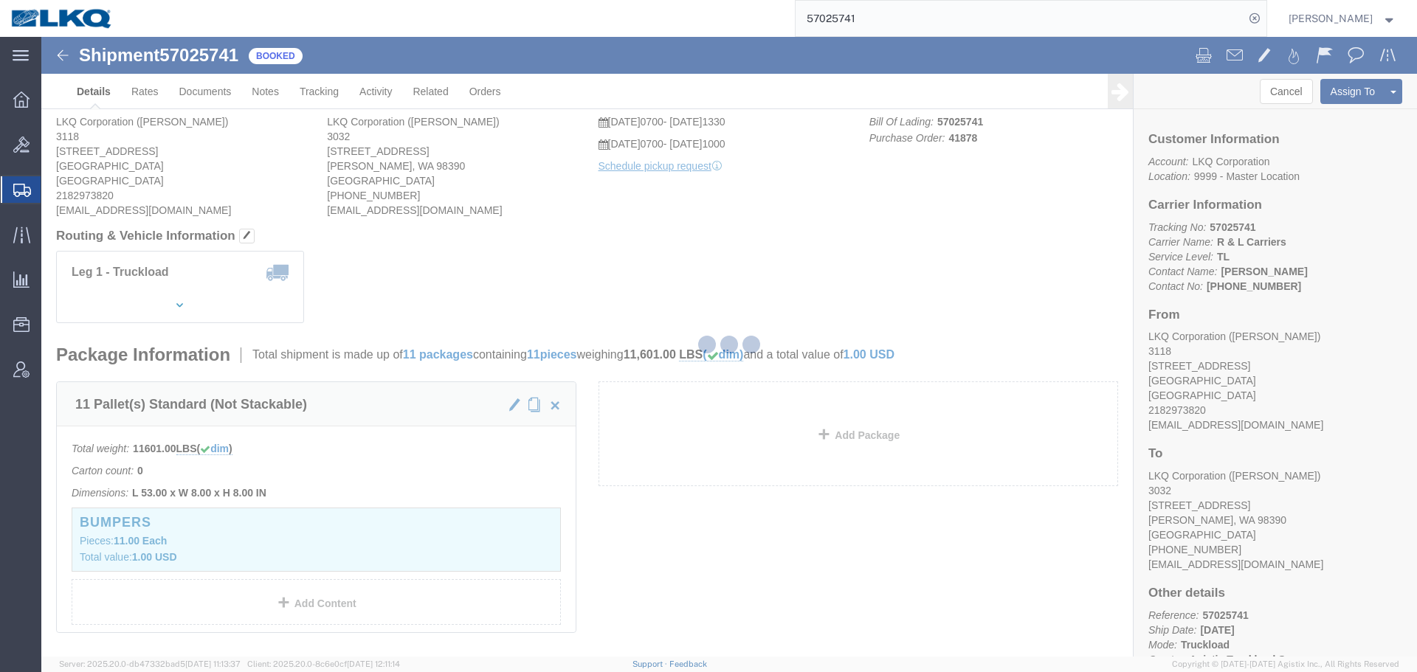
click div "Leg 1 - Truckload Vehicle 1: Standard Dry Van (53 Feet) Number of trucks: 1"
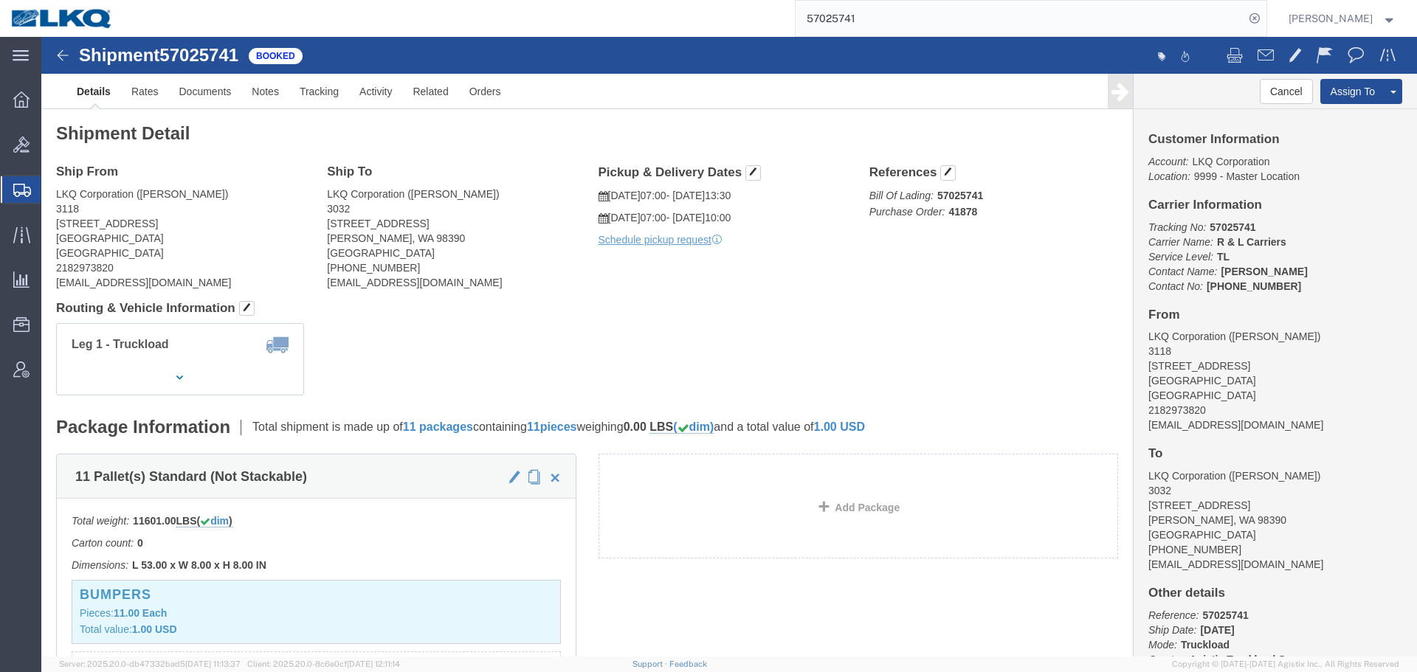
click div "Leg 1 - Truckload Vehicle 1: Standard Dry Van (53 Feet) Number of trucks: 1"
click span "57025741"
copy span "57025741"
click h2 "Shipment Detail"
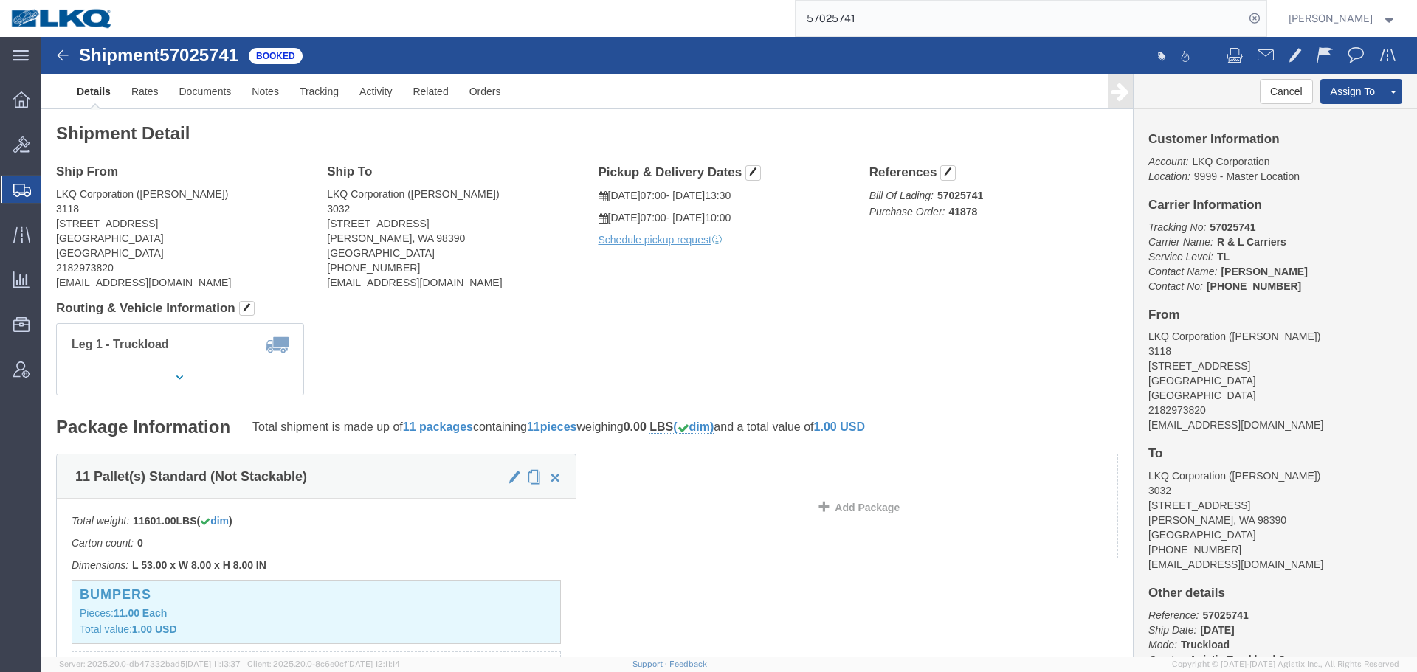
click address "LKQ Corporation ([PERSON_NAME]) 3118 [STREET_ADDRESS] 2182973820 [EMAIL_ADDRESS…"
copy div "[EMAIL_ADDRESS][DOMAIN_NAME]"
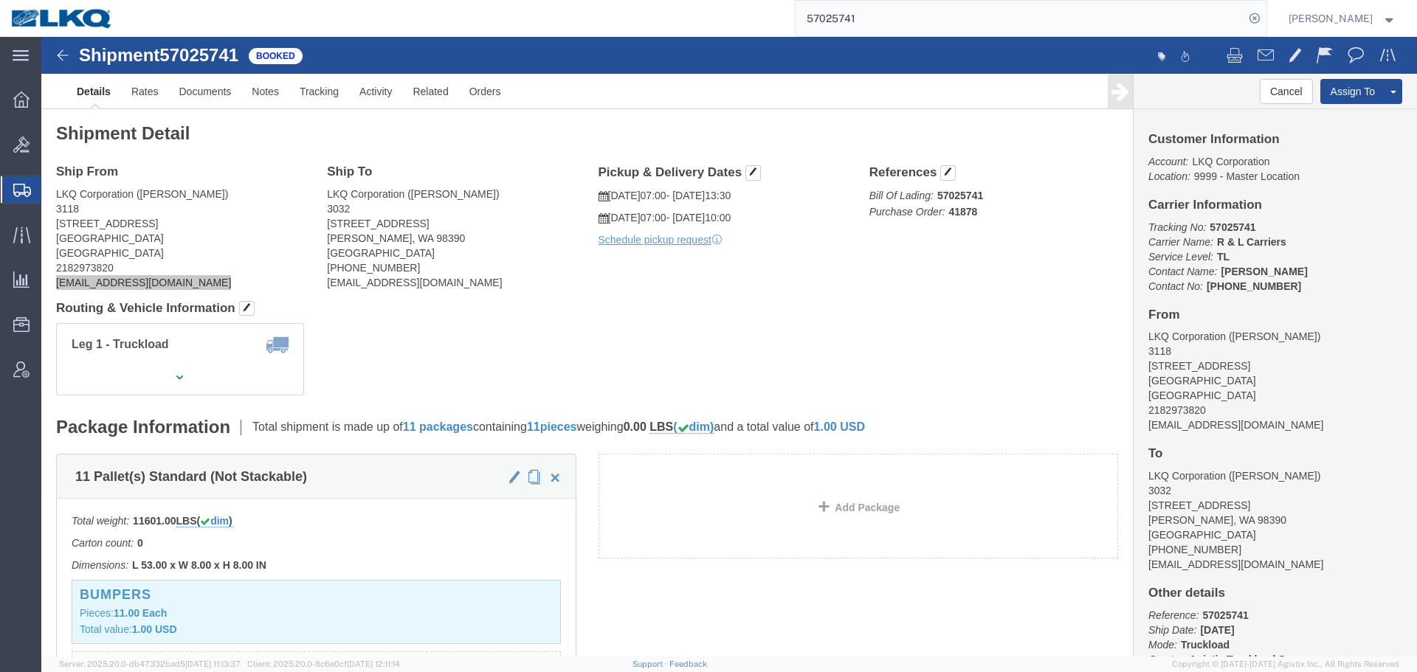
click at [968, 21] on input "57025741" at bounding box center [1019, 18] width 449 height 35
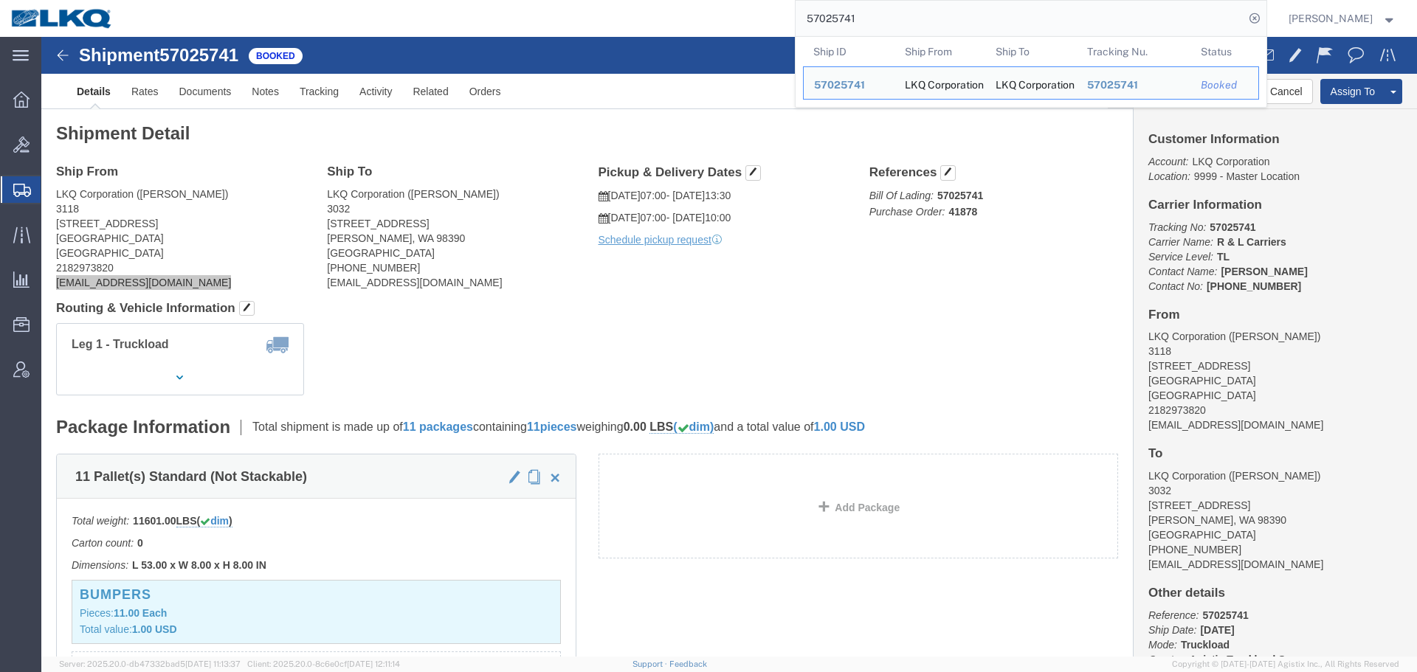
paste input "48282"
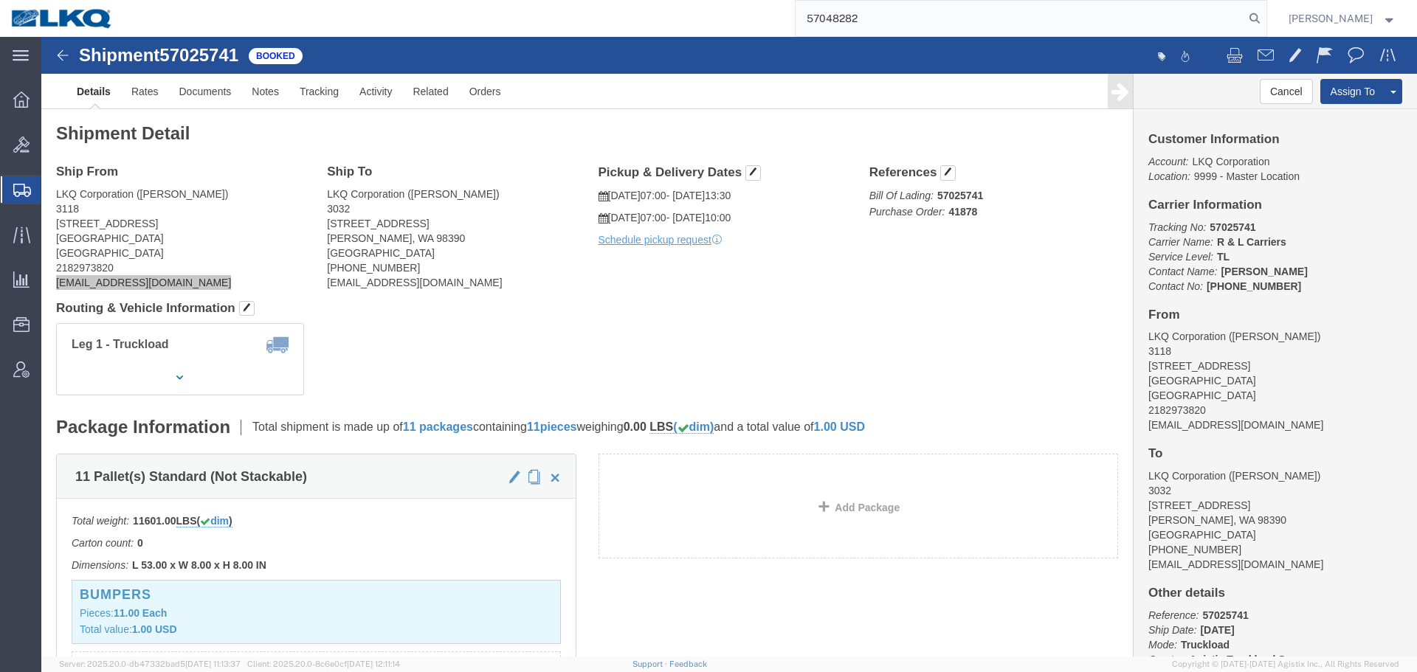
type input "57048282"
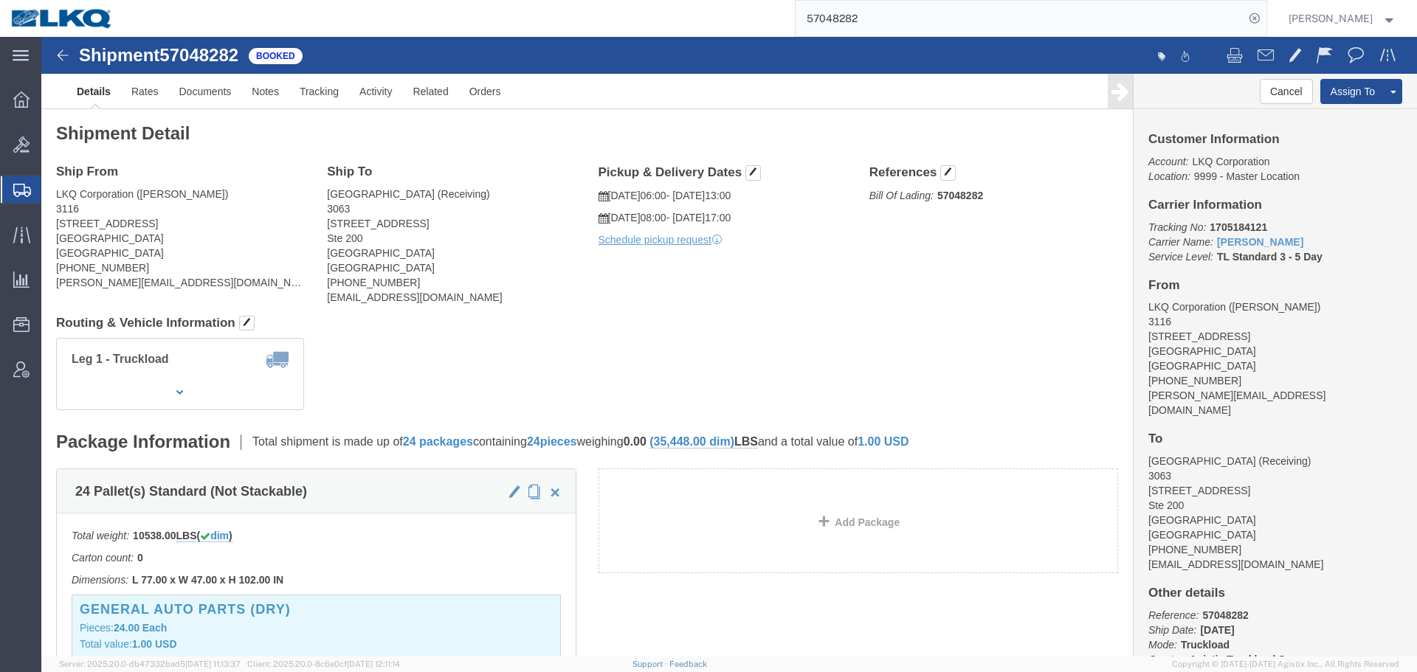
click div "Ship From LKQ Corporation ([PERSON_NAME]) 3116 [STREET_ADDRESS] [PHONE_NUMBER] …"
click div "Leg 1 - Truckload Vehicle 1: Standard Dry Van (53 Feet) Number of trucks: 1"
click button "button"
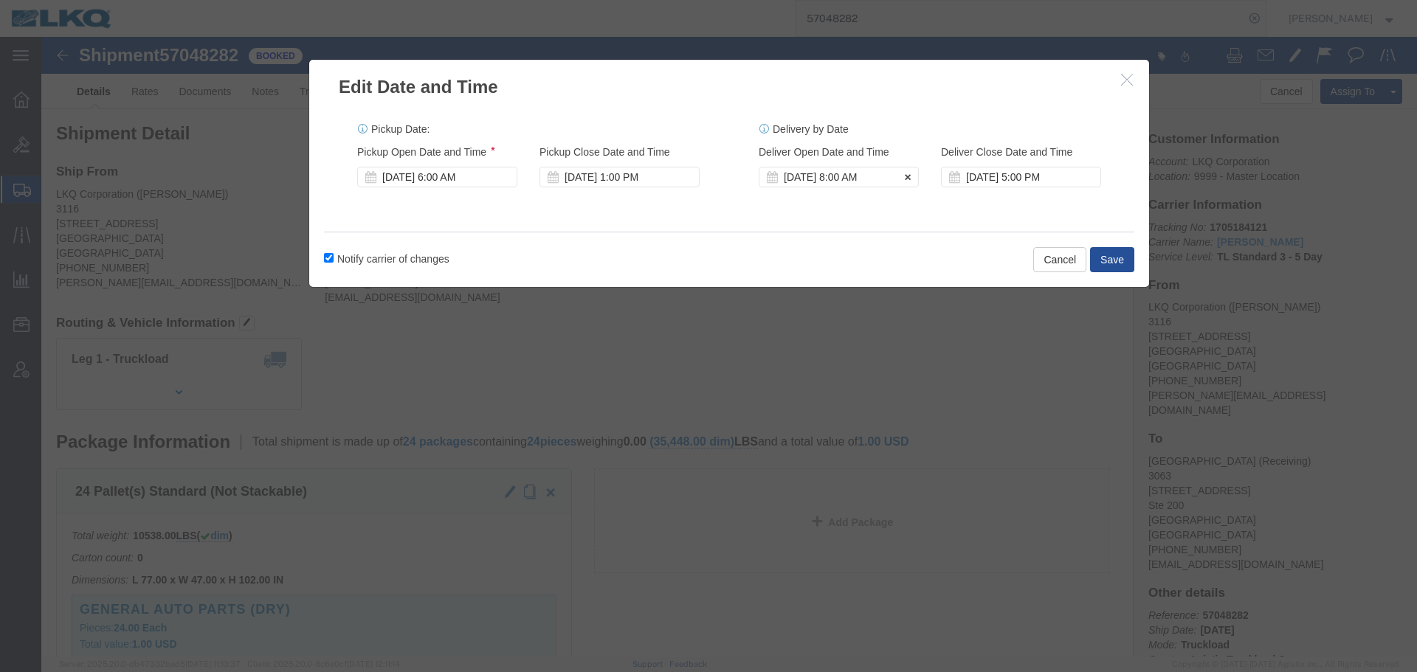
click div "[DATE] 8:00 AM"
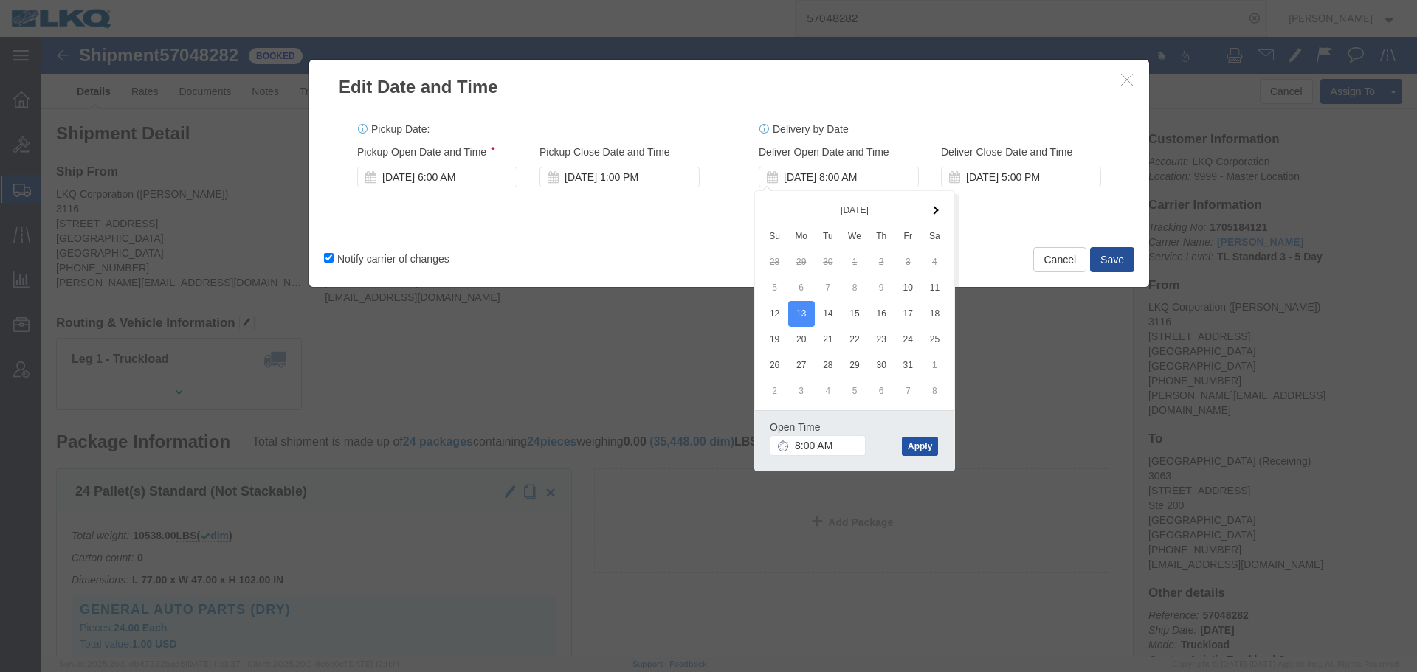
click button "Apply"
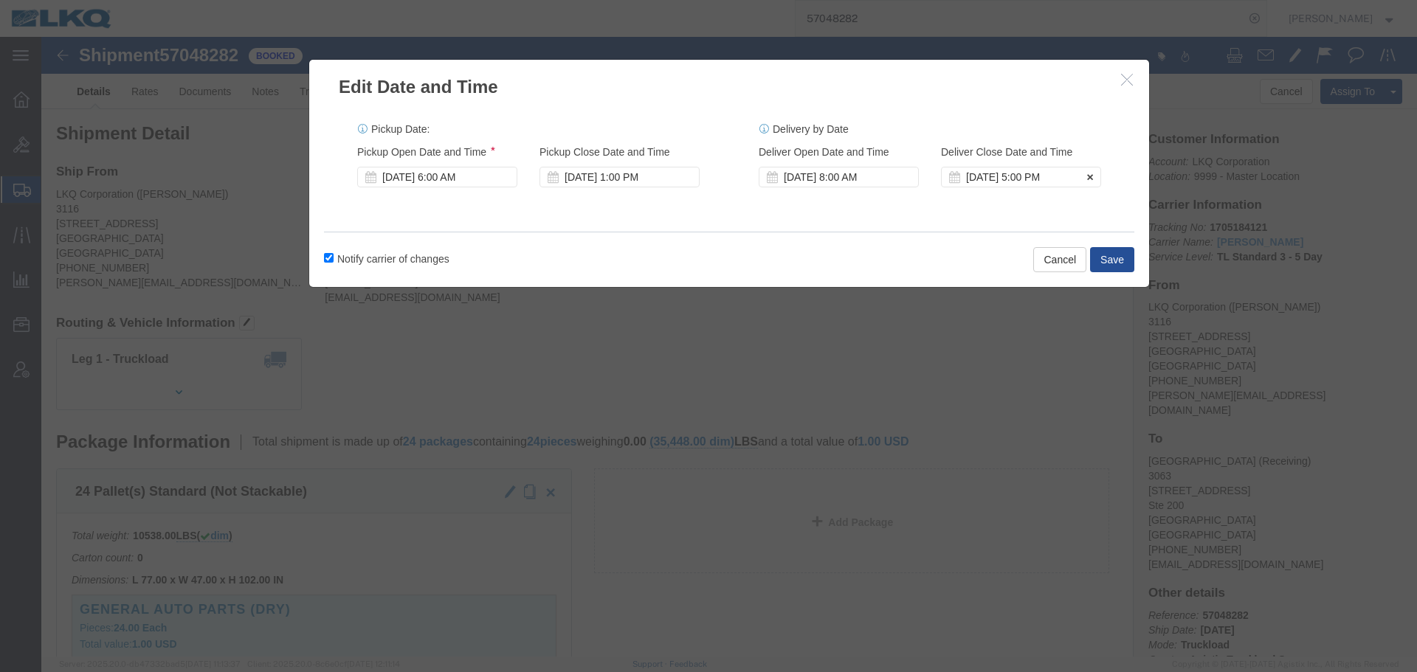
click div "[DATE] 5:00 PM"
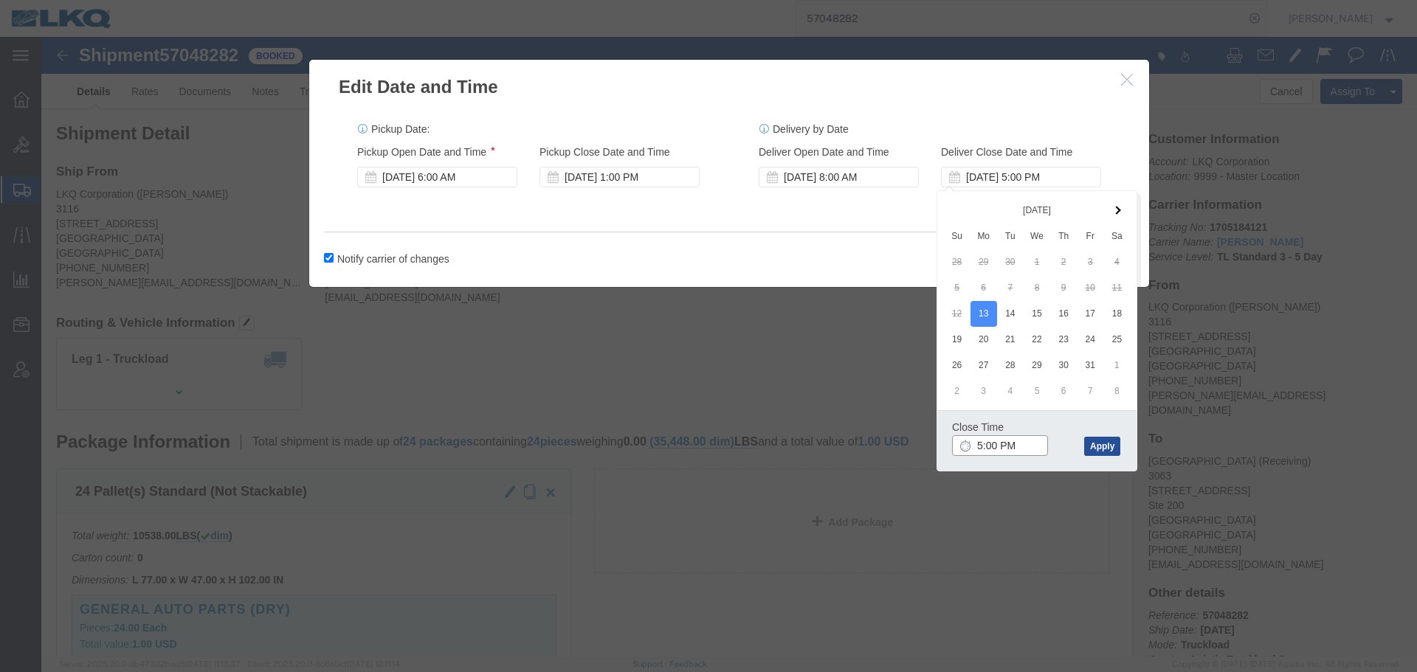
click input "5:00 PM"
type input "9:00 AM"
click button "Apply"
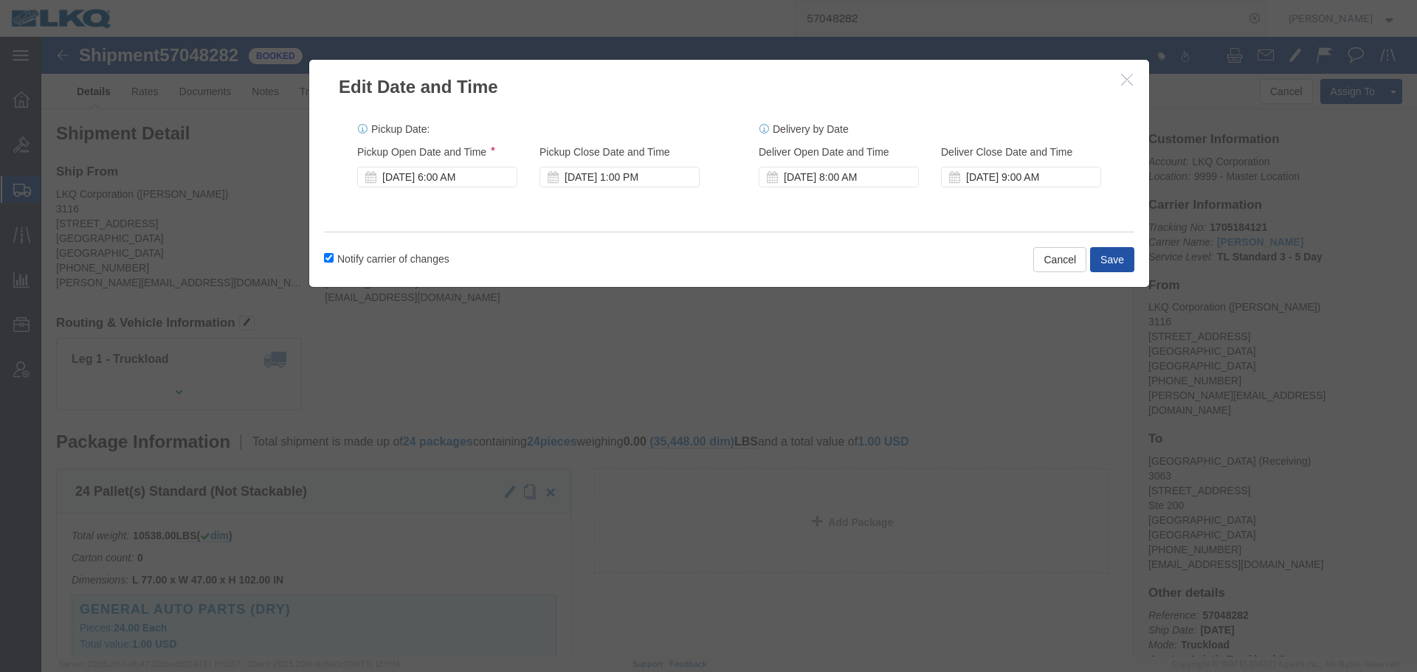
click button "Save"
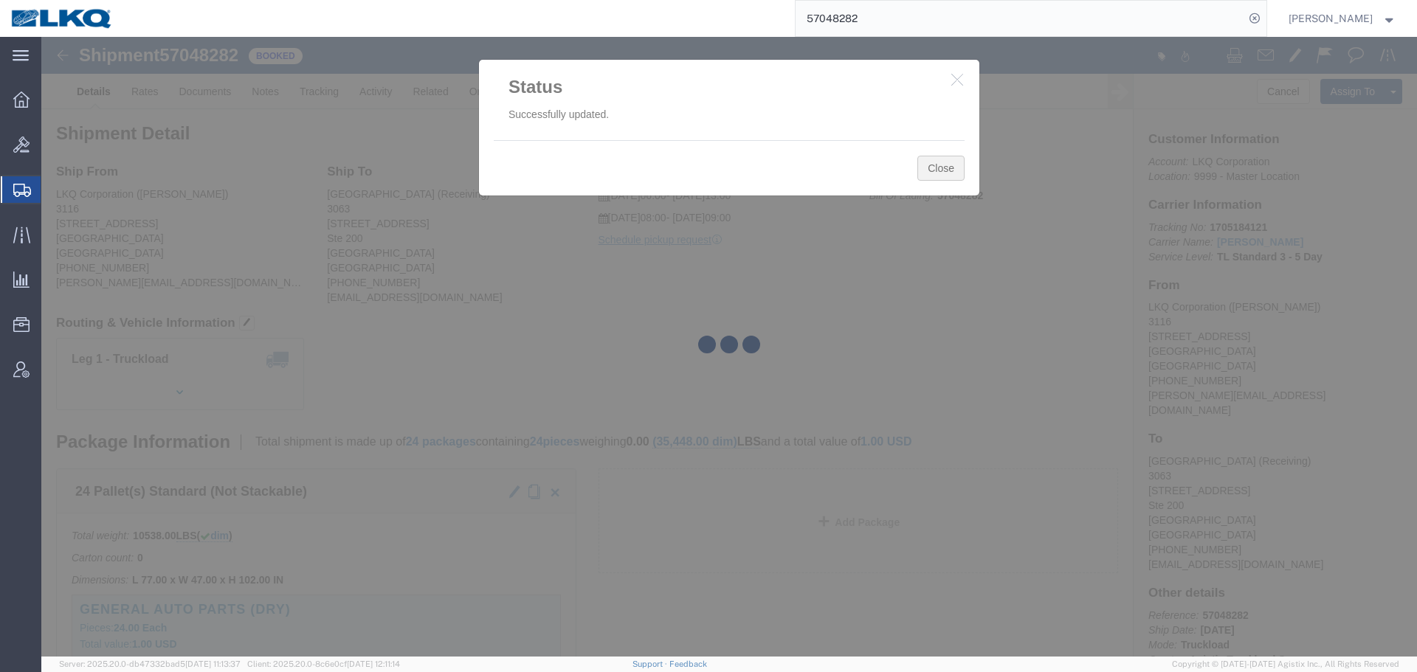
click button "Close"
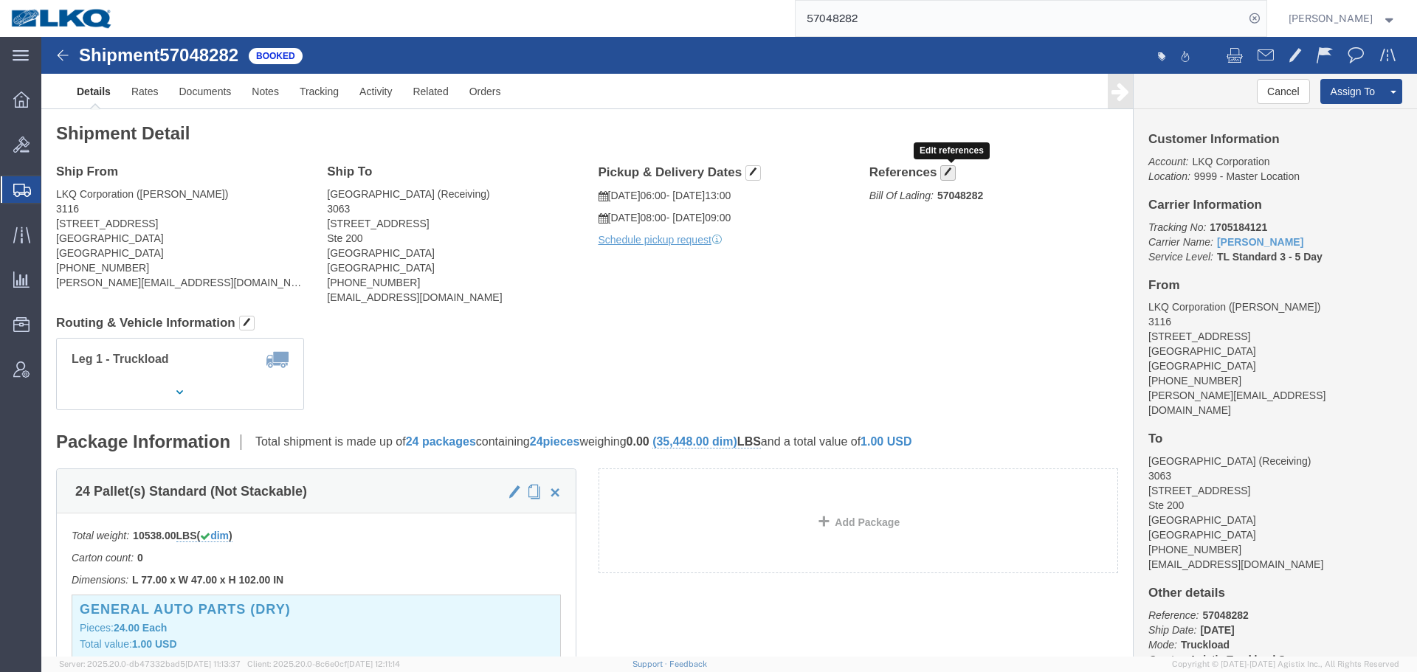
click button "button"
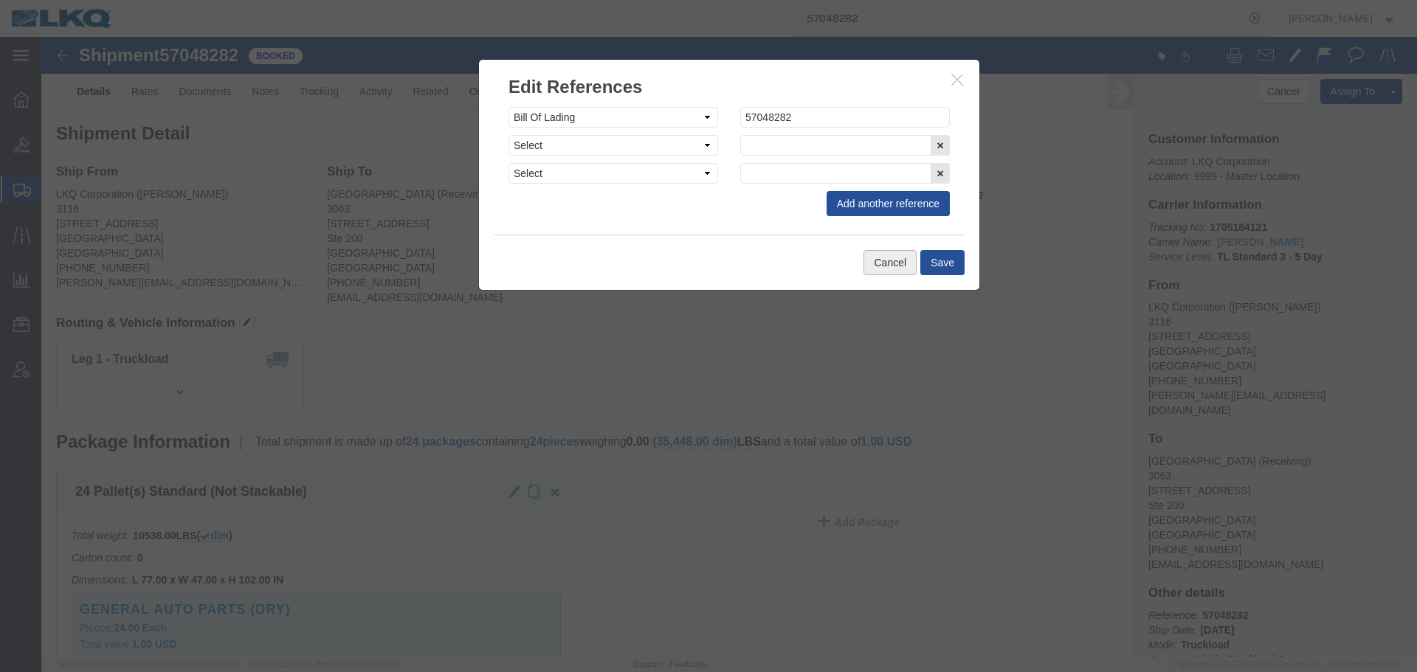
click button "Cancel"
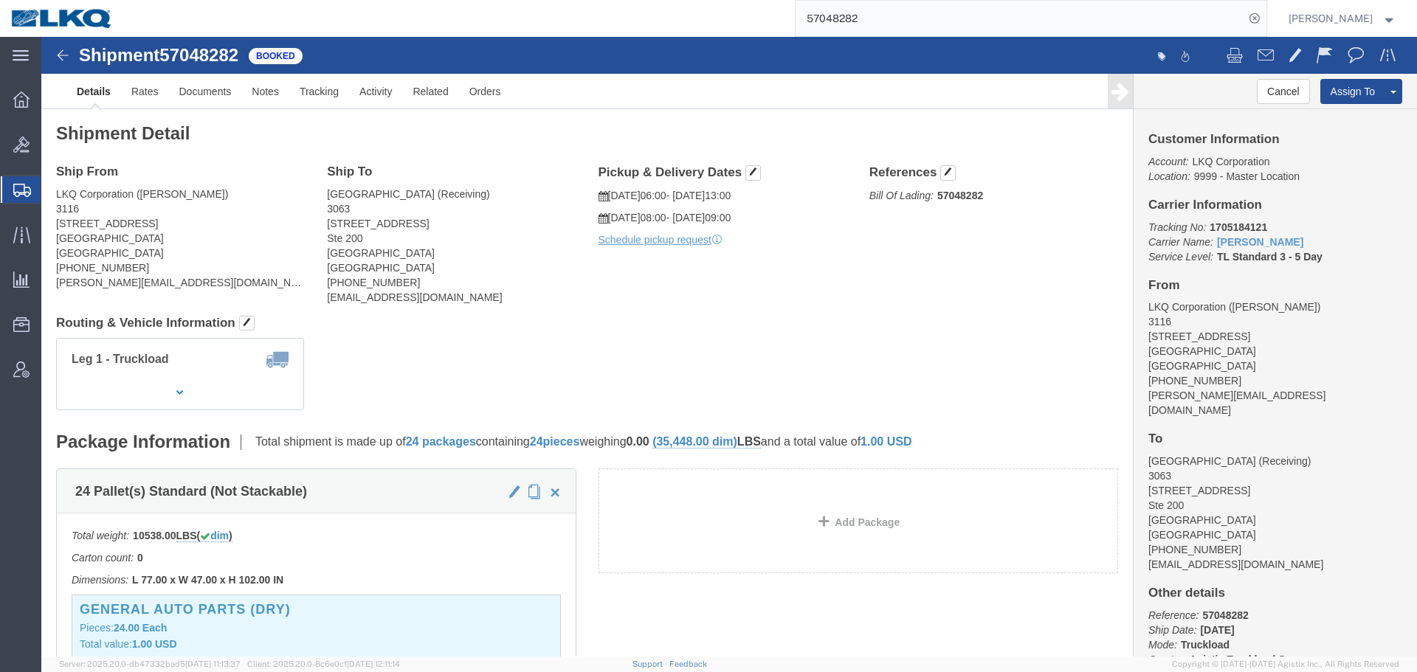
click at [1037, 6] on input "57048282" at bounding box center [1019, 18] width 449 height 35
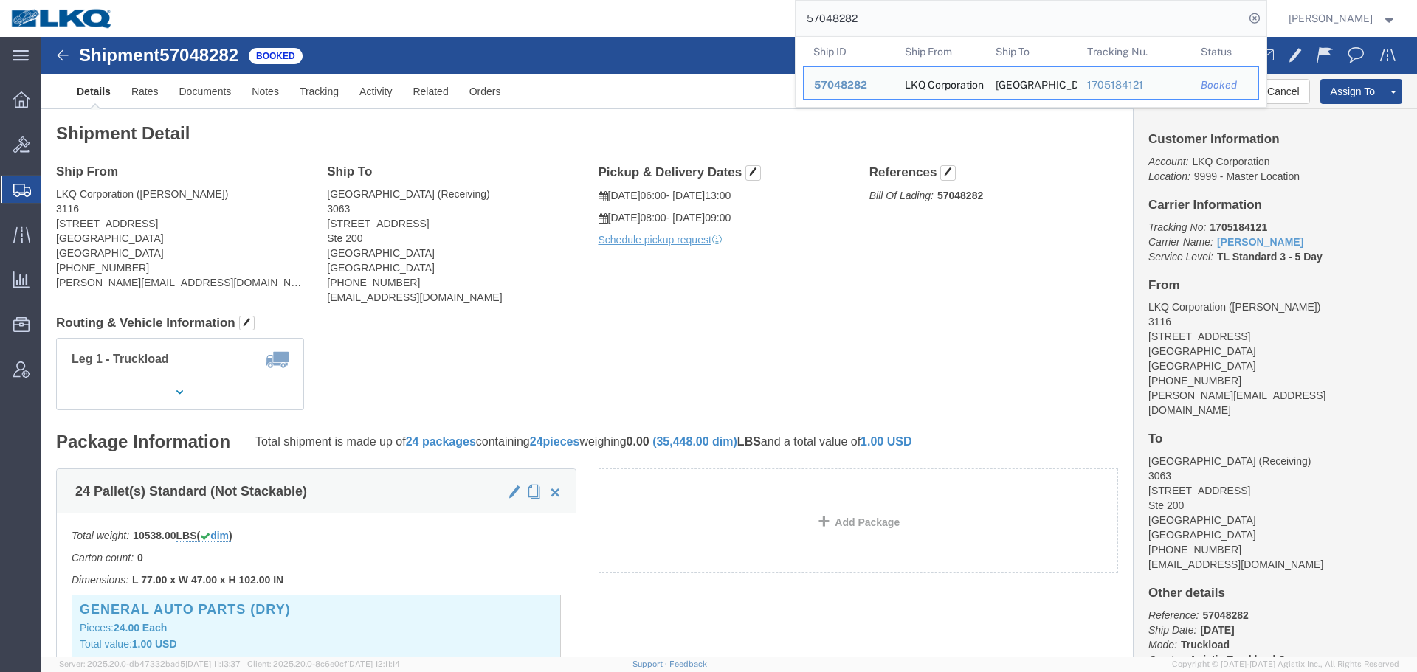
paste input "1920269"
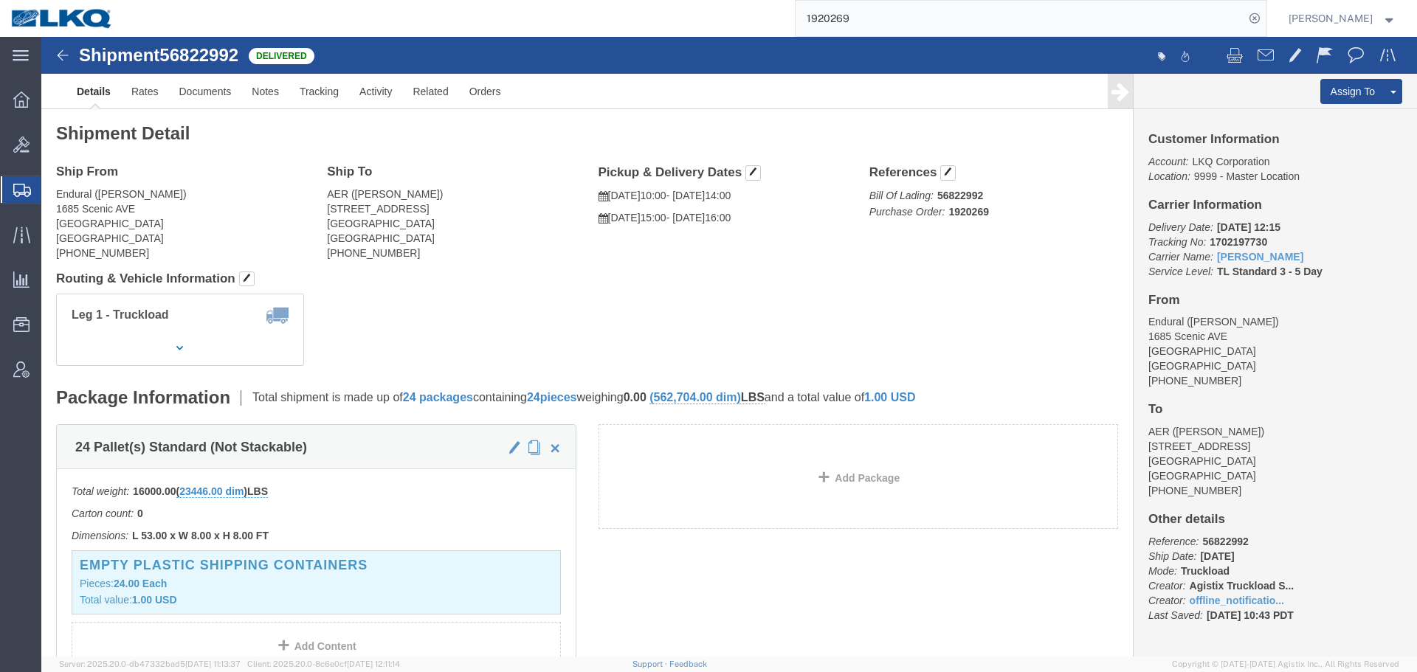
click div "Ship From Endural ([PERSON_NAME]) [STREET_ADDRESS] [PHONE_NUMBER] Ship To AER (…"
click at [863, 34] on input "1920269" at bounding box center [1019, 18] width 449 height 35
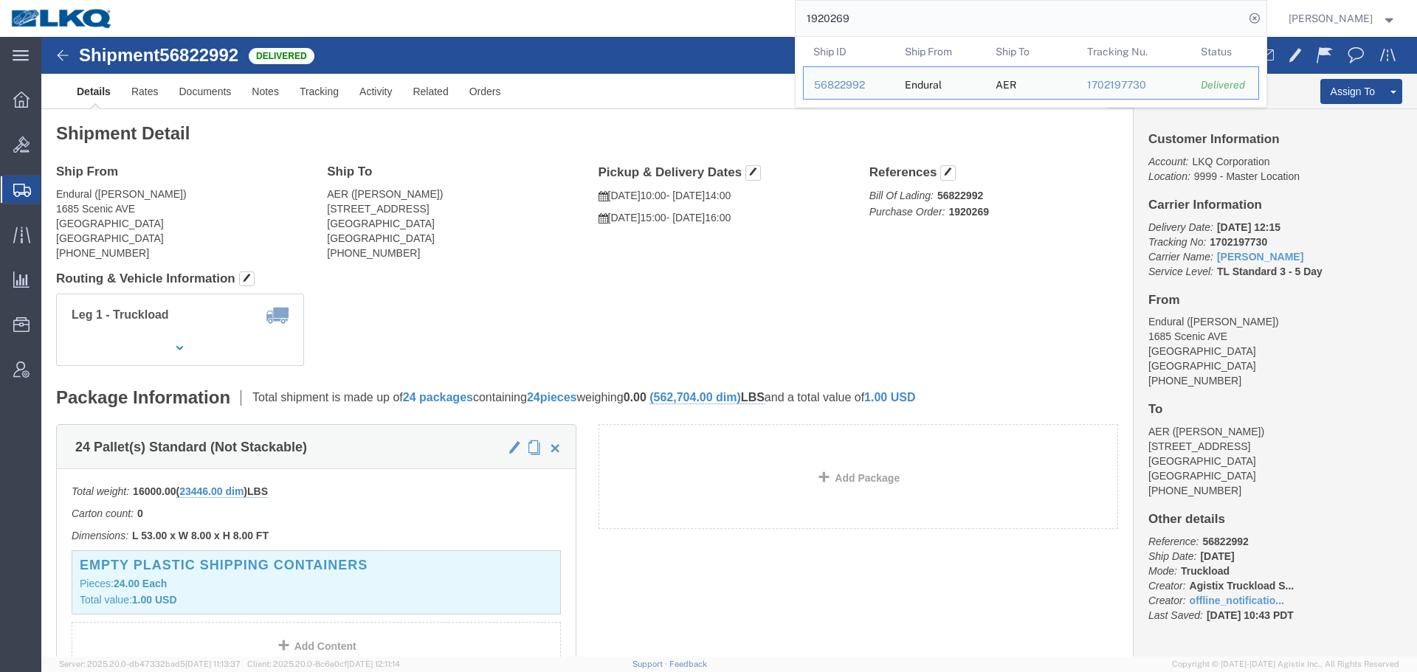
paste input "57049746"
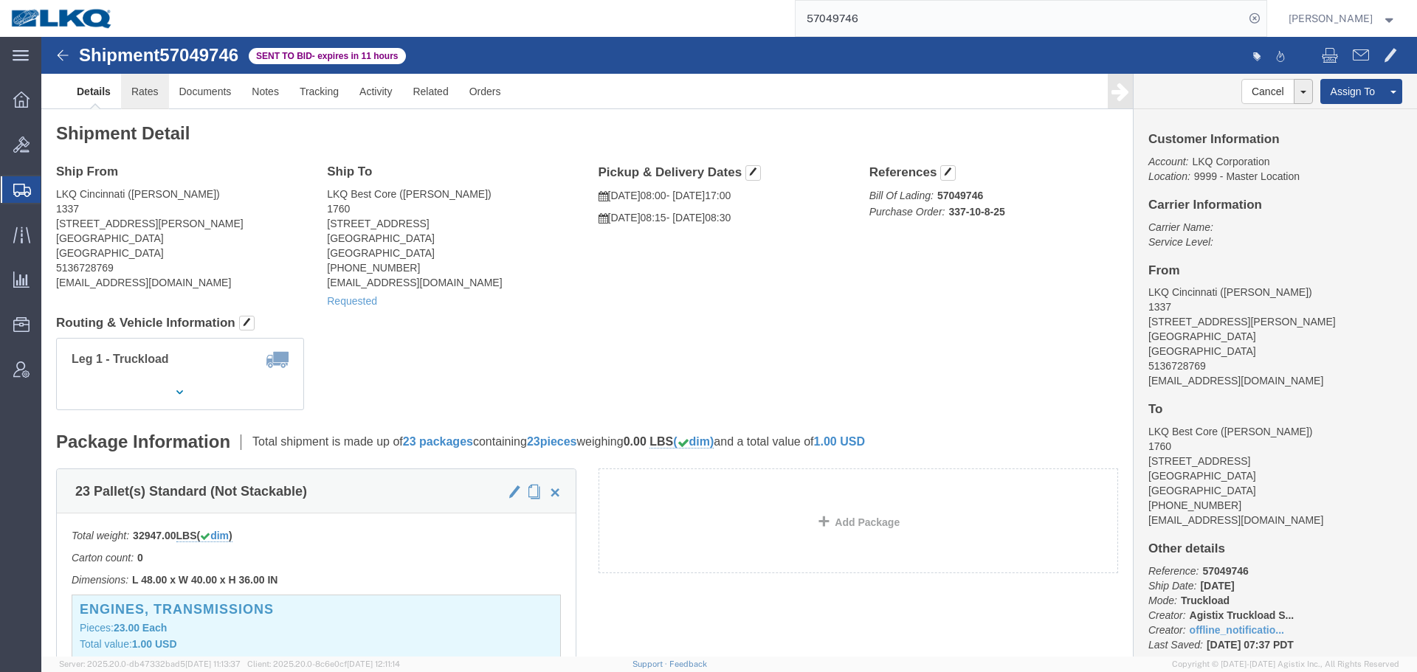
click link "Rates"
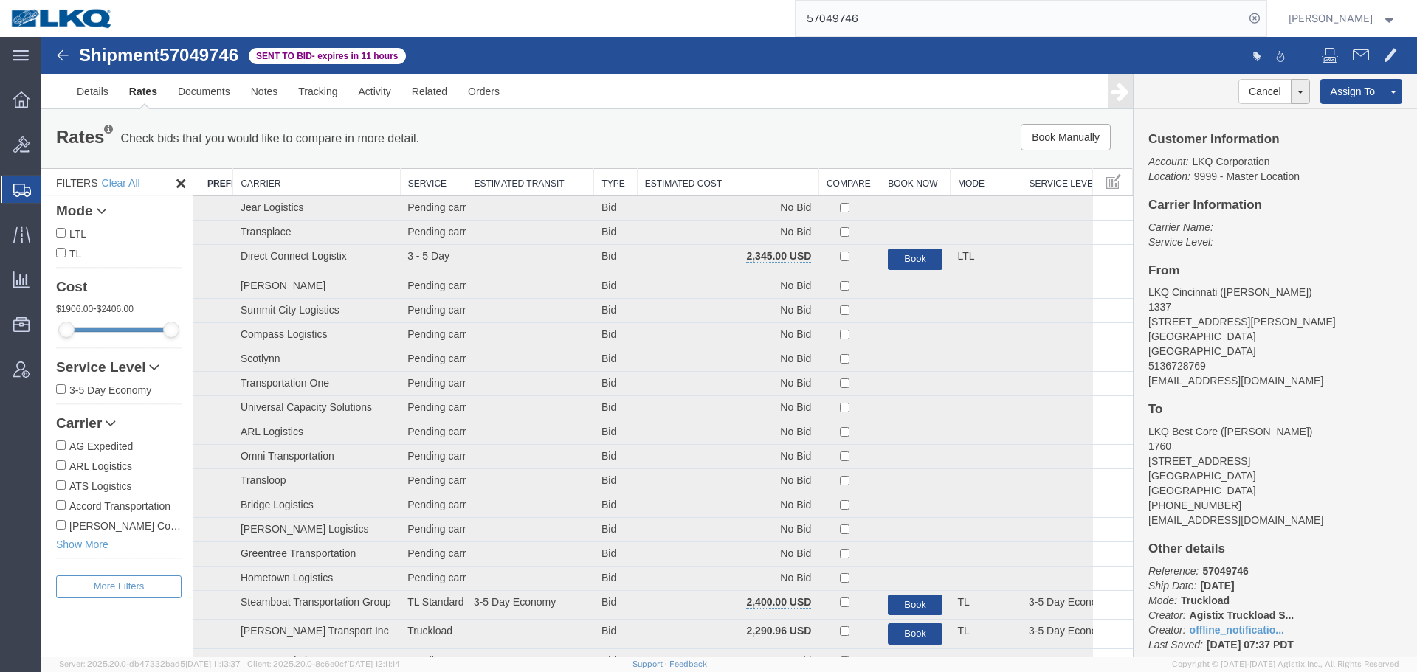
drag, startPoint x: 759, startPoint y: 219, endPoint x: 717, endPoint y: 182, distance: 55.4
click at [717, 182] on th "Estimated Cost" at bounding box center [728, 182] width 182 height 27
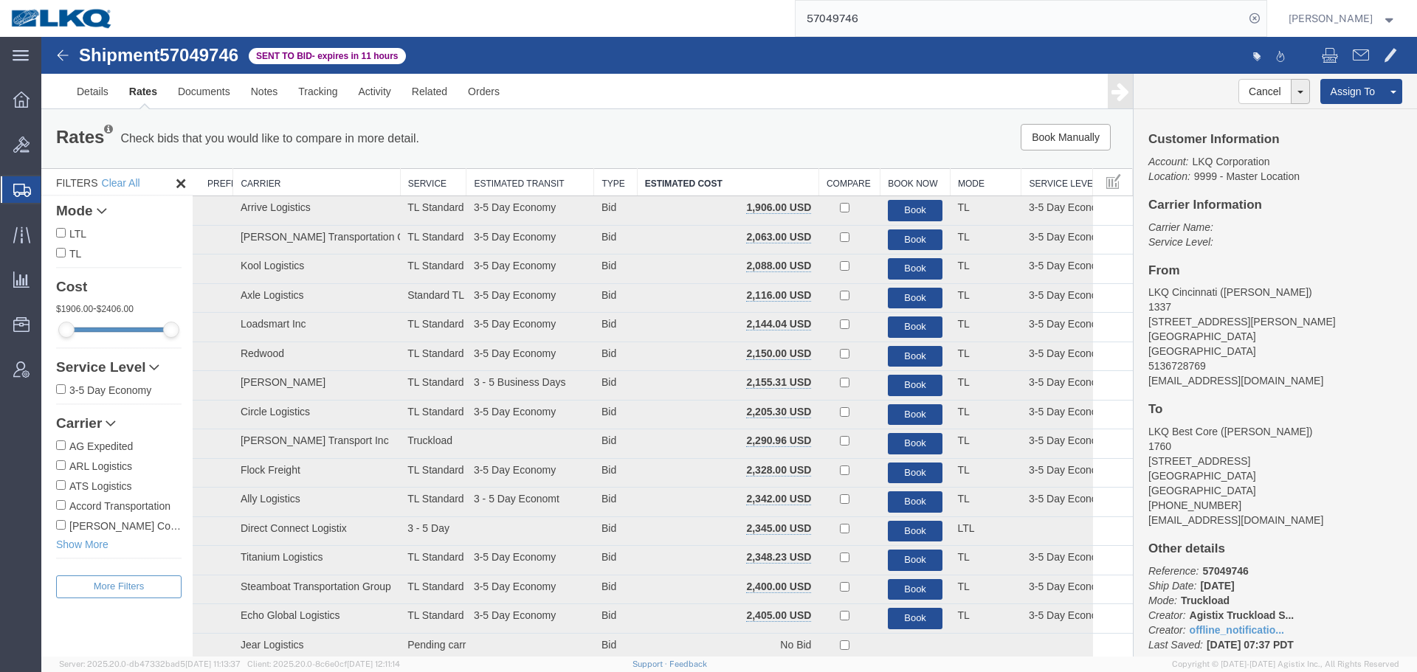
click at [717, 182] on th "Estimated Cost" at bounding box center [728, 182] width 182 height 27
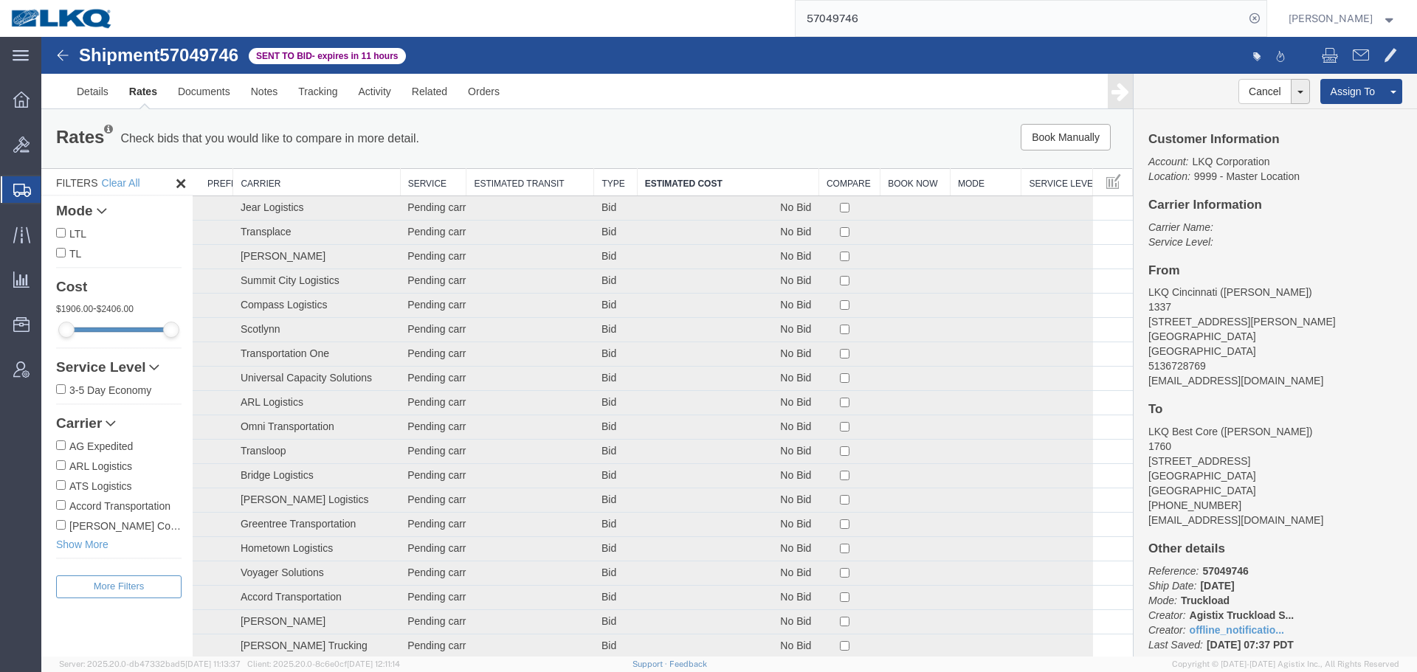
click at [717, 182] on th "Estimated Cost" at bounding box center [728, 182] width 182 height 27
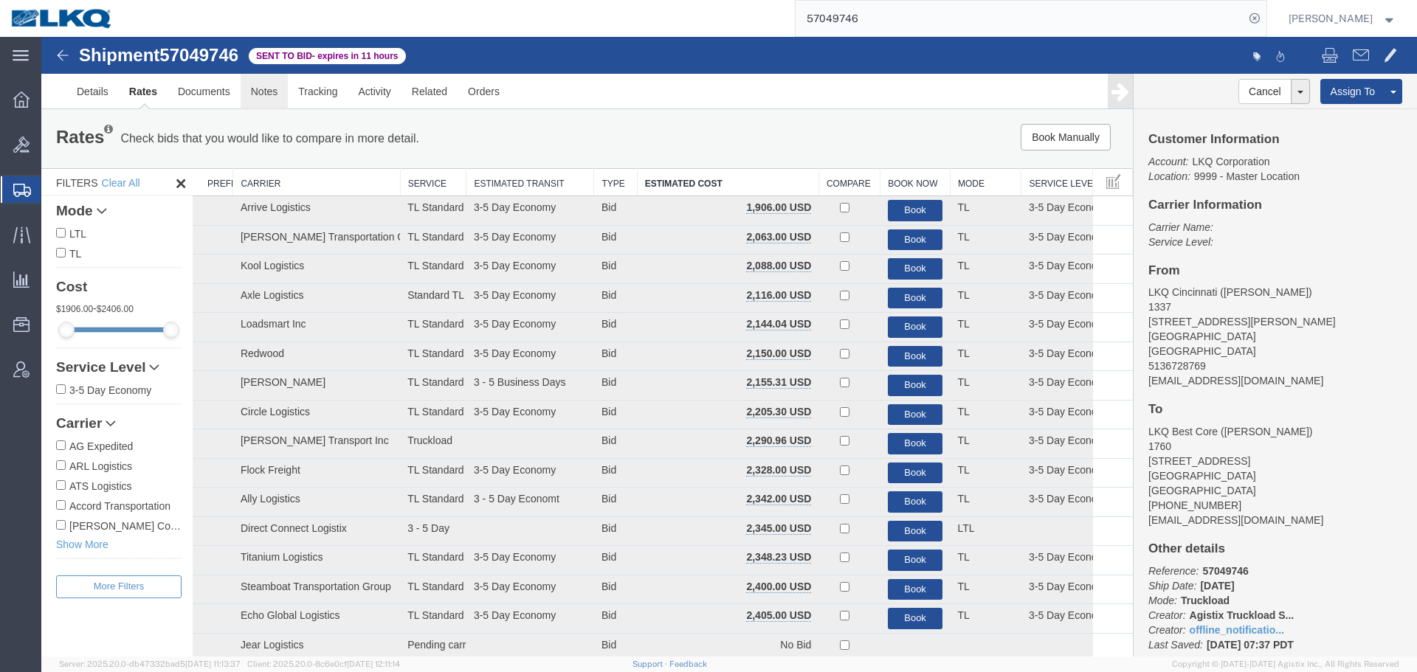
click at [255, 93] on link "Notes" at bounding box center [265, 91] width 48 height 35
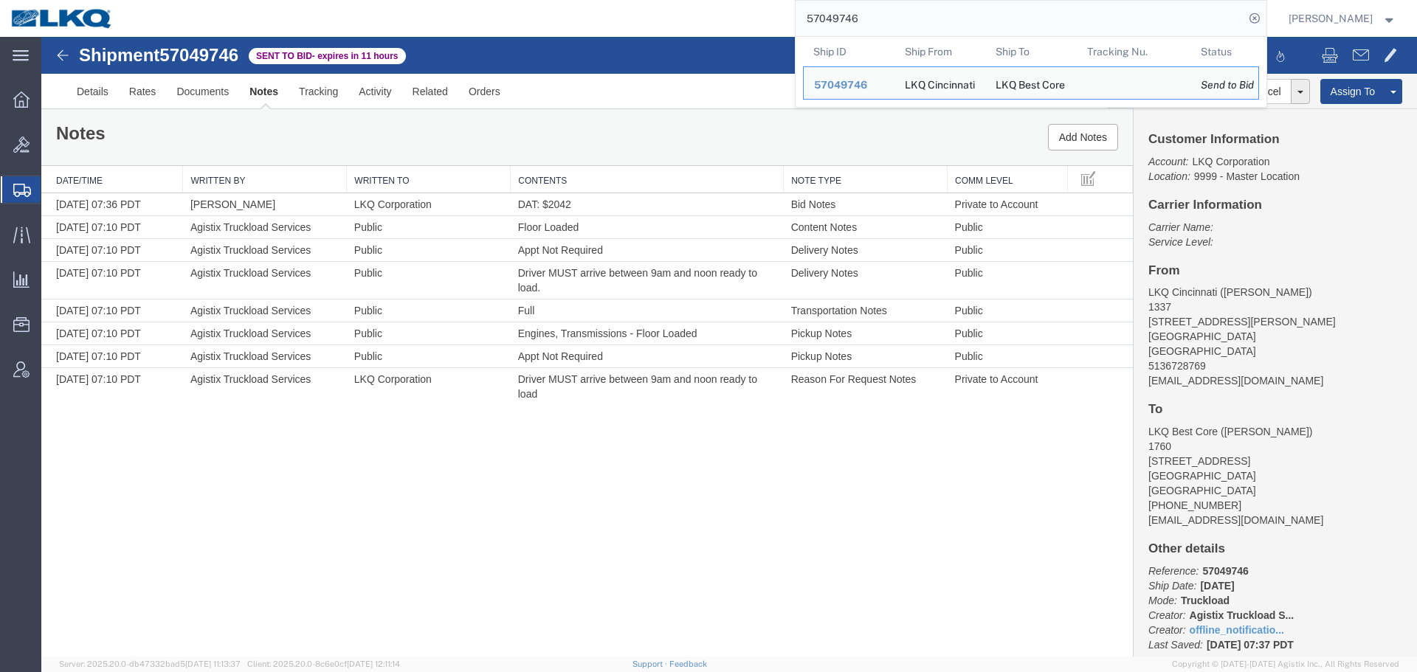
click at [922, 20] on input "57049746" at bounding box center [1019, 18] width 449 height 35
paste input "810"
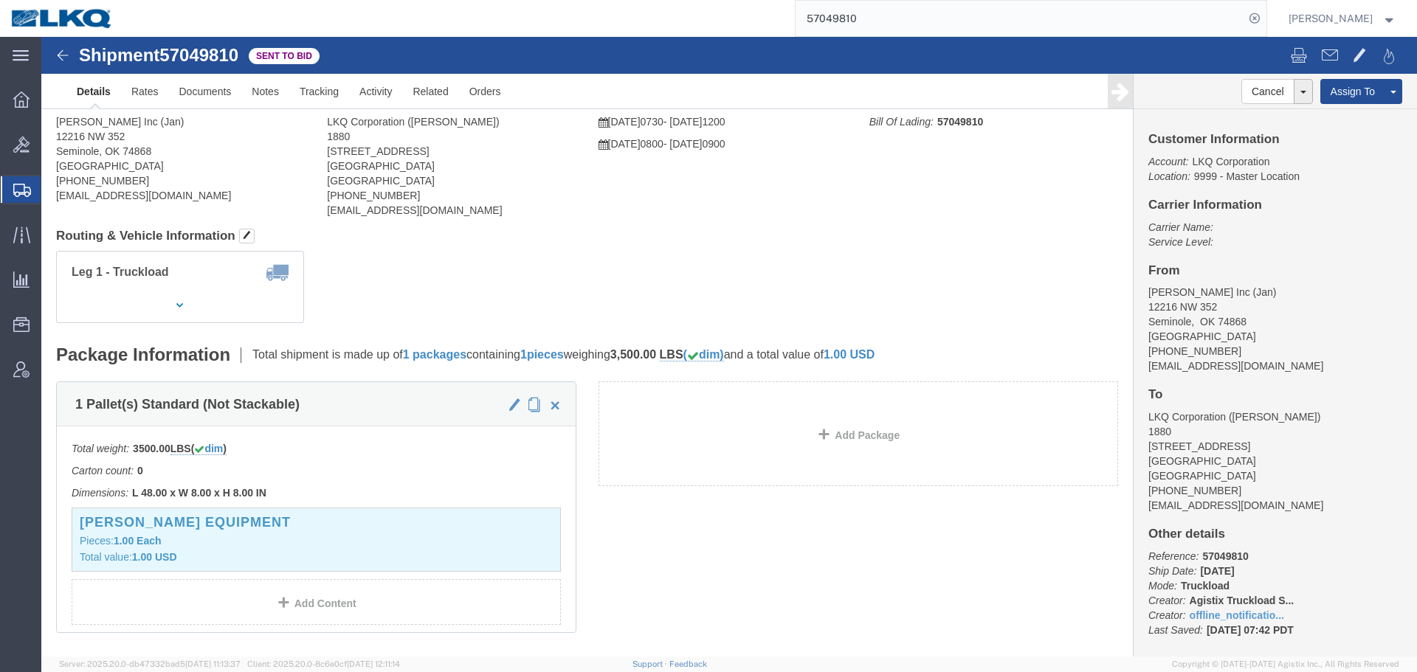
click body "Shipment 57049810 Sent to Bid Details Rates Documents Notes Tracking Activity R…"
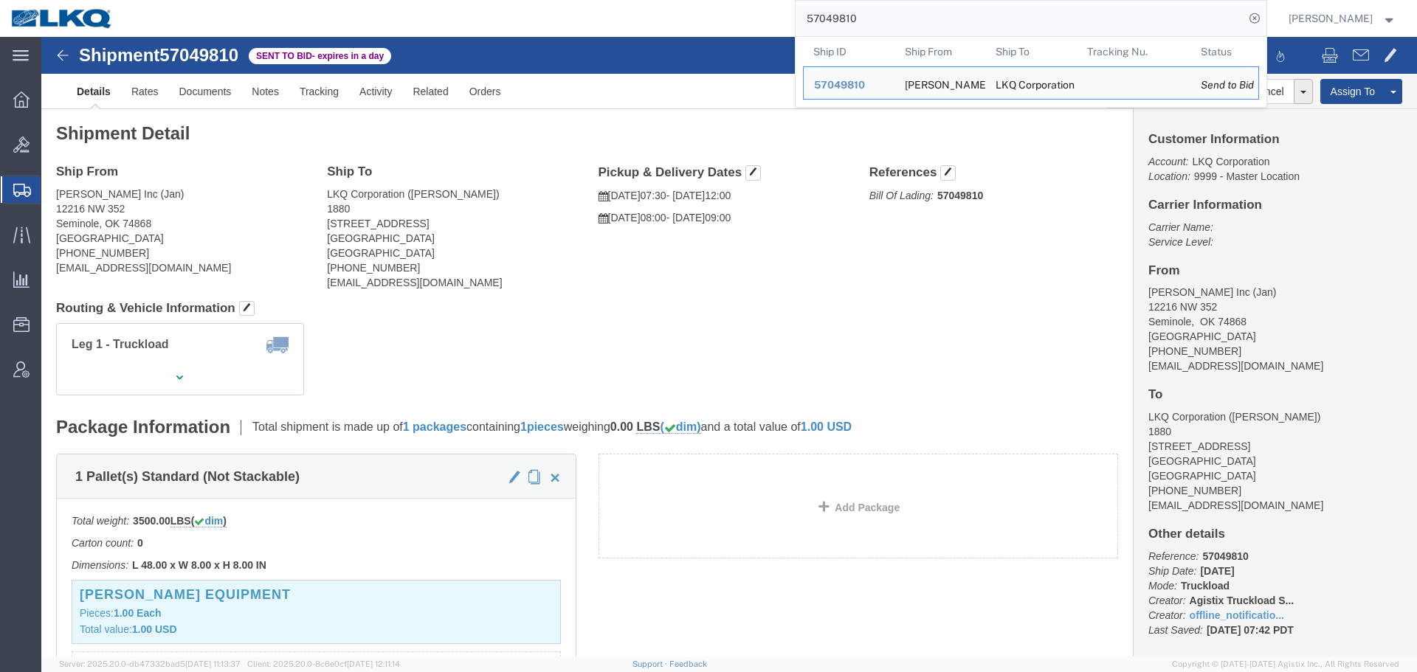
click at [967, 7] on input "57049810" at bounding box center [1019, 18] width 449 height 35
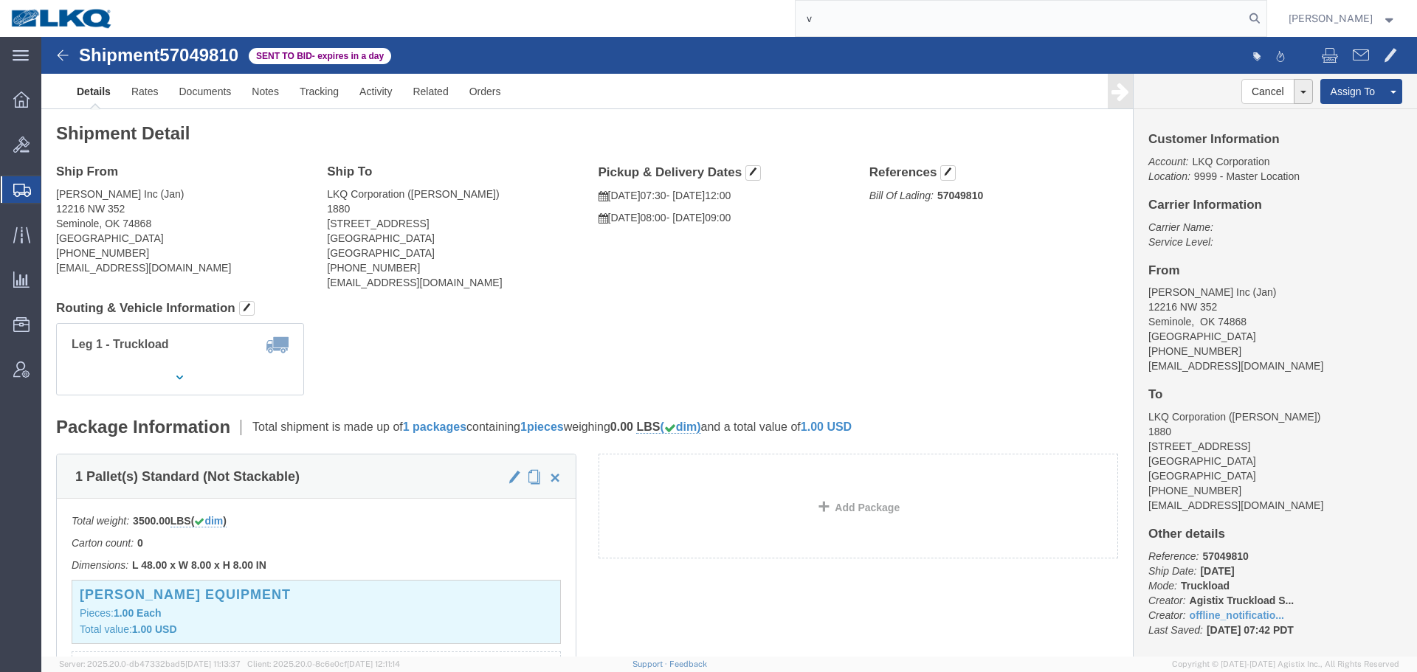
click at [967, 13] on input "v" at bounding box center [1019, 18] width 449 height 35
paste input "56682237"
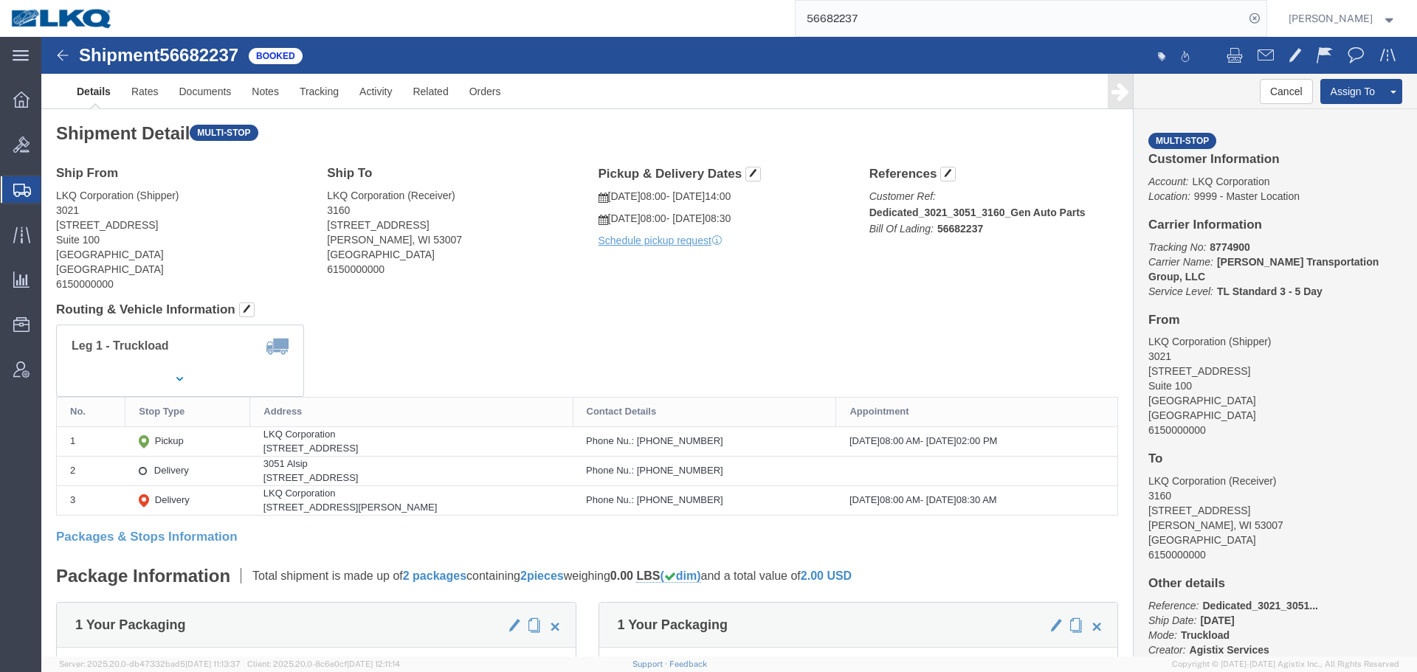
click div "Shipment Detail Multi-stop Ship From LKQ Corporation (Shipper) 3021 [STREET_ADD…"
click address "LKQ Corporation (Shipper) 3021 [STREET_ADDRESS]"
copy address "3021"
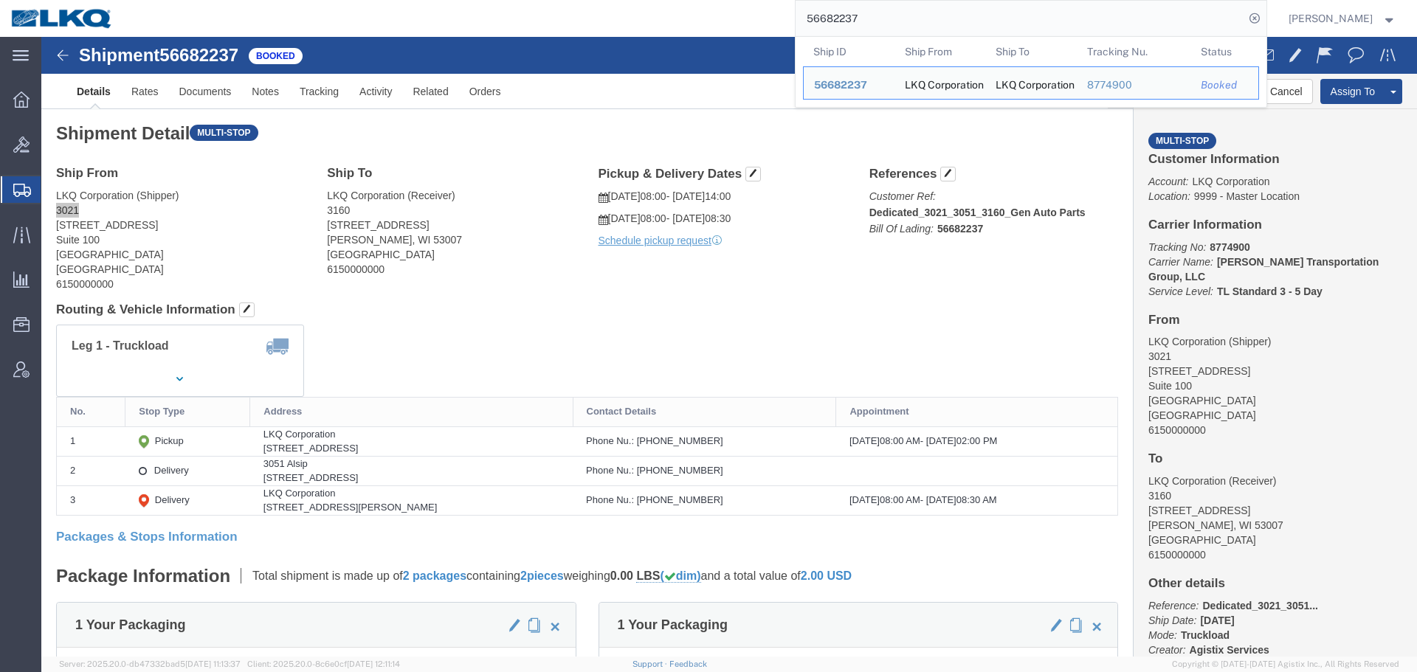
click at [944, 21] on input "56682237" at bounding box center [1019, 18] width 449 height 35
paste input "7049810"
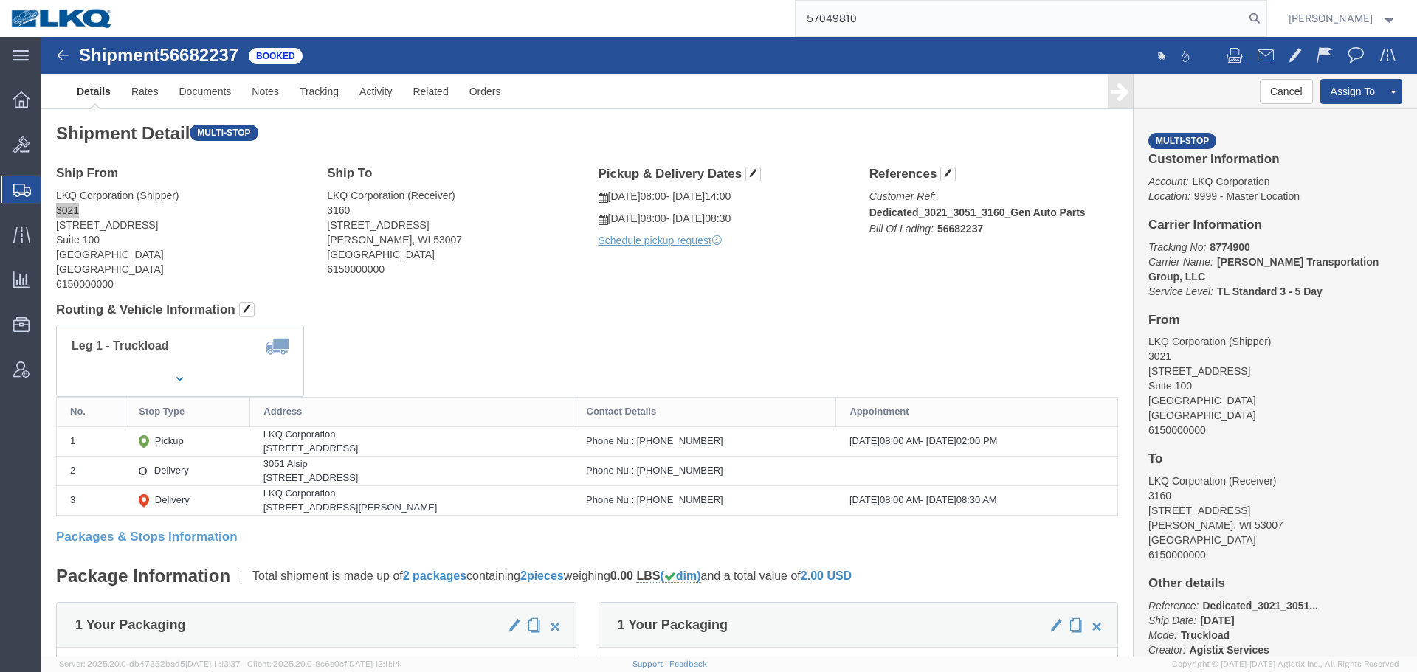
type input "57049810"
drag, startPoint x: 846, startPoint y: 7, endPoint x: 887, endPoint y: 36, distance: 50.4
click div
click at [887, 27] on input "57049810" at bounding box center [1019, 18] width 449 height 35
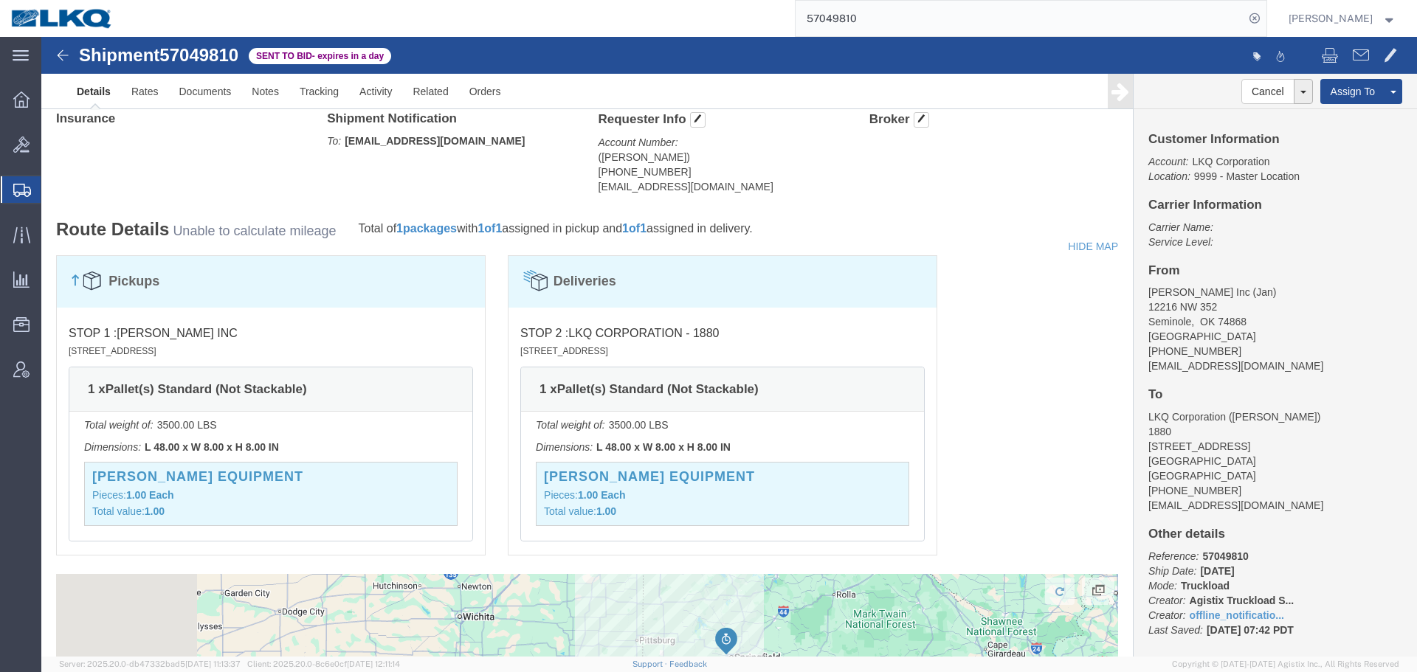
scroll to position [1091, 0]
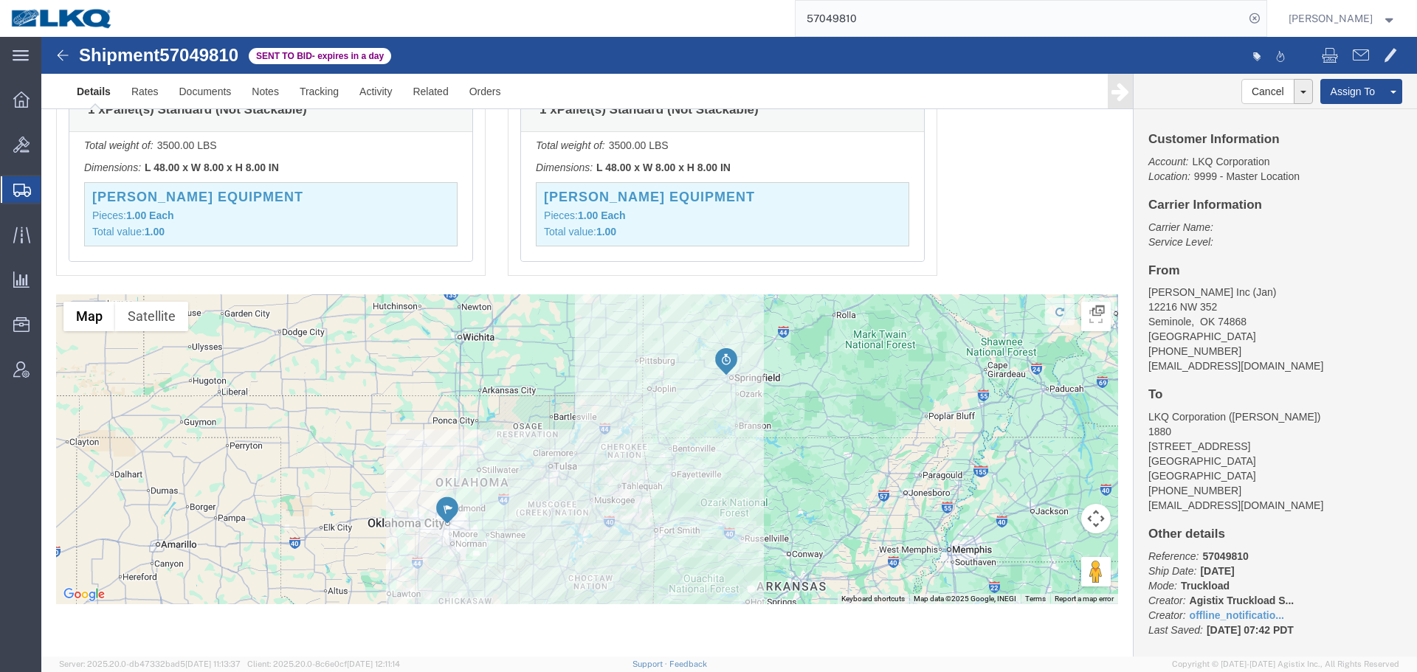
click div "Pickups STOP 1 : [PERSON_NAME] Inc [STREET_ADDRESS] 1 x Pallet(s) Standard (Not…"
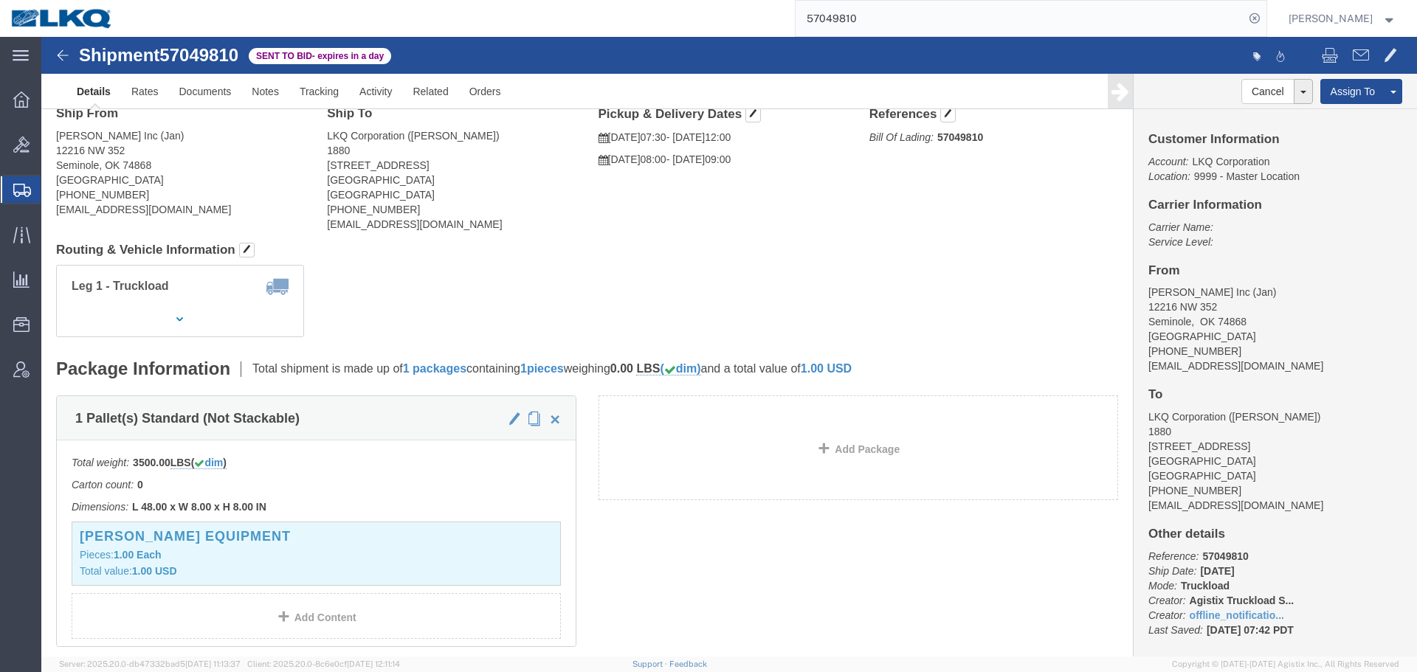
scroll to position [0, 0]
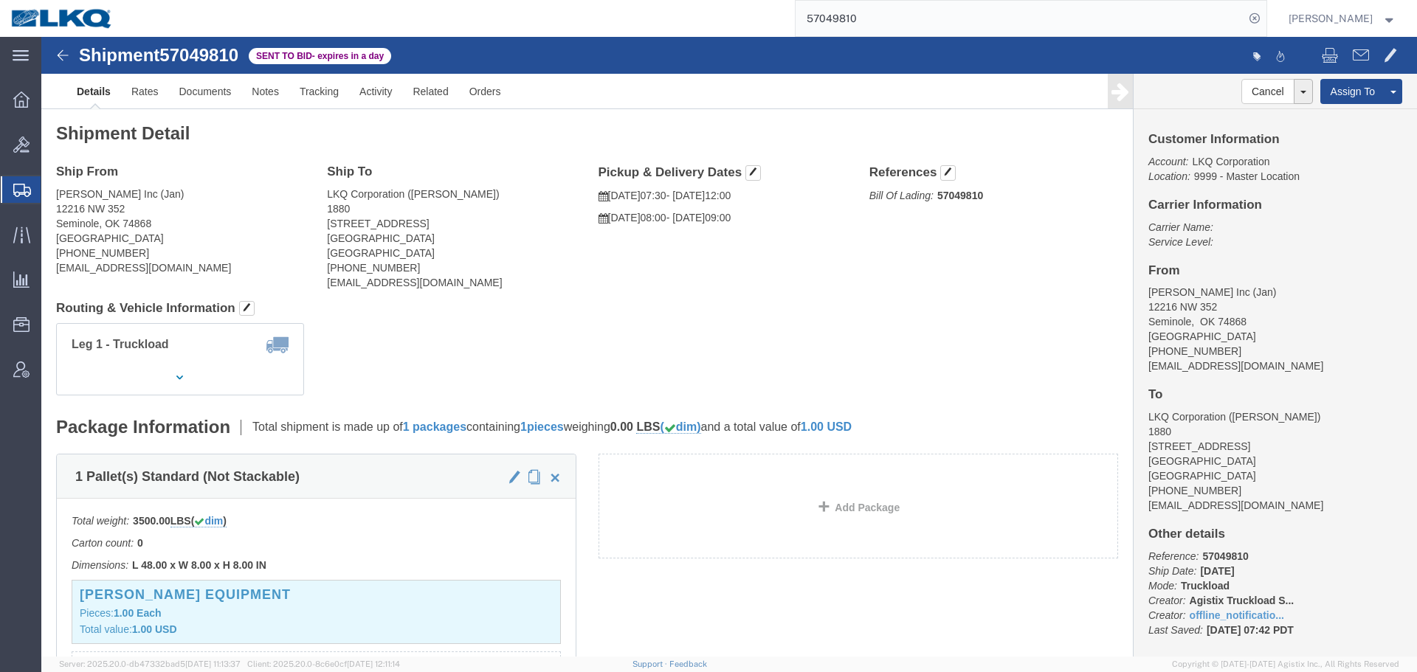
click div "Leg 1 - Truckload Vehicle 1: Low Boy Number of trucks: 1"
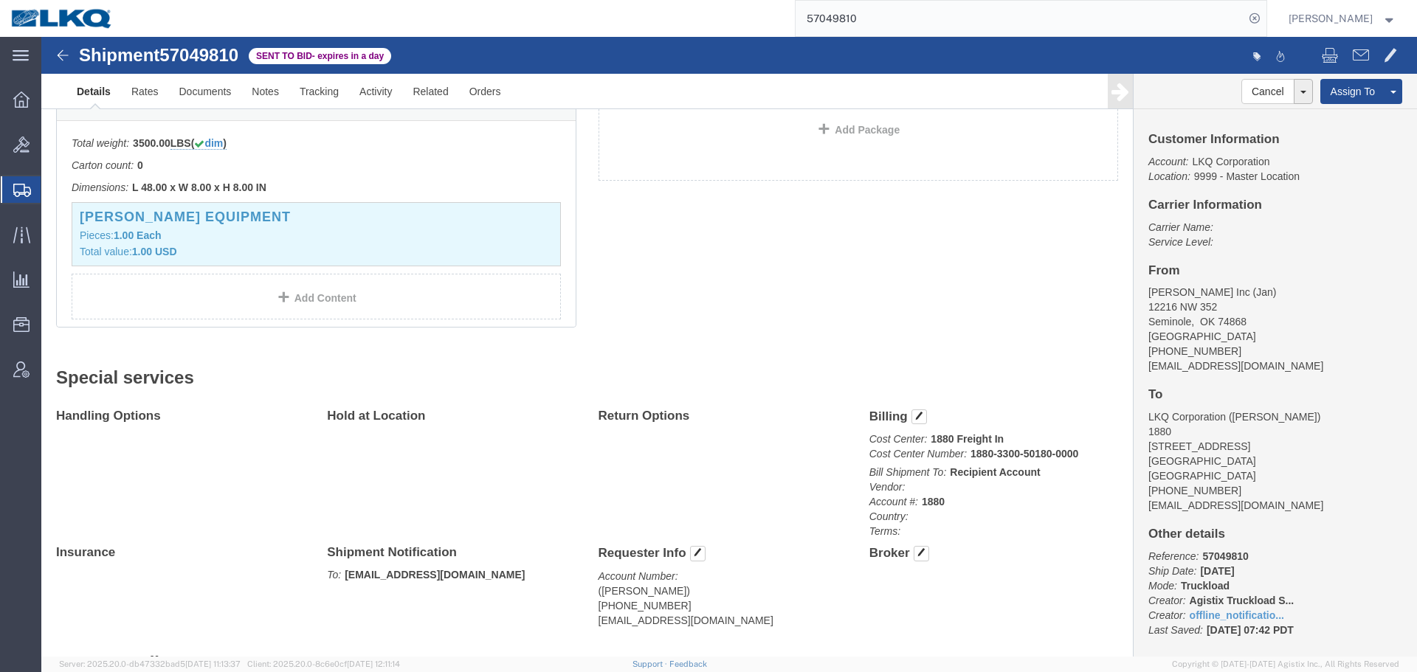
scroll to position [148, 0]
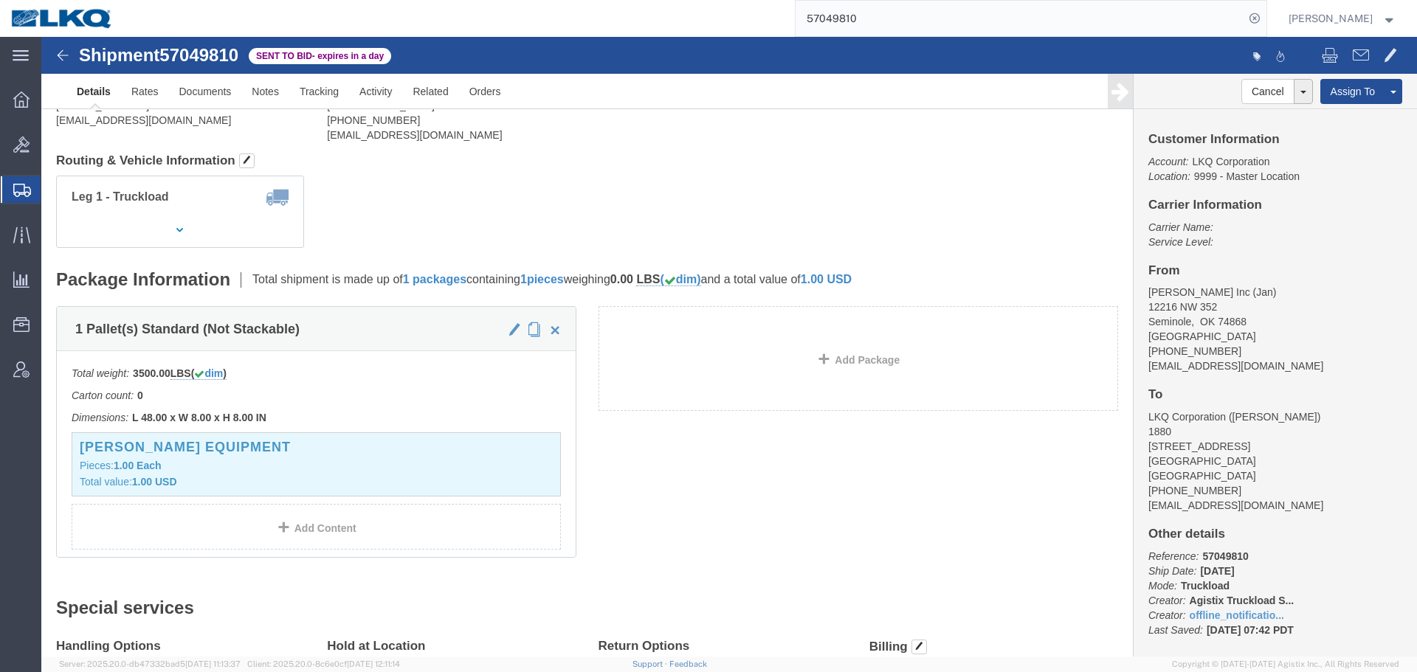
click p "Total weight: 3500.00 LBS ( dim )"
click h3 "[PERSON_NAME] Equipment"
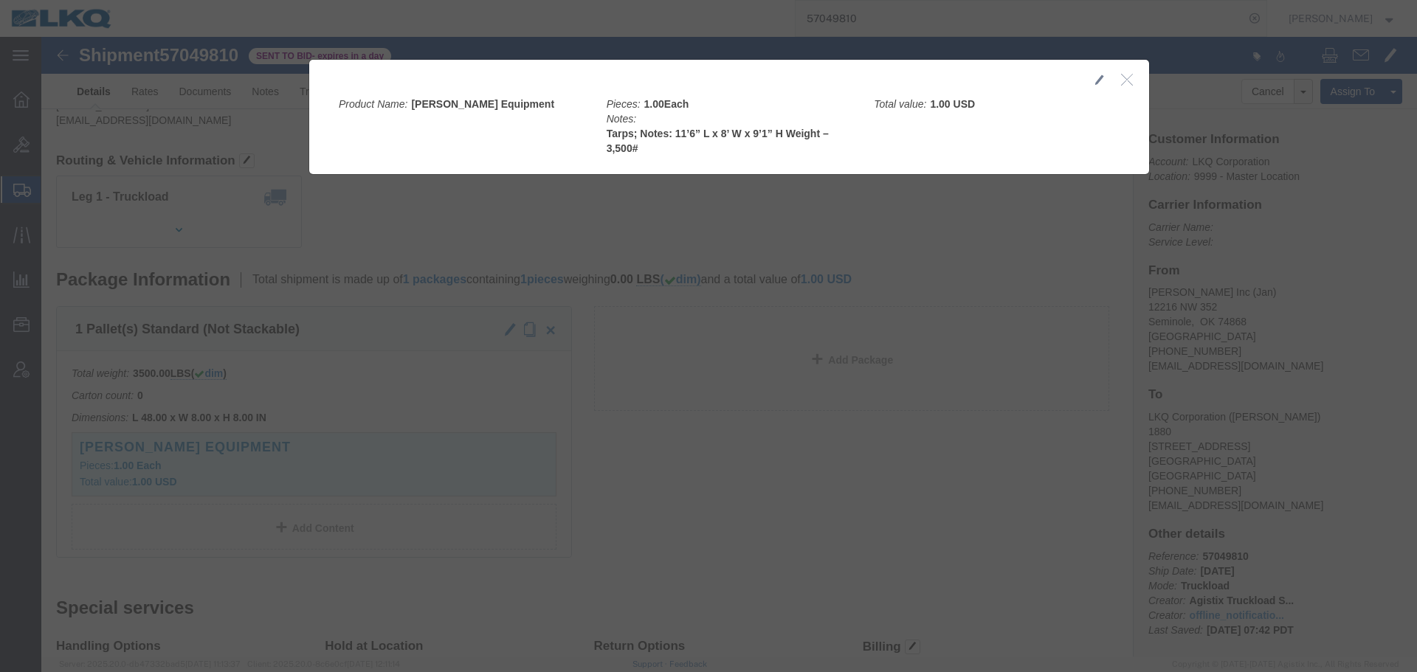
click icon "button"
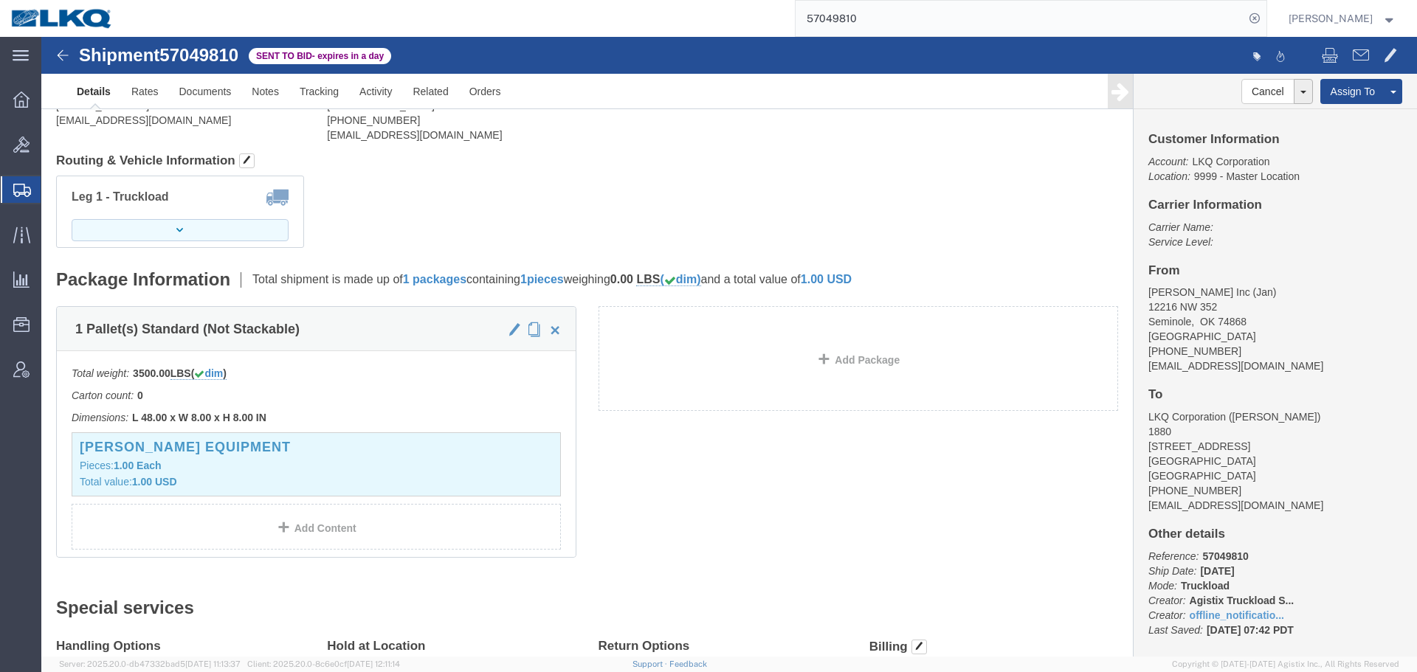
click button "button"
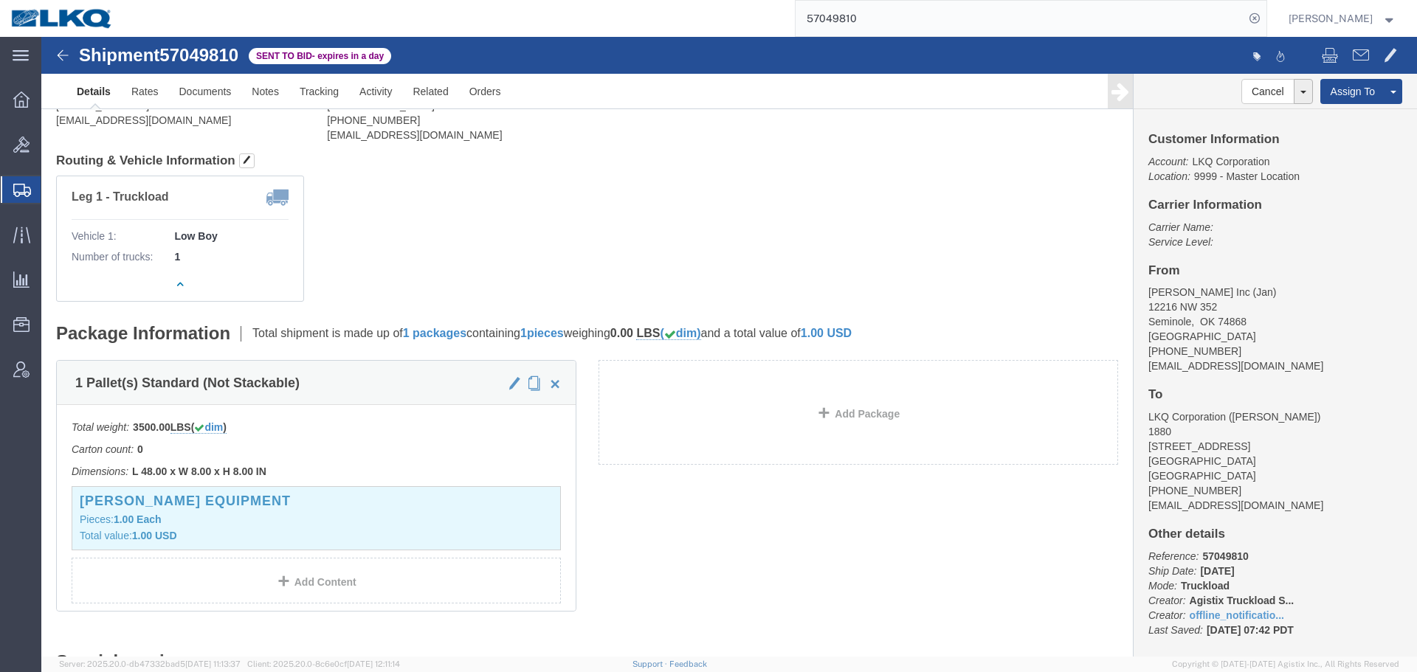
click b "Low Boy"
copy b "Low Boy"
drag, startPoint x: 623, startPoint y: 182, endPoint x: 546, endPoint y: 173, distance: 77.2
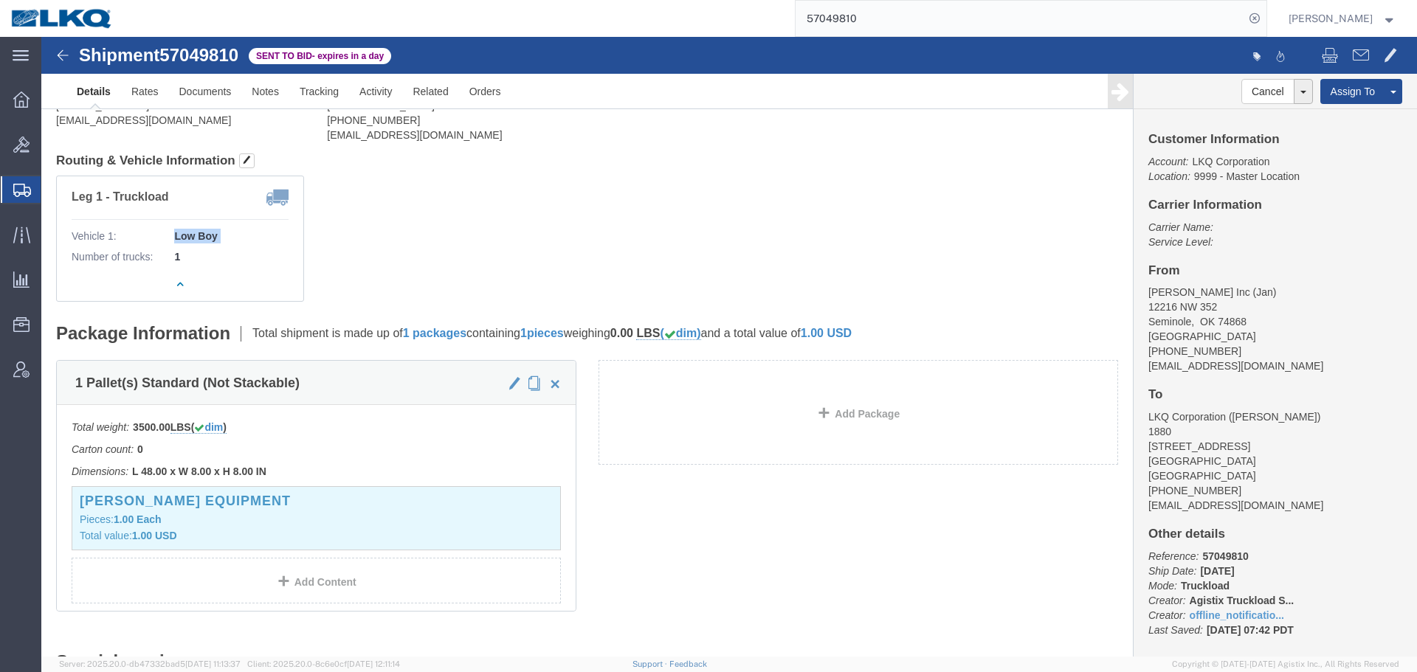
click div "Leg 1 - Truckload Vehicle 1: Low Boy Number of trucks: 1"
